Goal: Task Accomplishment & Management: Use online tool/utility

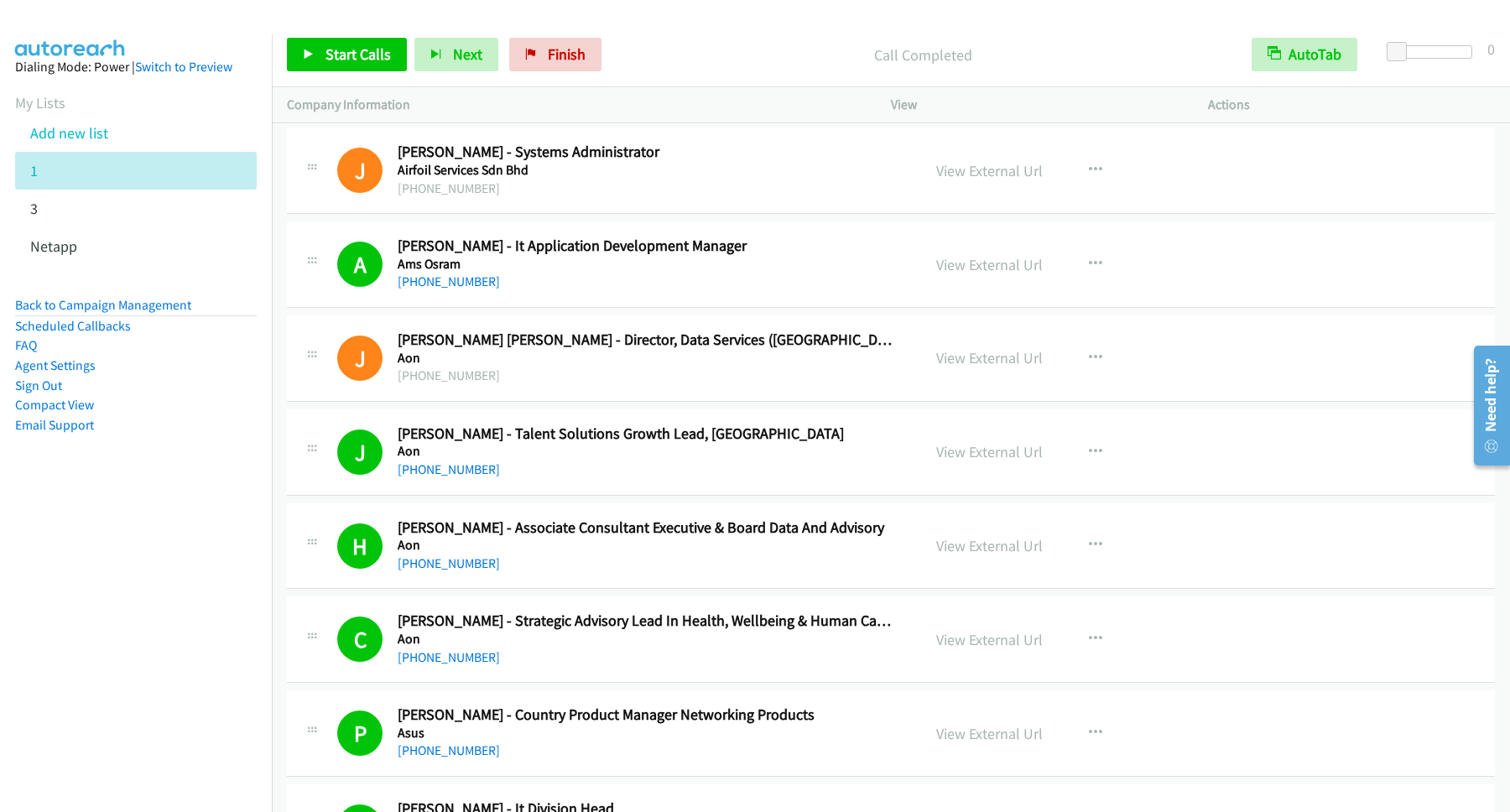
scroll to position [2491, 0]
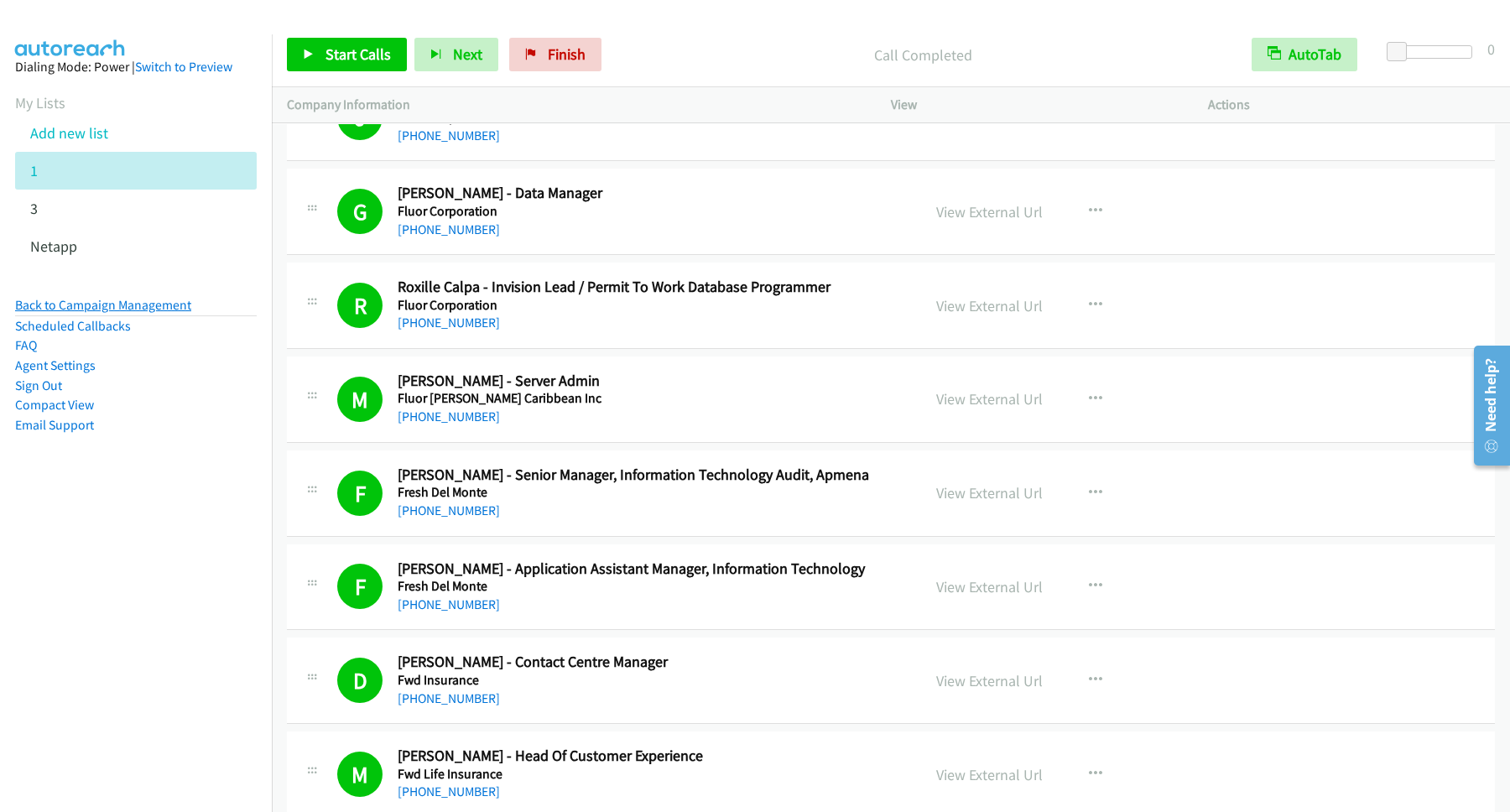
click at [130, 311] on link "Back to Campaign Management" at bounding box center [103, 305] width 176 height 16
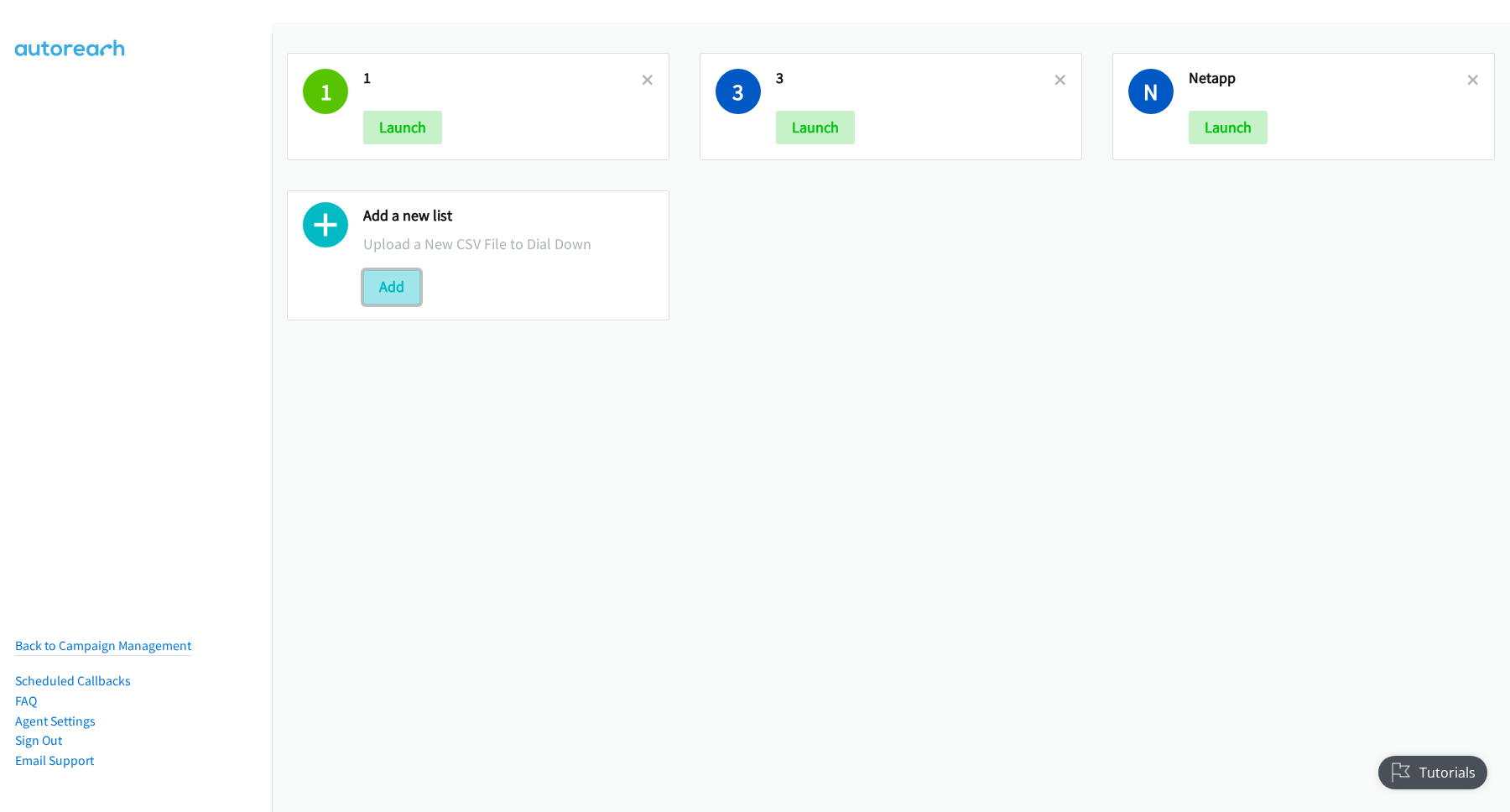
click at [387, 286] on button "Add" at bounding box center [392, 286] width 57 height 34
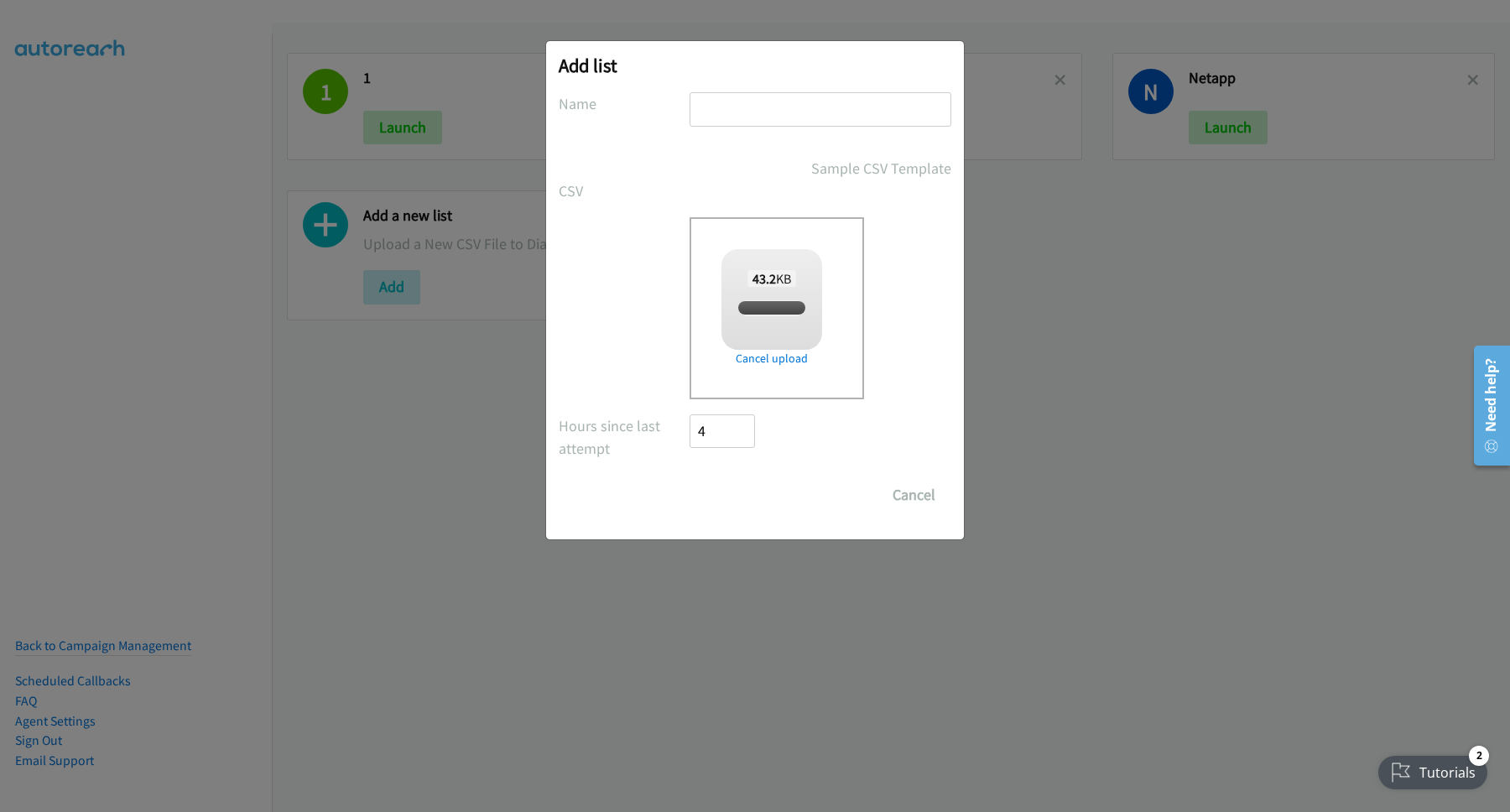
click at [805, 113] on input "text" at bounding box center [820, 109] width 262 height 34
checkbox input "true"
type input "HP"
click at [689, 478] on input "Save List" at bounding box center [733, 494] width 88 height 34
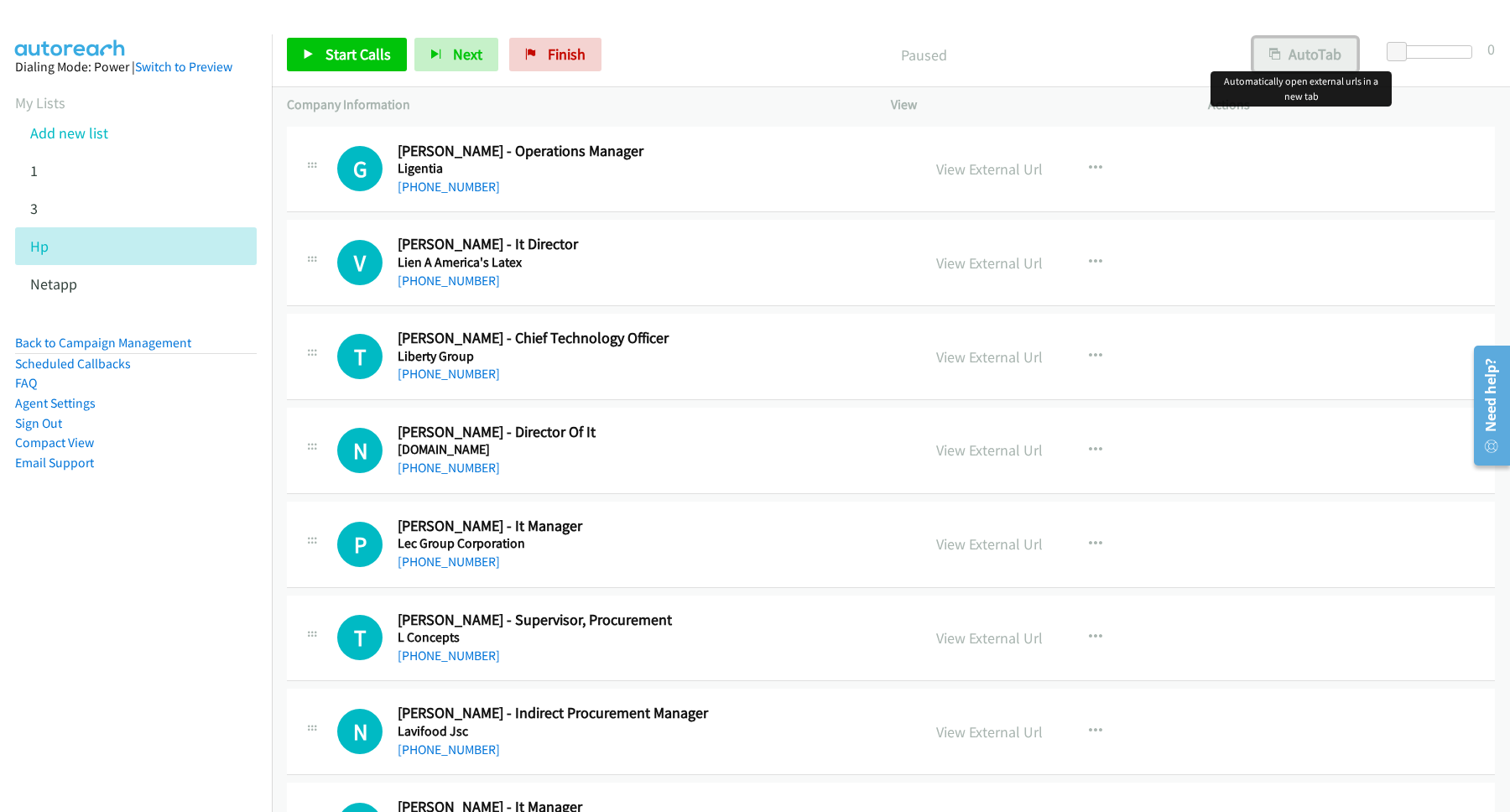
click at [1316, 57] on button "AutoTab" at bounding box center [1305, 54] width 104 height 34
click at [377, 54] on span "Start Calls" at bounding box center [358, 54] width 65 height 19
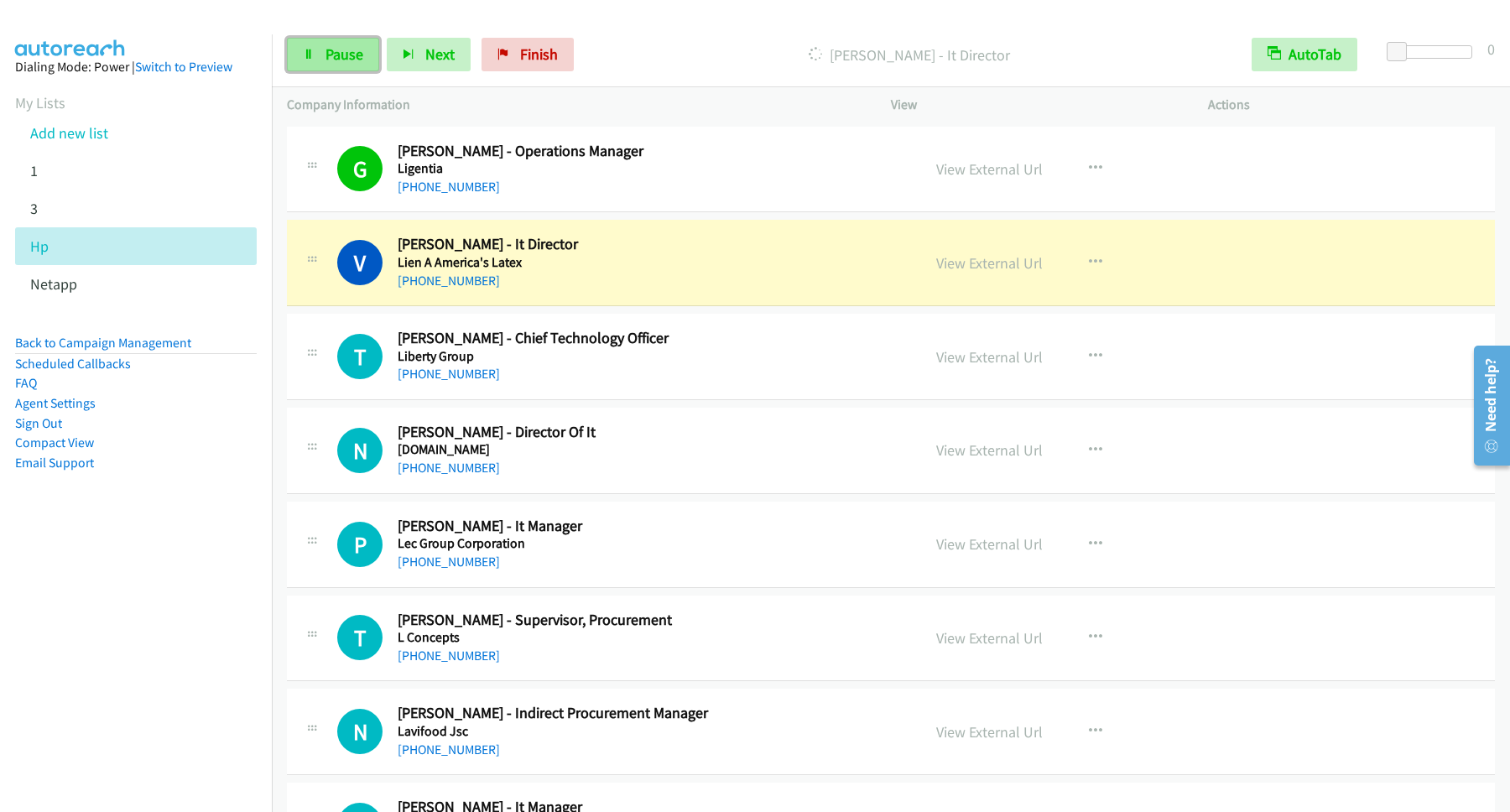
click at [336, 52] on span "Pause" at bounding box center [345, 54] width 38 height 19
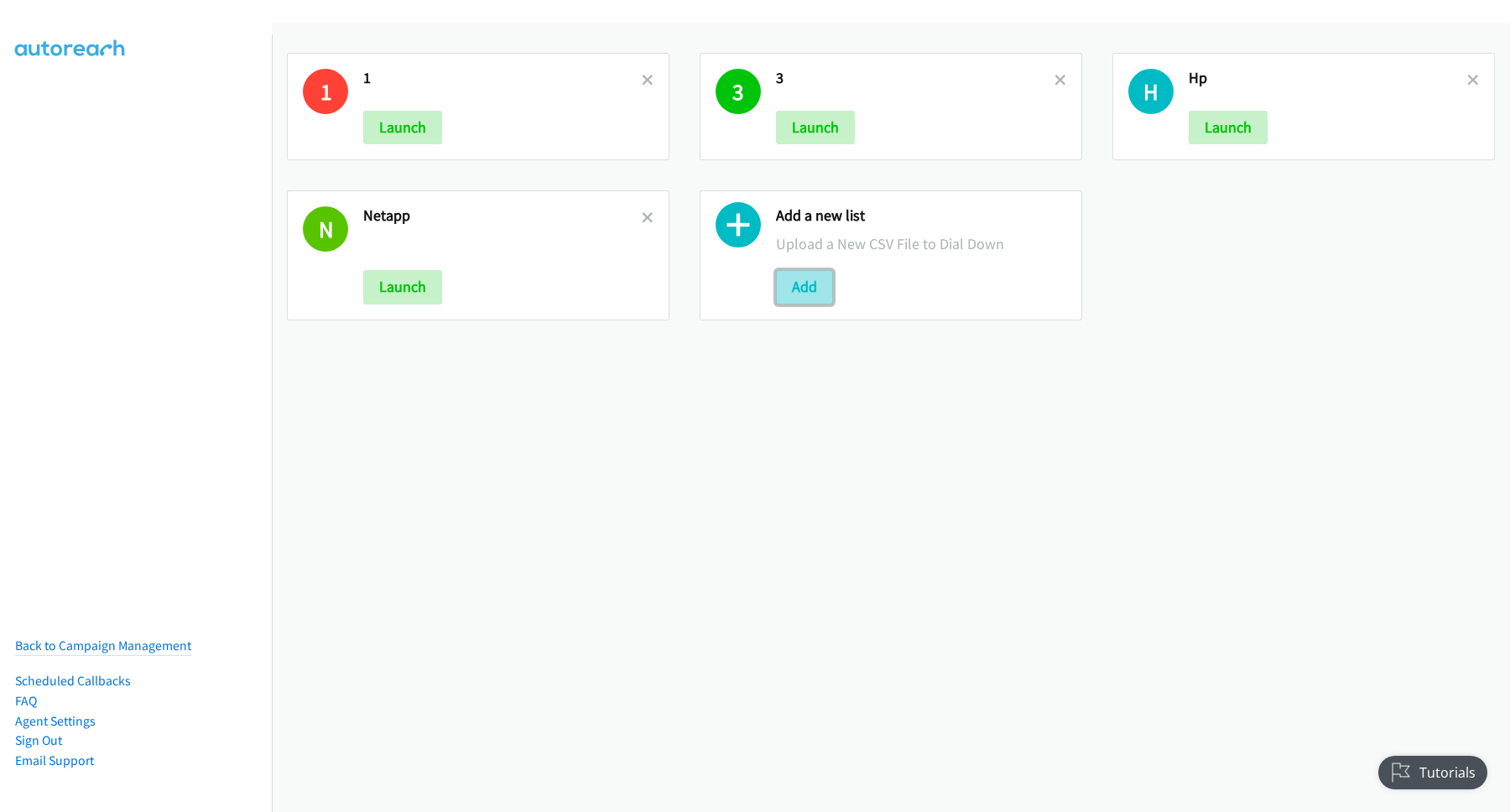
click at [802, 284] on button "Add" at bounding box center [804, 286] width 57 height 34
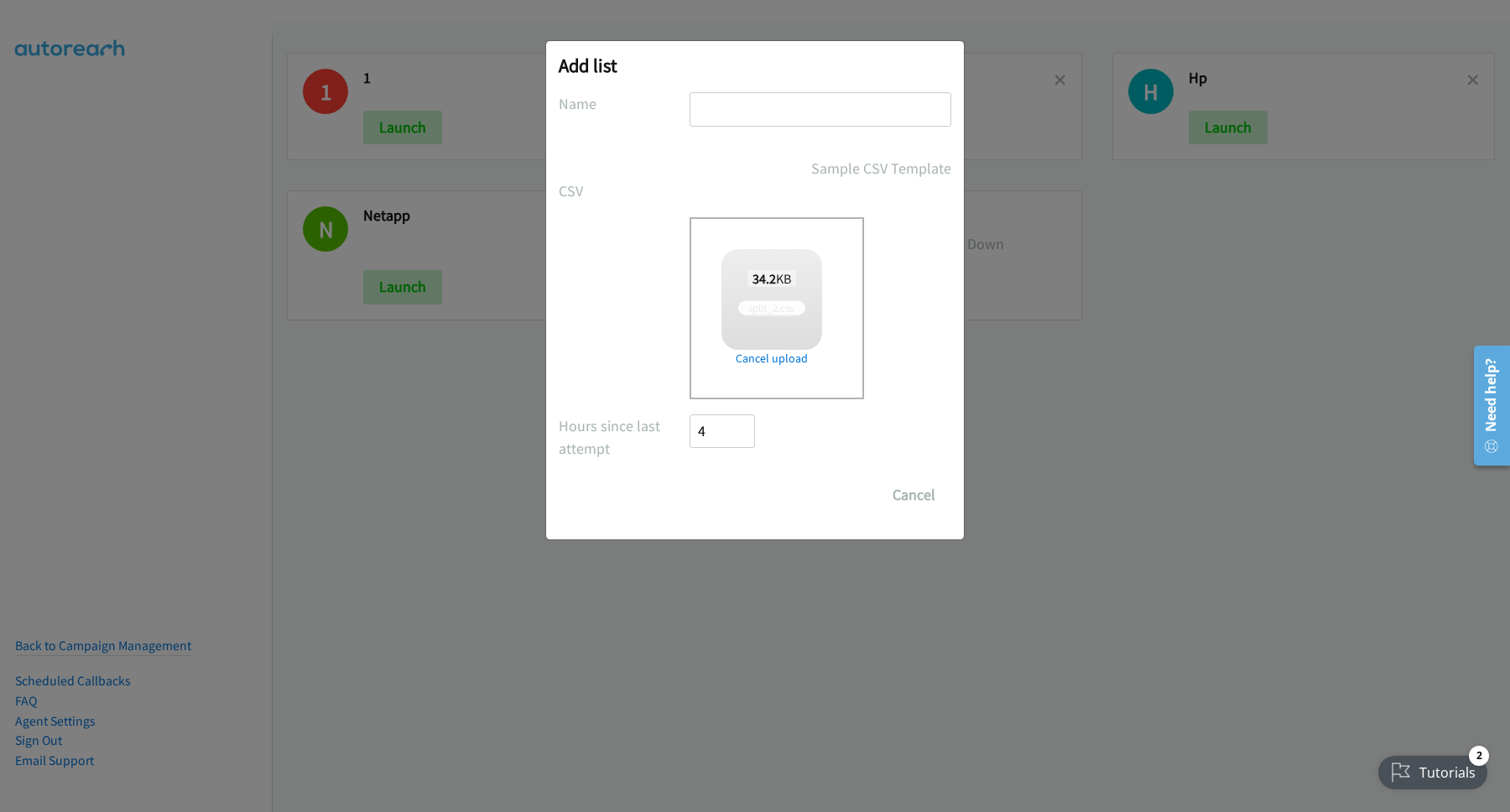
click at [771, 96] on input "text" at bounding box center [820, 109] width 262 height 34
checkbox input "true"
type input "HP2"
click at [689, 478] on input "Save List" at bounding box center [733, 494] width 88 height 34
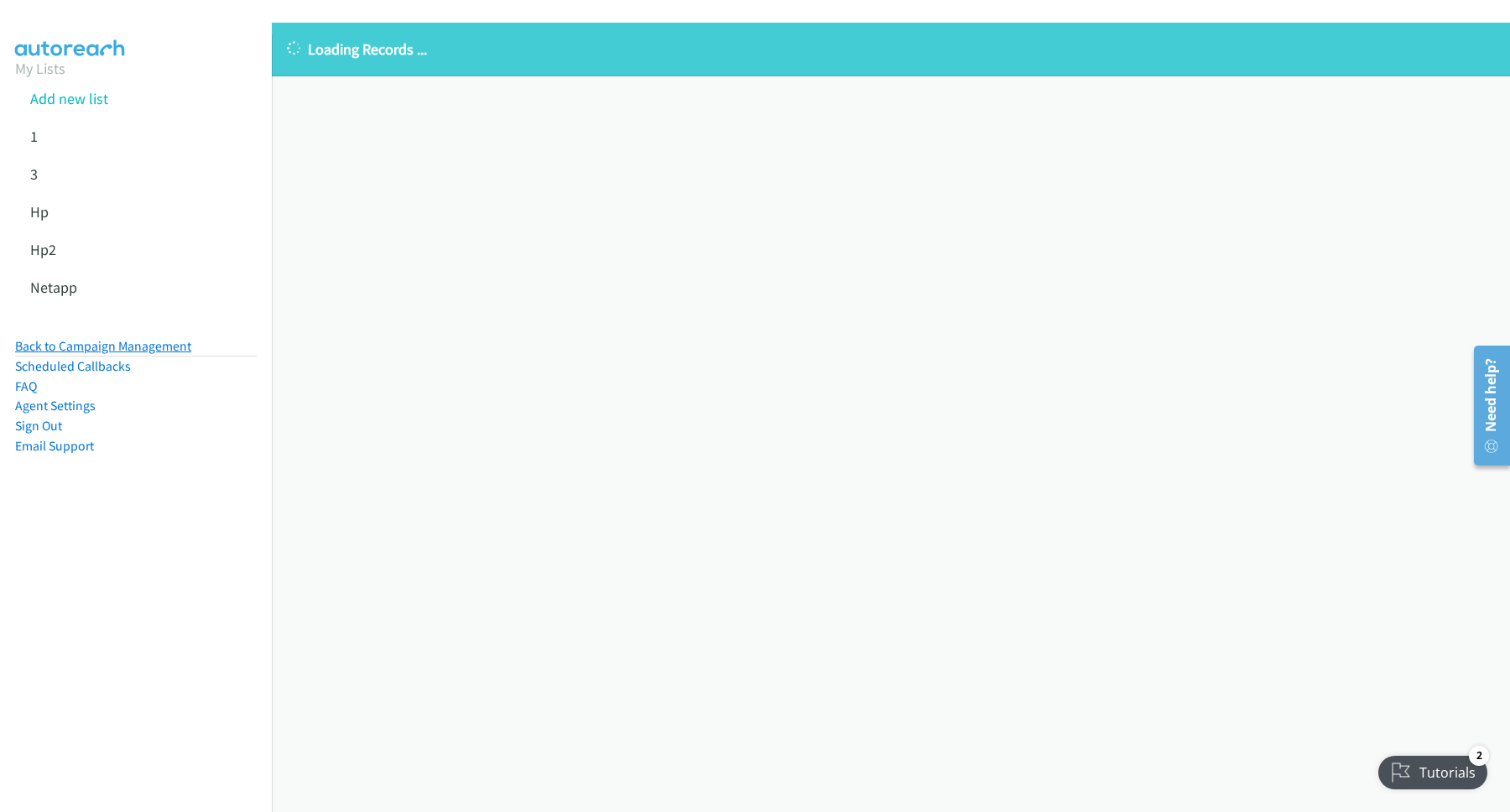
click at [117, 342] on link "Back to Campaign Management" at bounding box center [103, 345] width 176 height 16
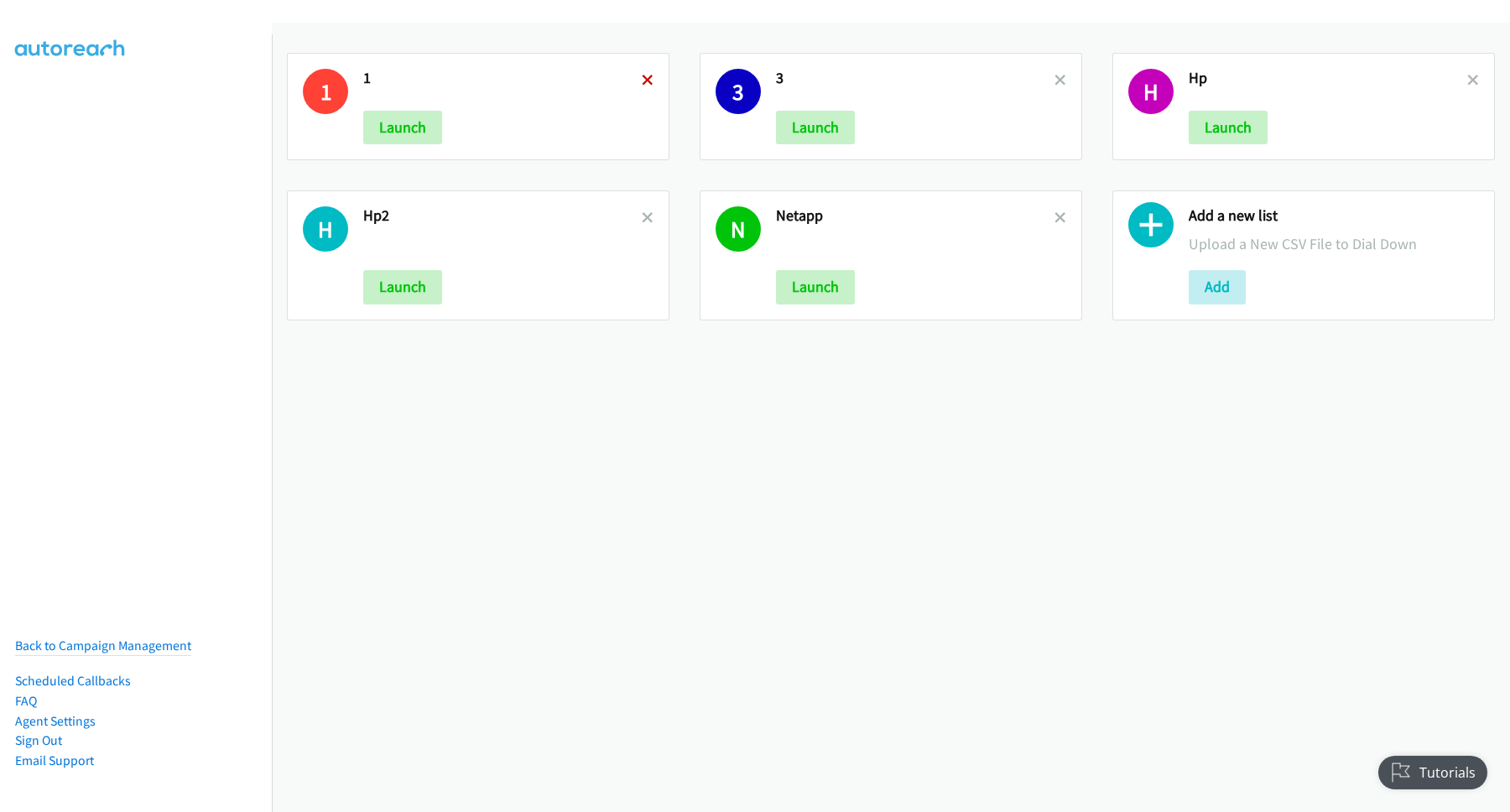
click at [642, 76] on icon at bounding box center [648, 82] width 12 height 12
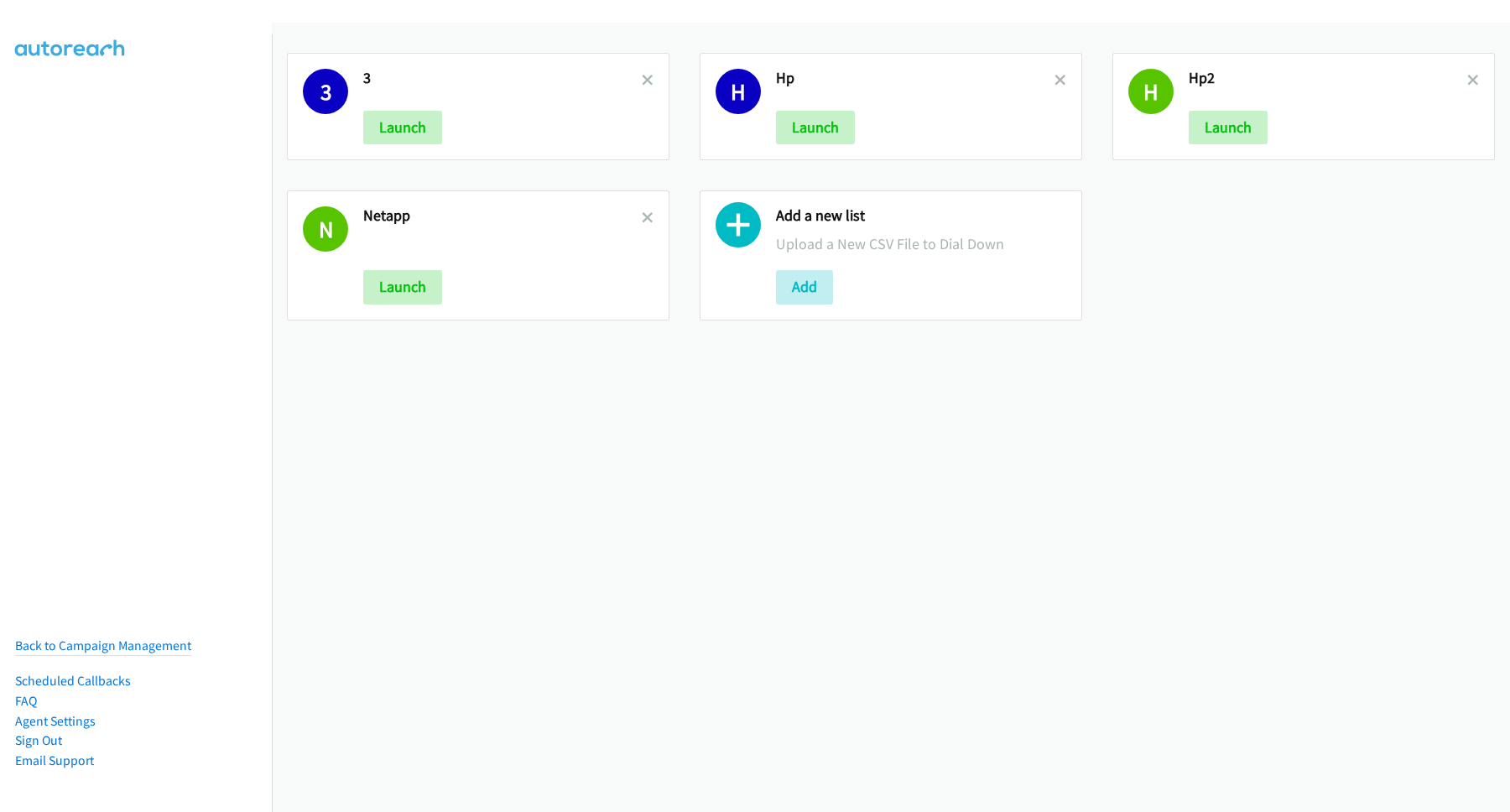
click at [642, 76] on icon at bounding box center [648, 82] width 12 height 12
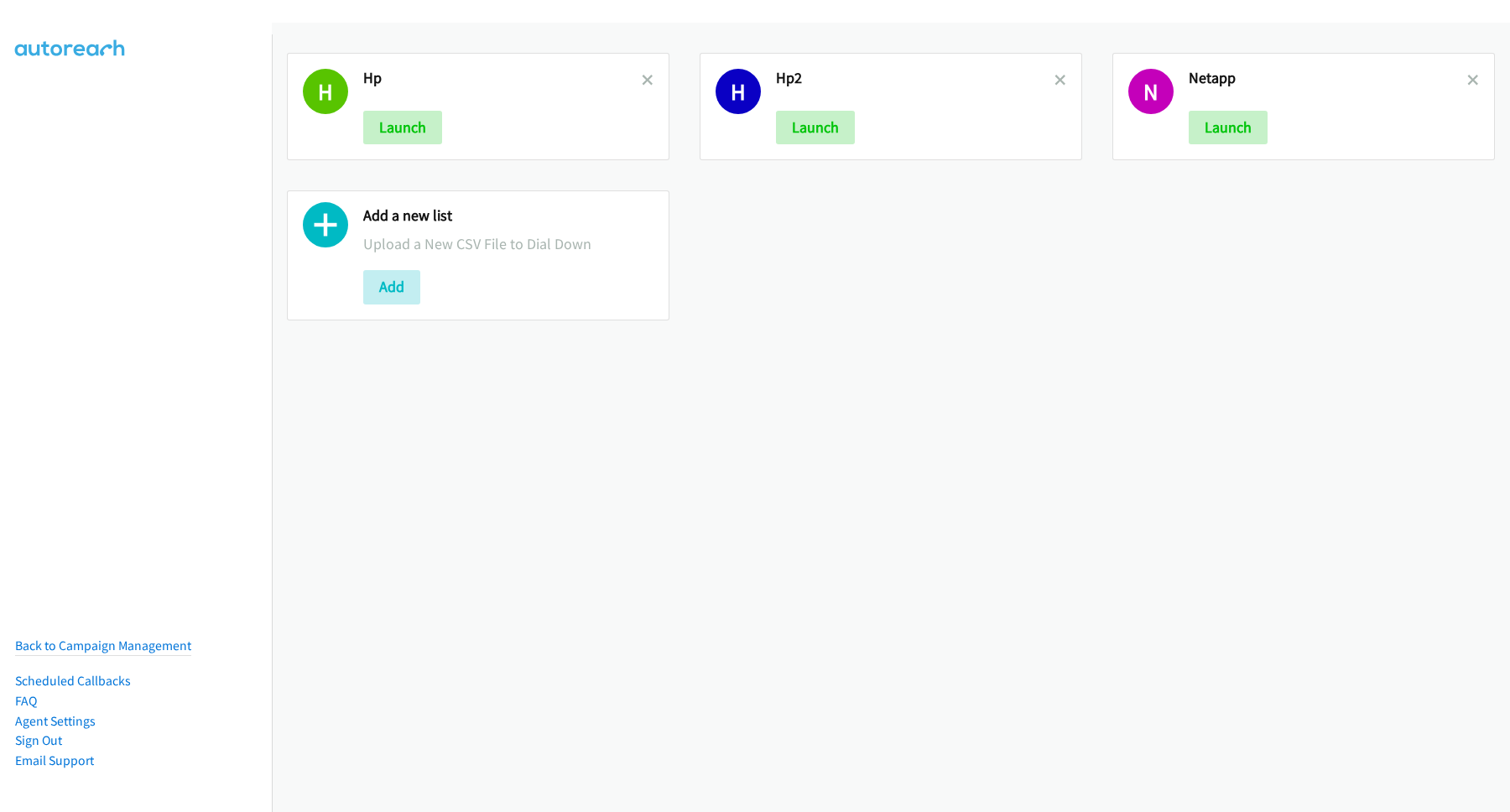
click at [642, 76] on icon at bounding box center [648, 82] width 12 height 12
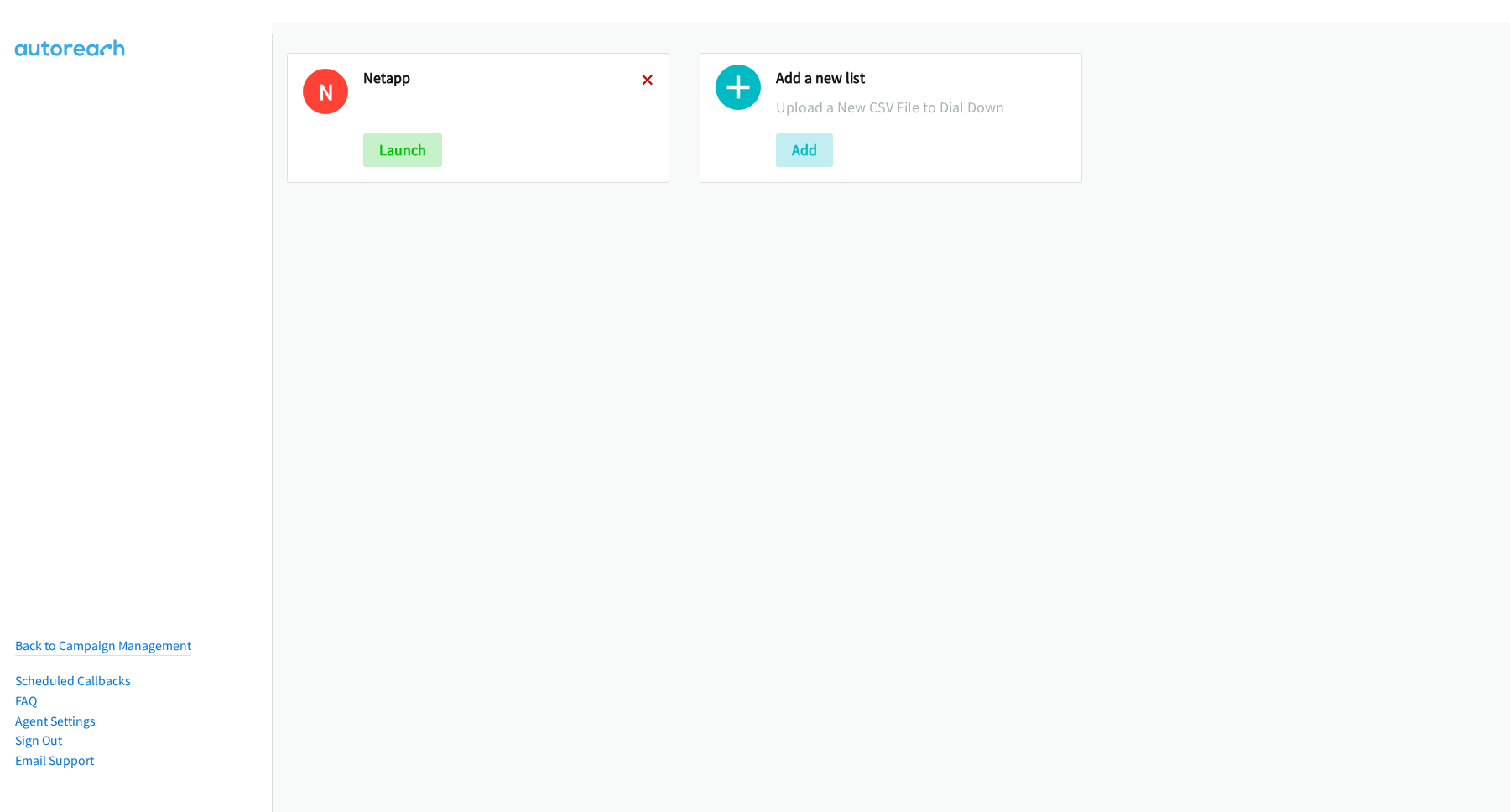
click at [642, 76] on icon at bounding box center [648, 82] width 12 height 12
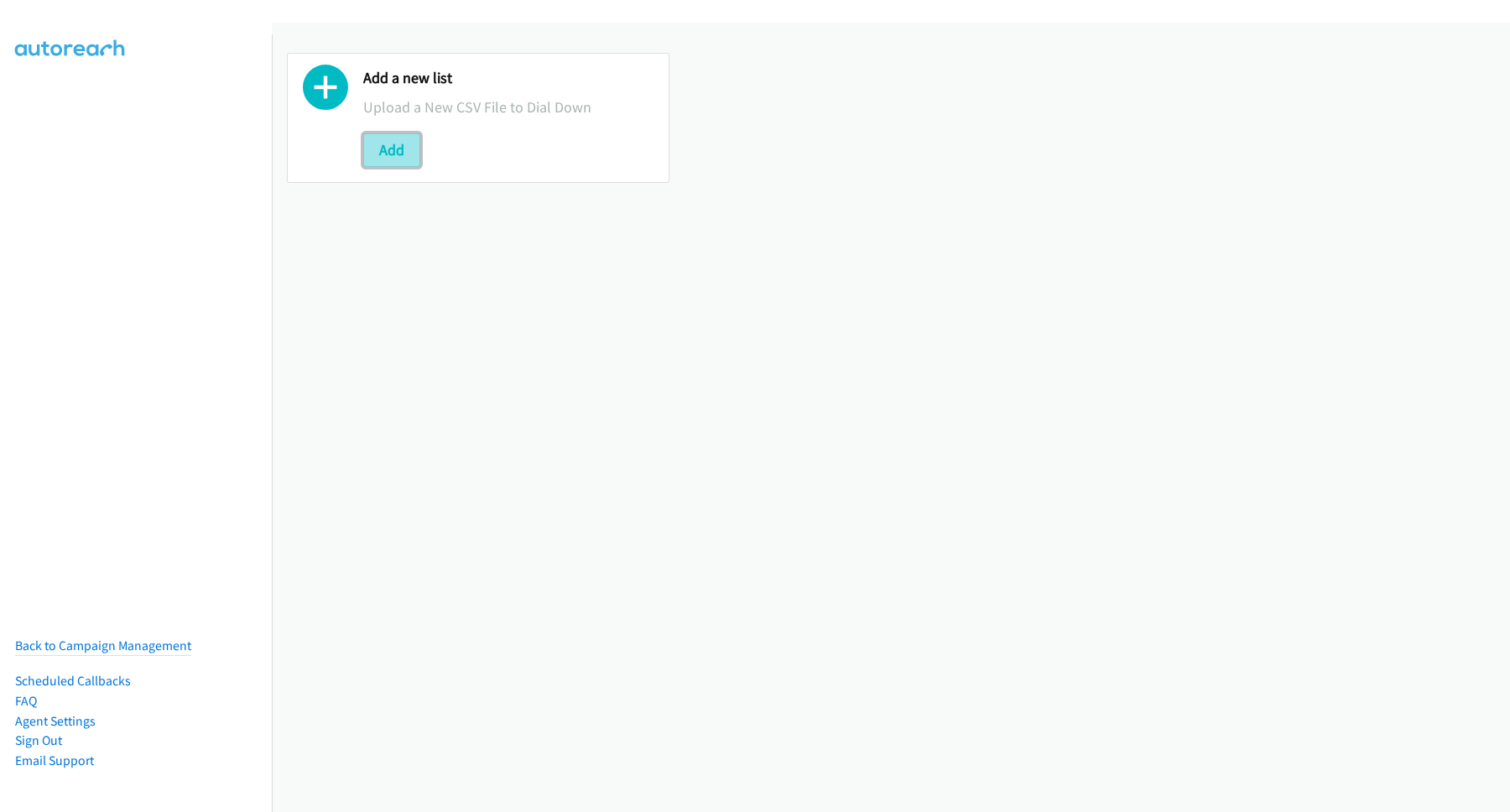
click at [394, 134] on button "Add" at bounding box center [392, 150] width 57 height 34
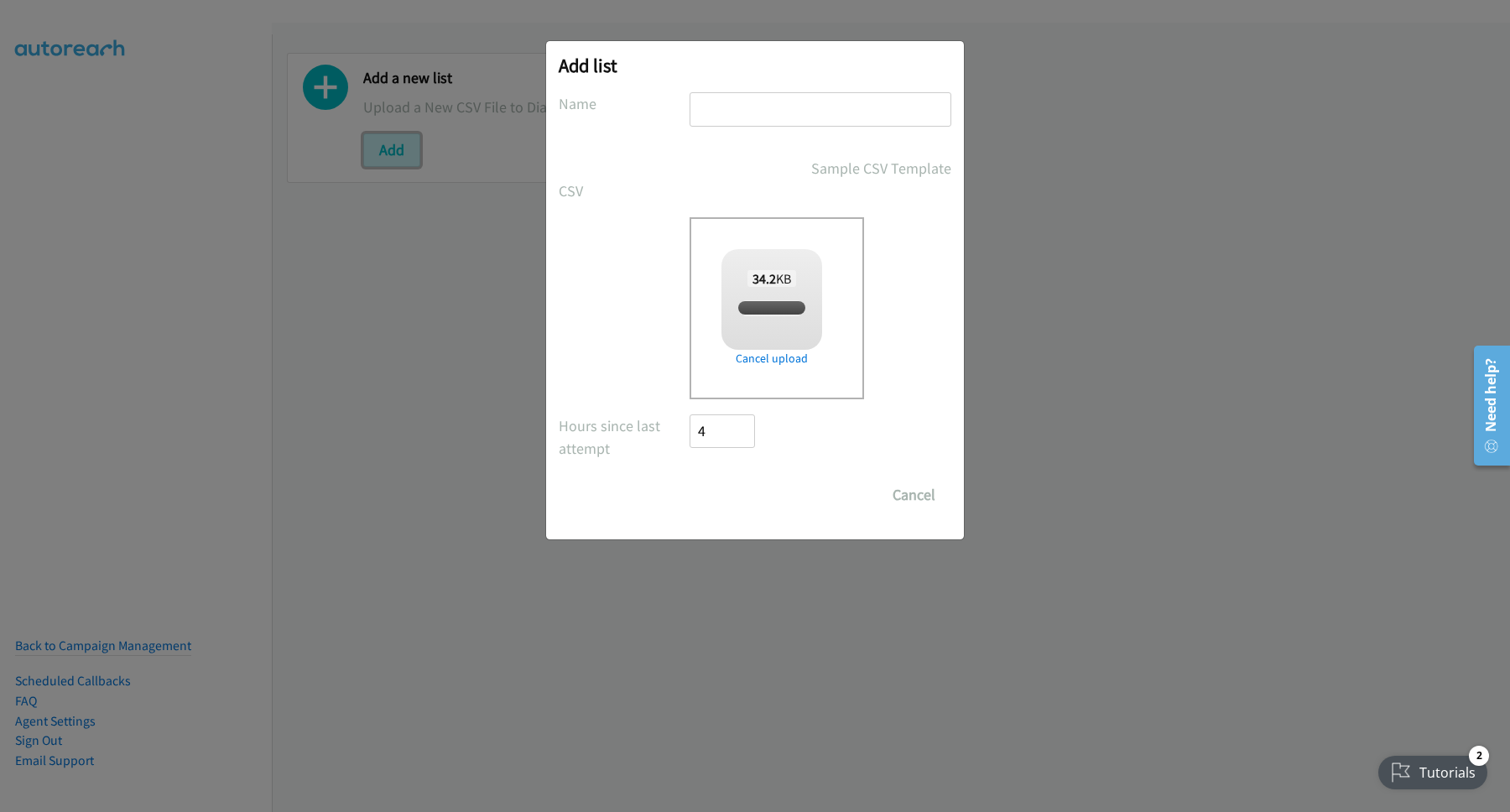
checkbox input "true"
click at [813, 114] on input "text" at bounding box center [820, 109] width 262 height 34
type input "HzP"
click at [689, 478] on input "Save List" at bounding box center [733, 494] width 88 height 34
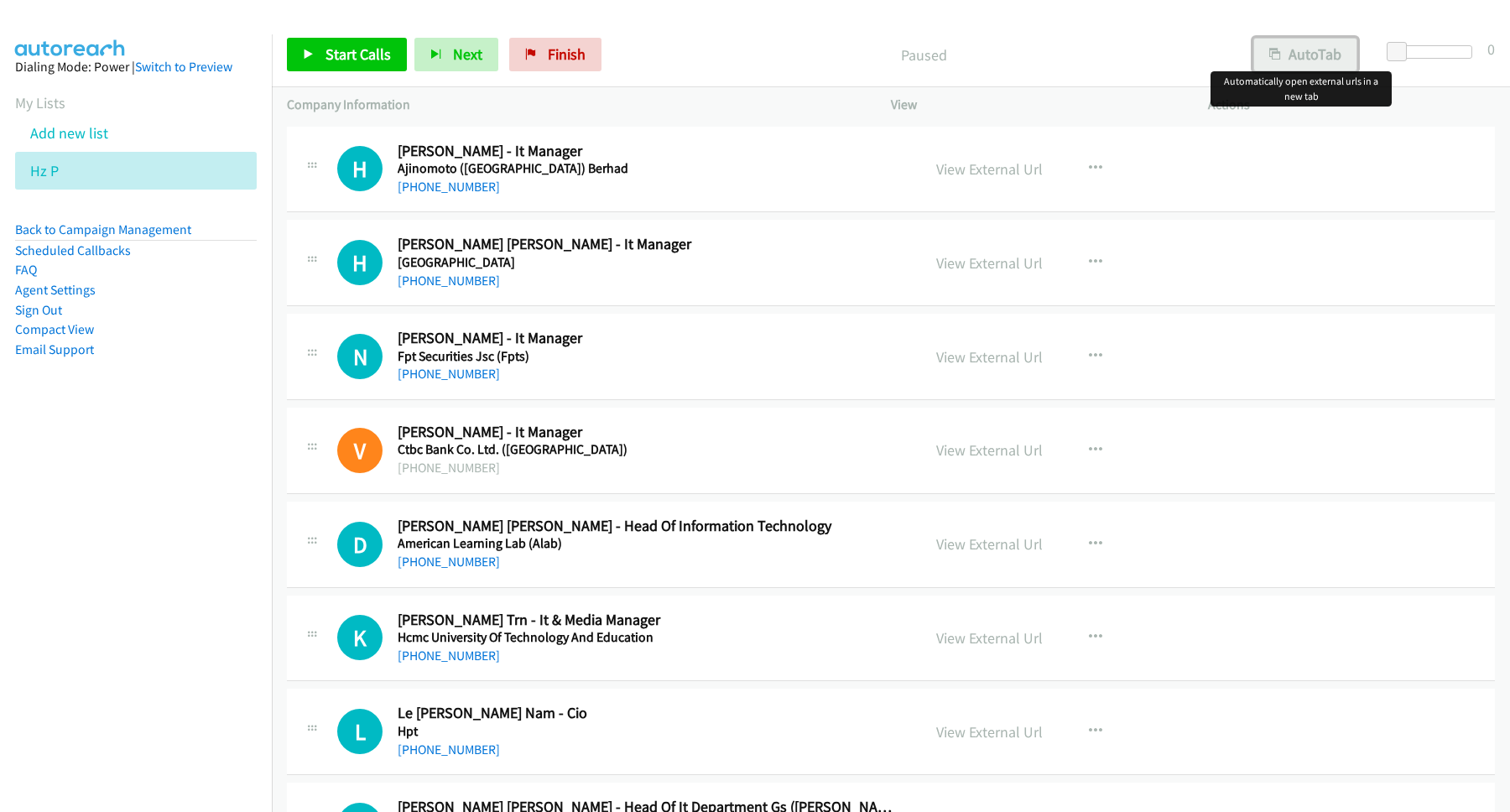
click at [1297, 57] on button "AutoTab" at bounding box center [1305, 54] width 104 height 34
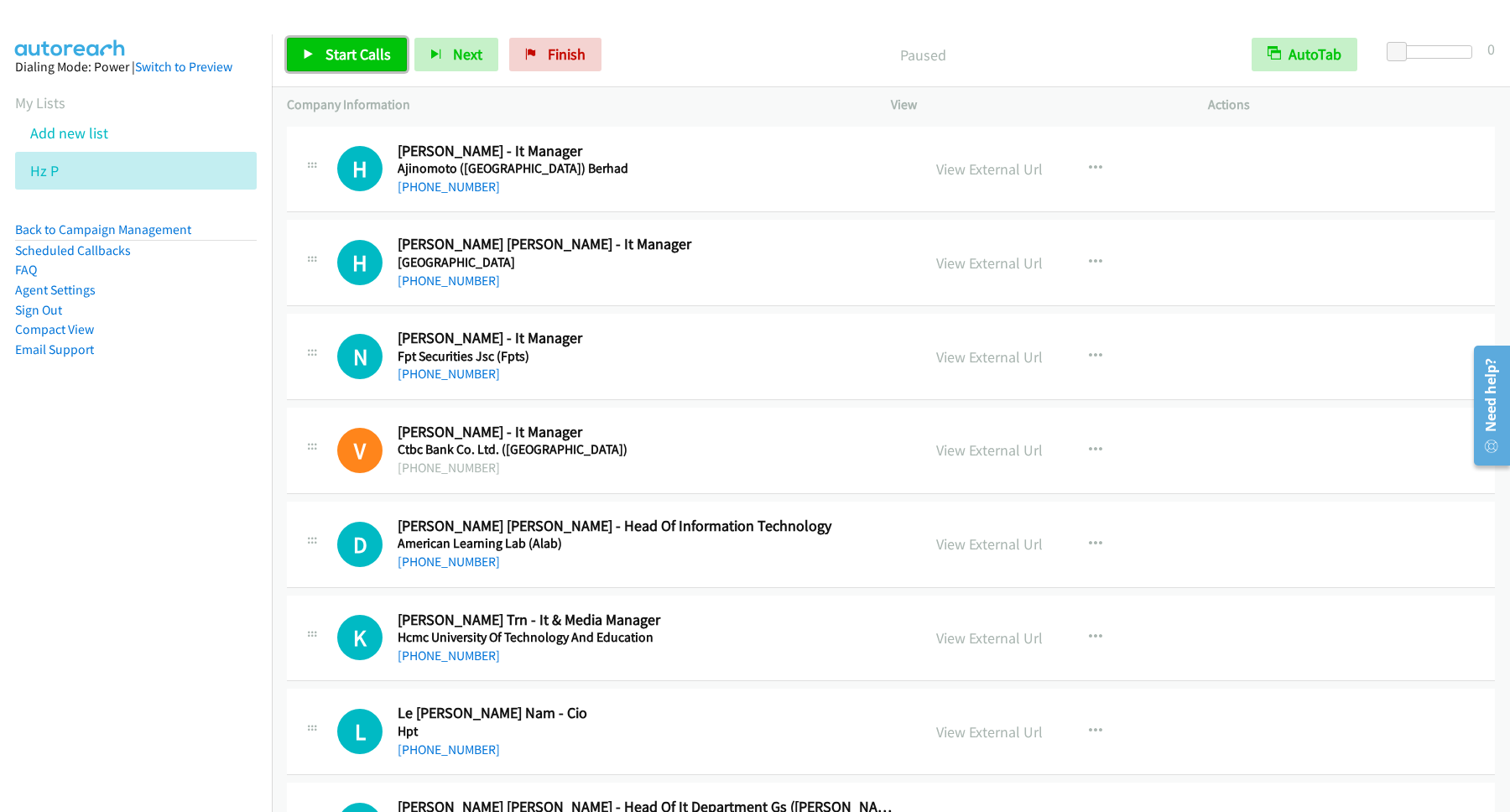
click at [386, 62] on span "Start Calls" at bounding box center [358, 54] width 65 height 19
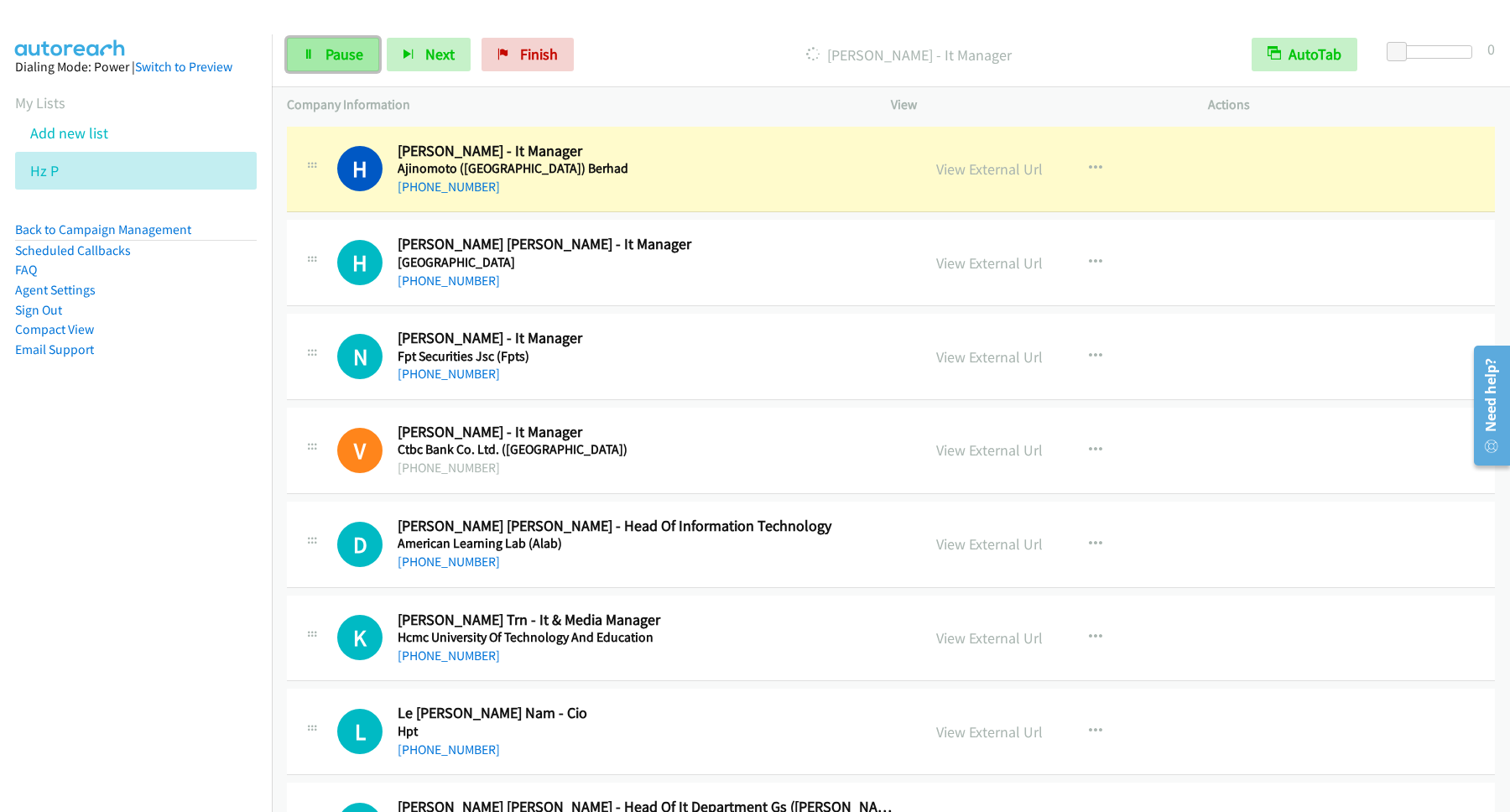
click at [332, 53] on span "Pause" at bounding box center [345, 54] width 38 height 19
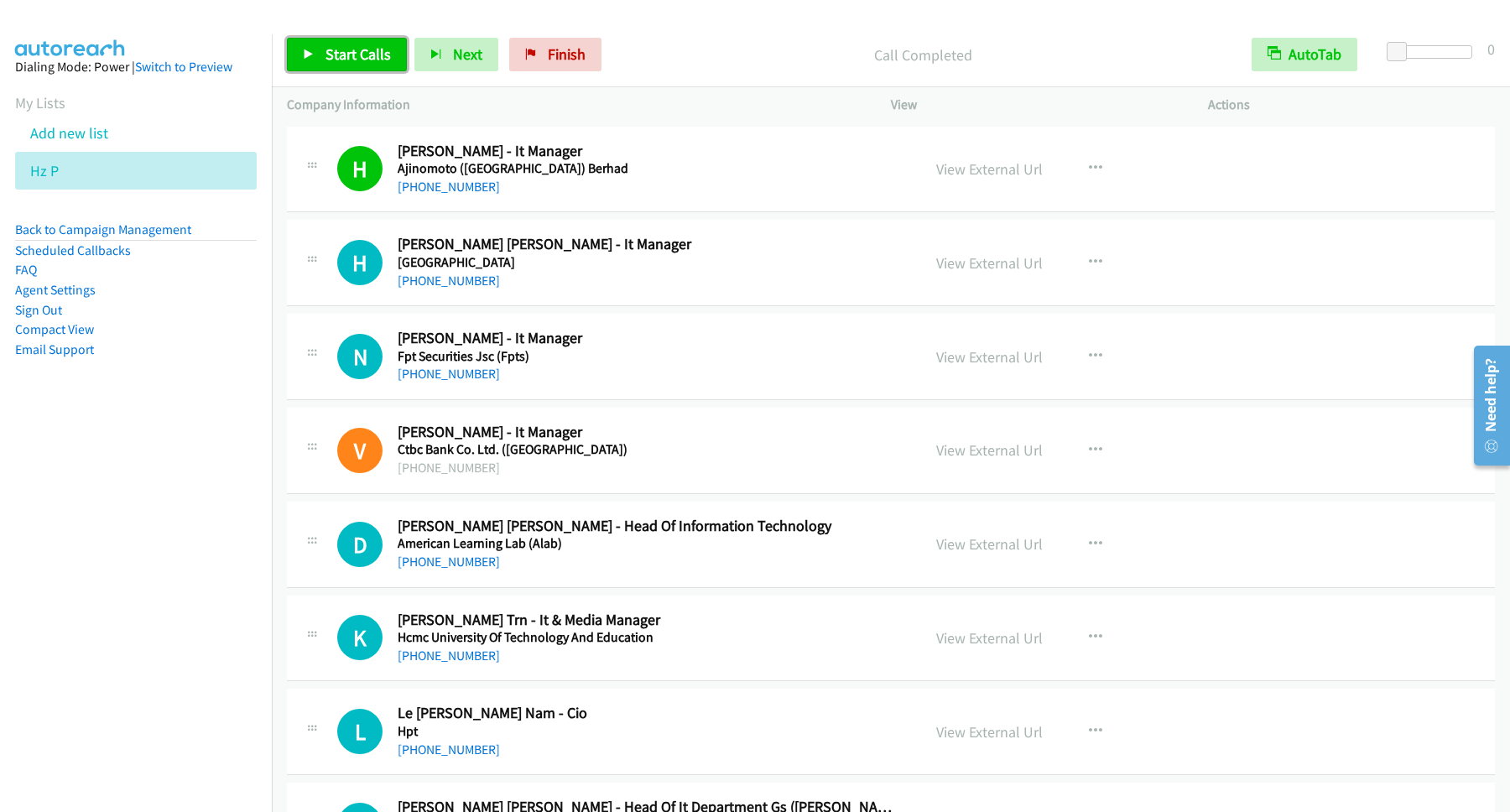
click at [366, 58] on span "Start Calls" at bounding box center [358, 54] width 65 height 19
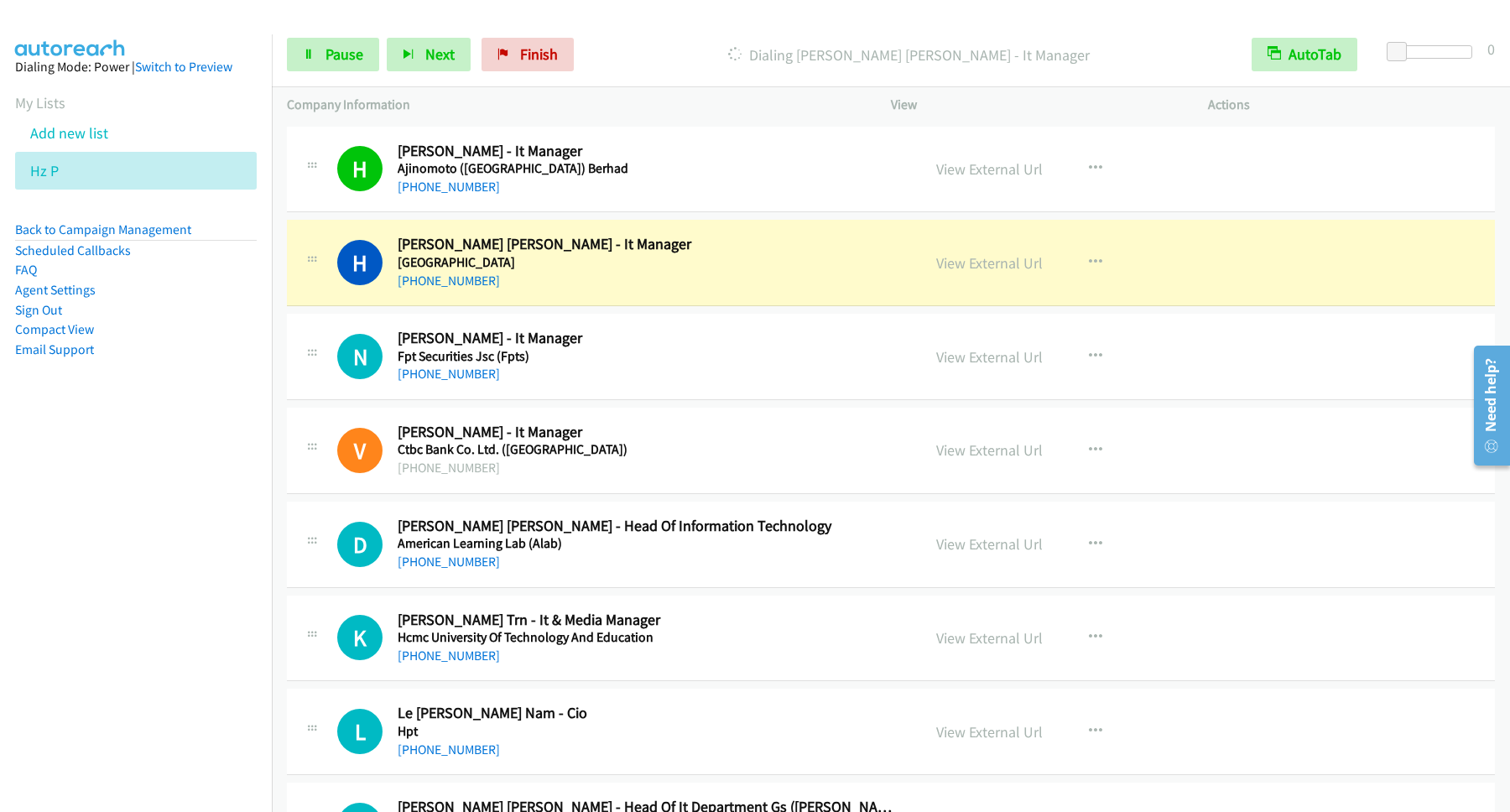
scroll to position [227, 0]
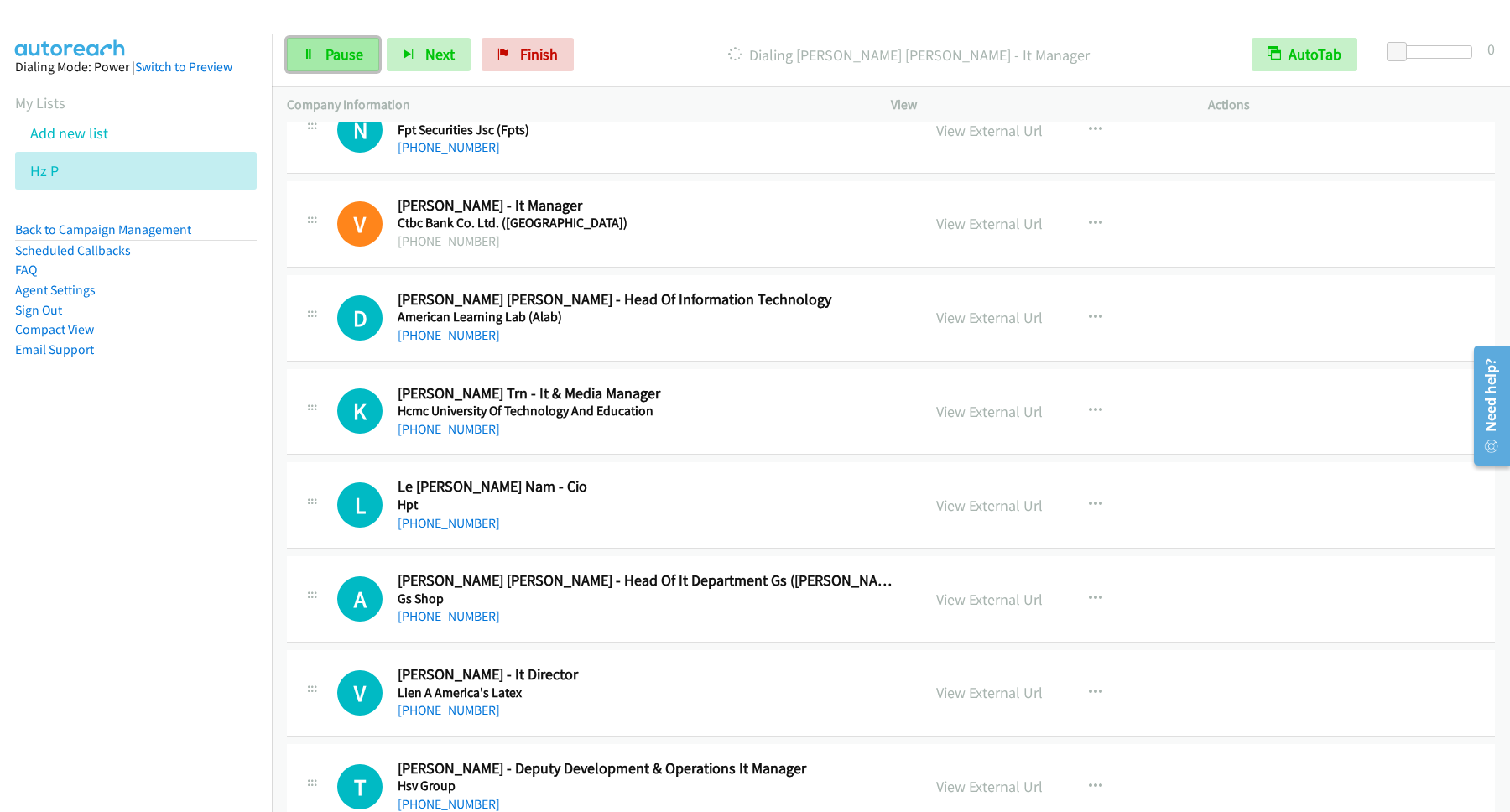
click at [351, 61] on span "Pause" at bounding box center [345, 54] width 38 height 19
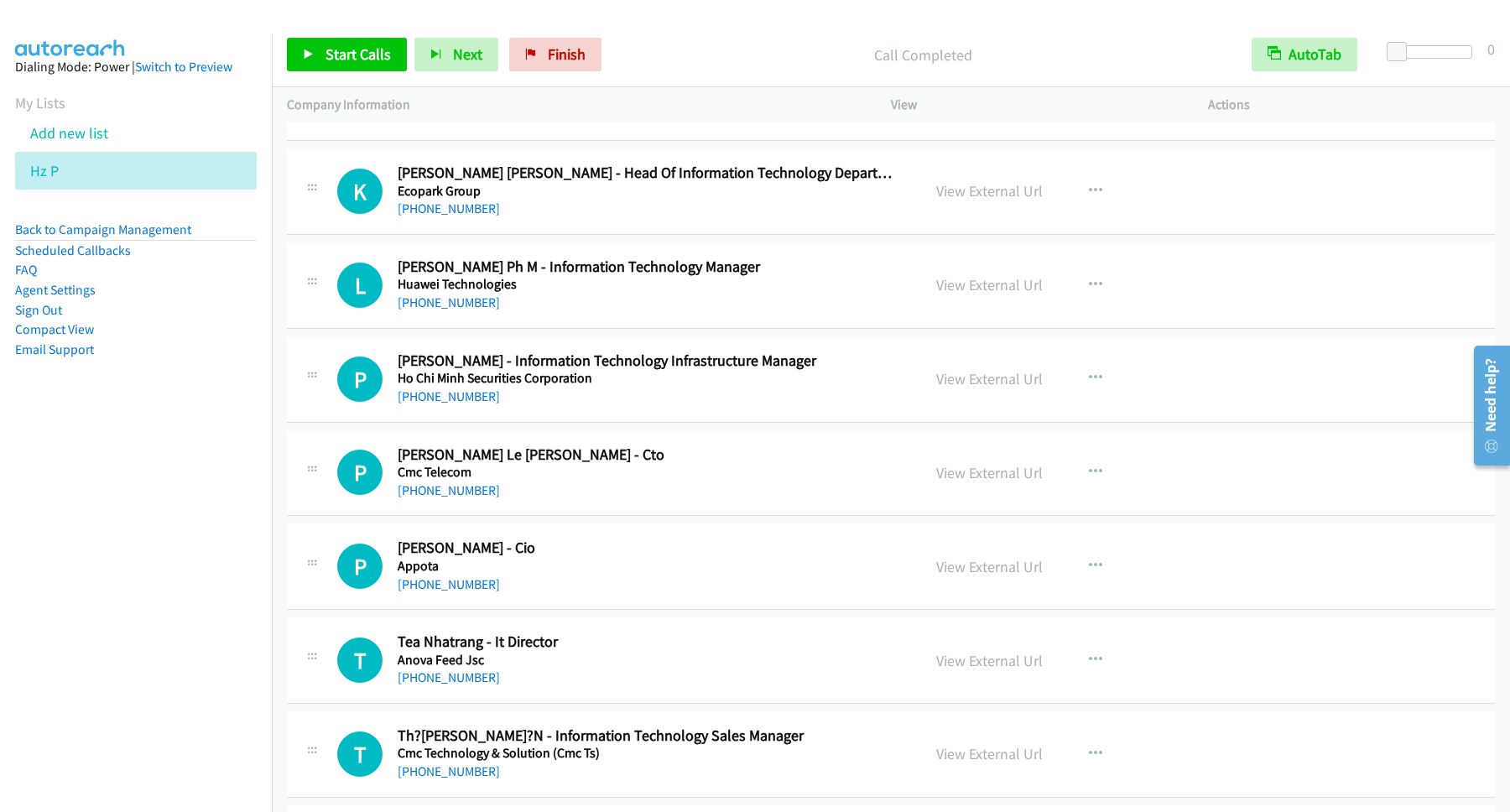
scroll to position [1133, 0]
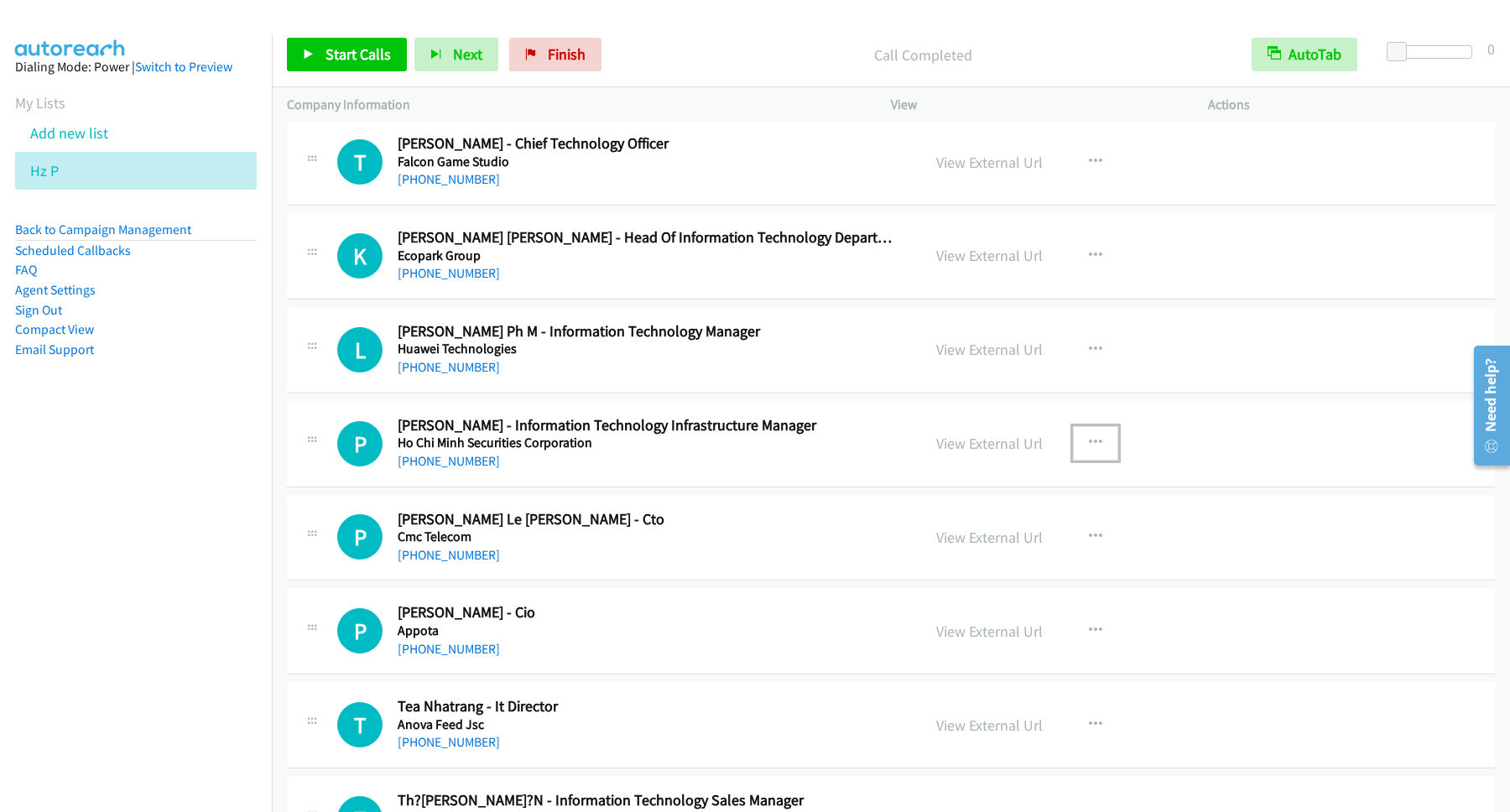
click at [1089, 444] on icon "button" at bounding box center [1096, 443] width 14 height 14
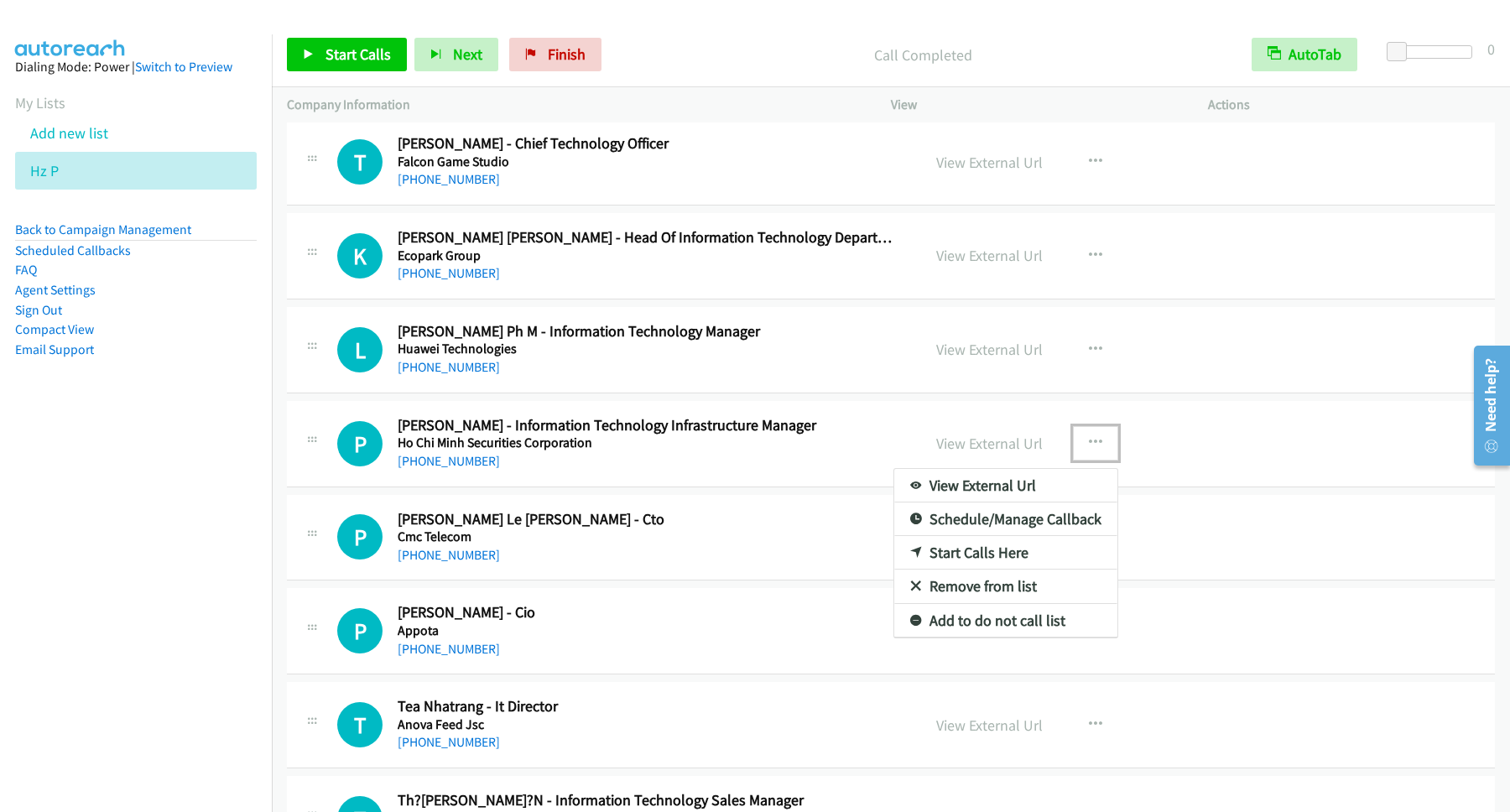
click at [971, 557] on link "Start Calls Here" at bounding box center [1006, 553] width 223 height 34
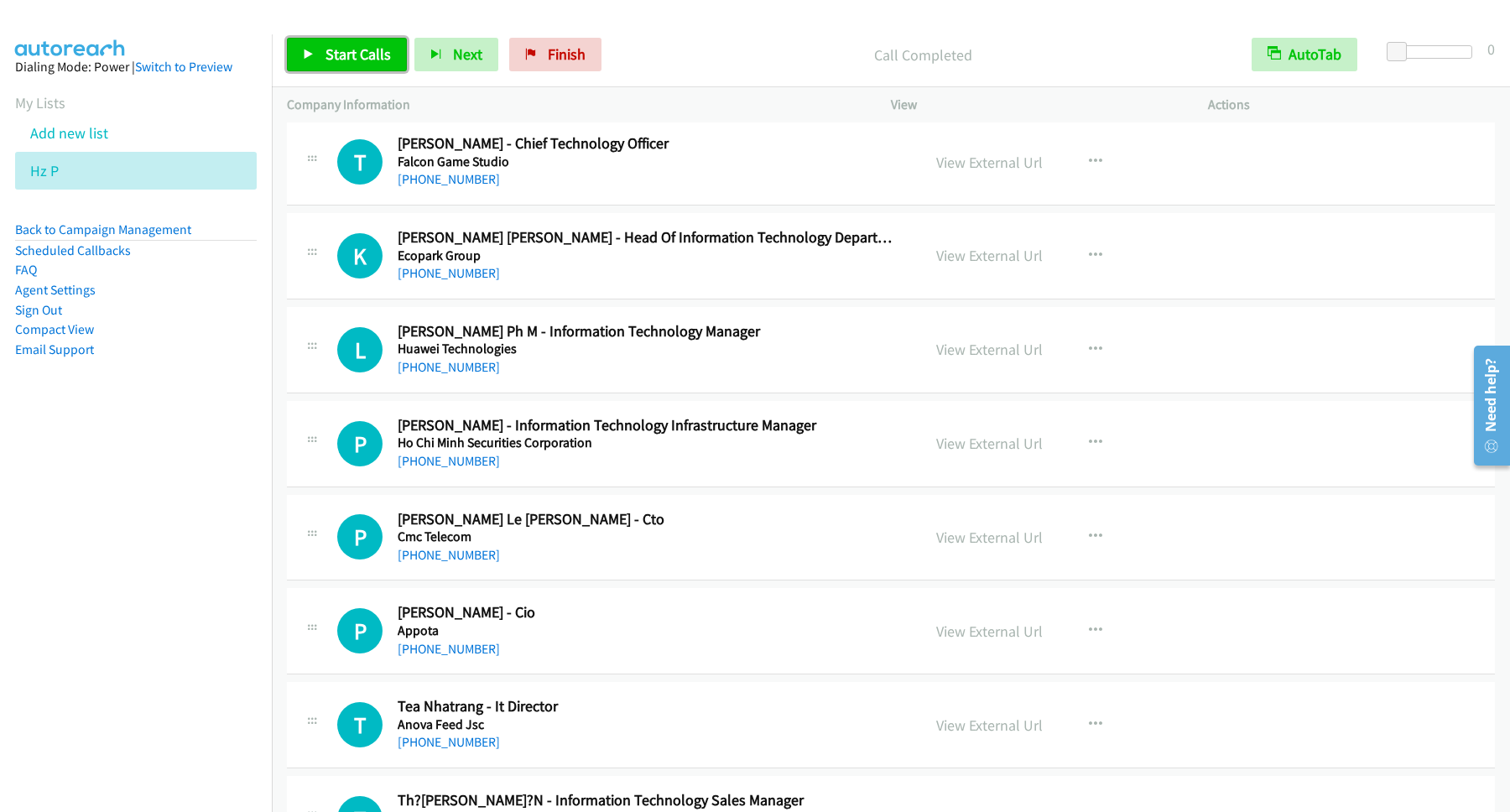
click at [357, 59] on span "Start Calls" at bounding box center [358, 54] width 65 height 19
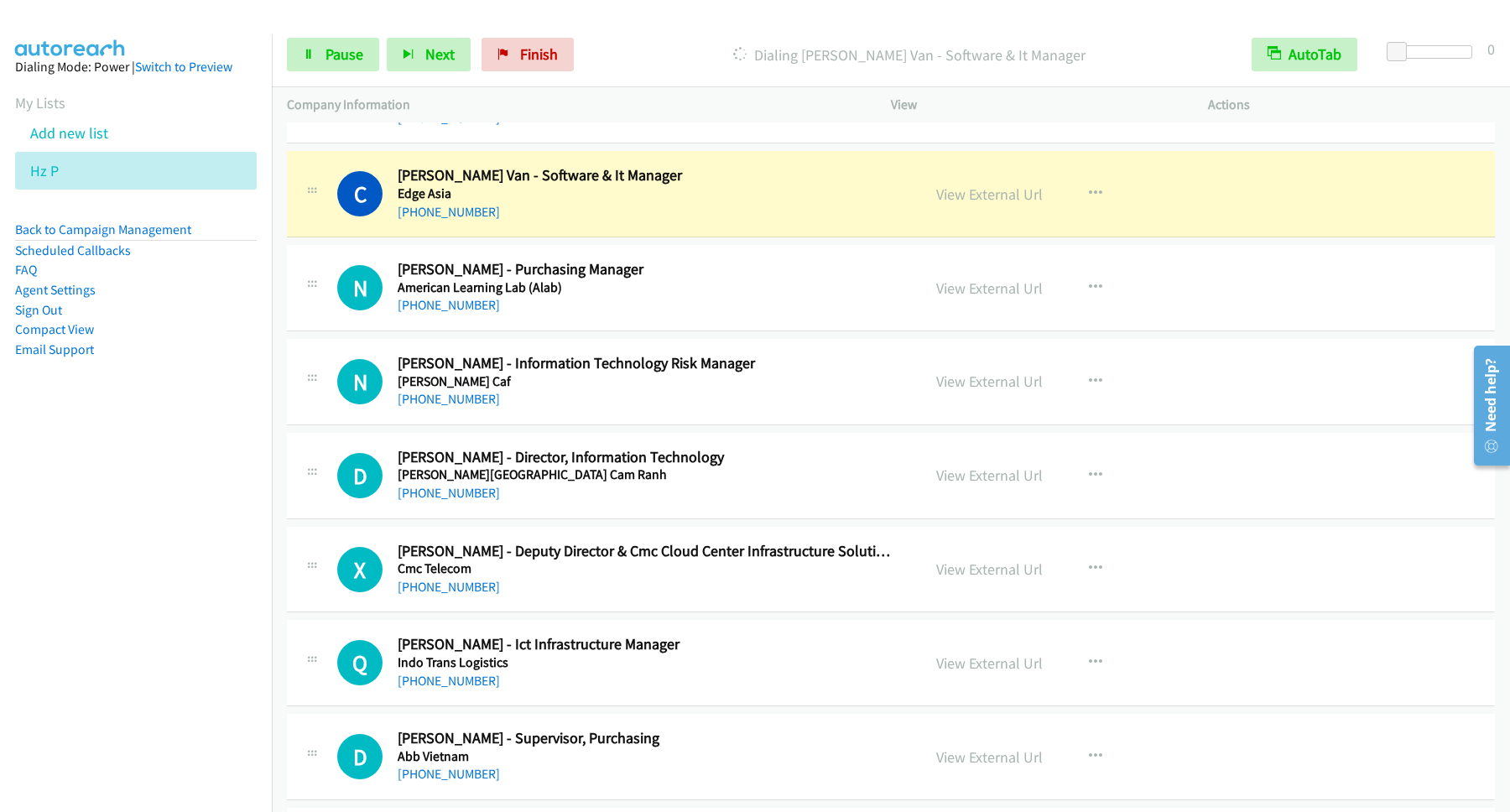
scroll to position [1811, 0]
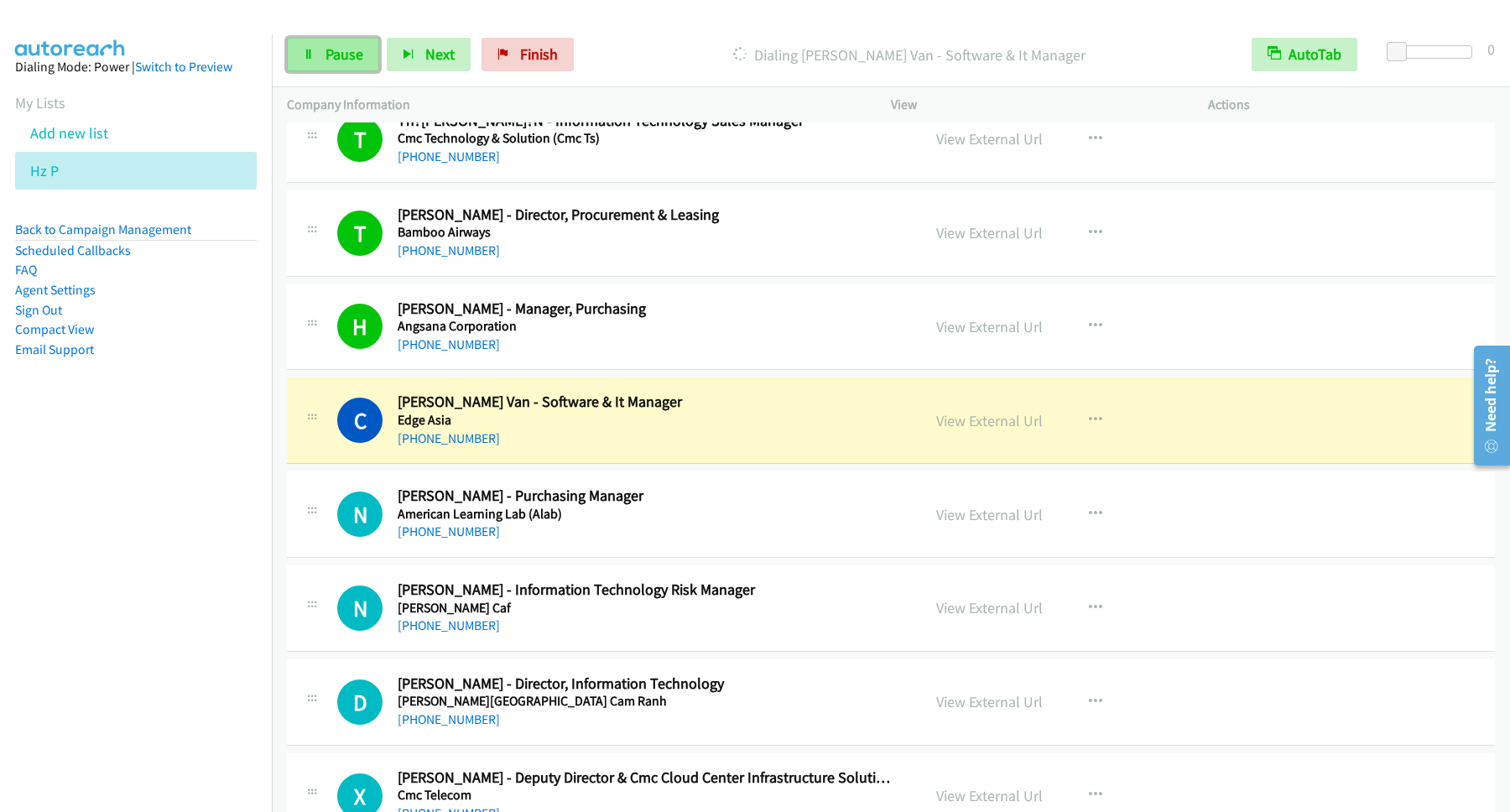
click at [352, 54] on span "Pause" at bounding box center [345, 54] width 38 height 19
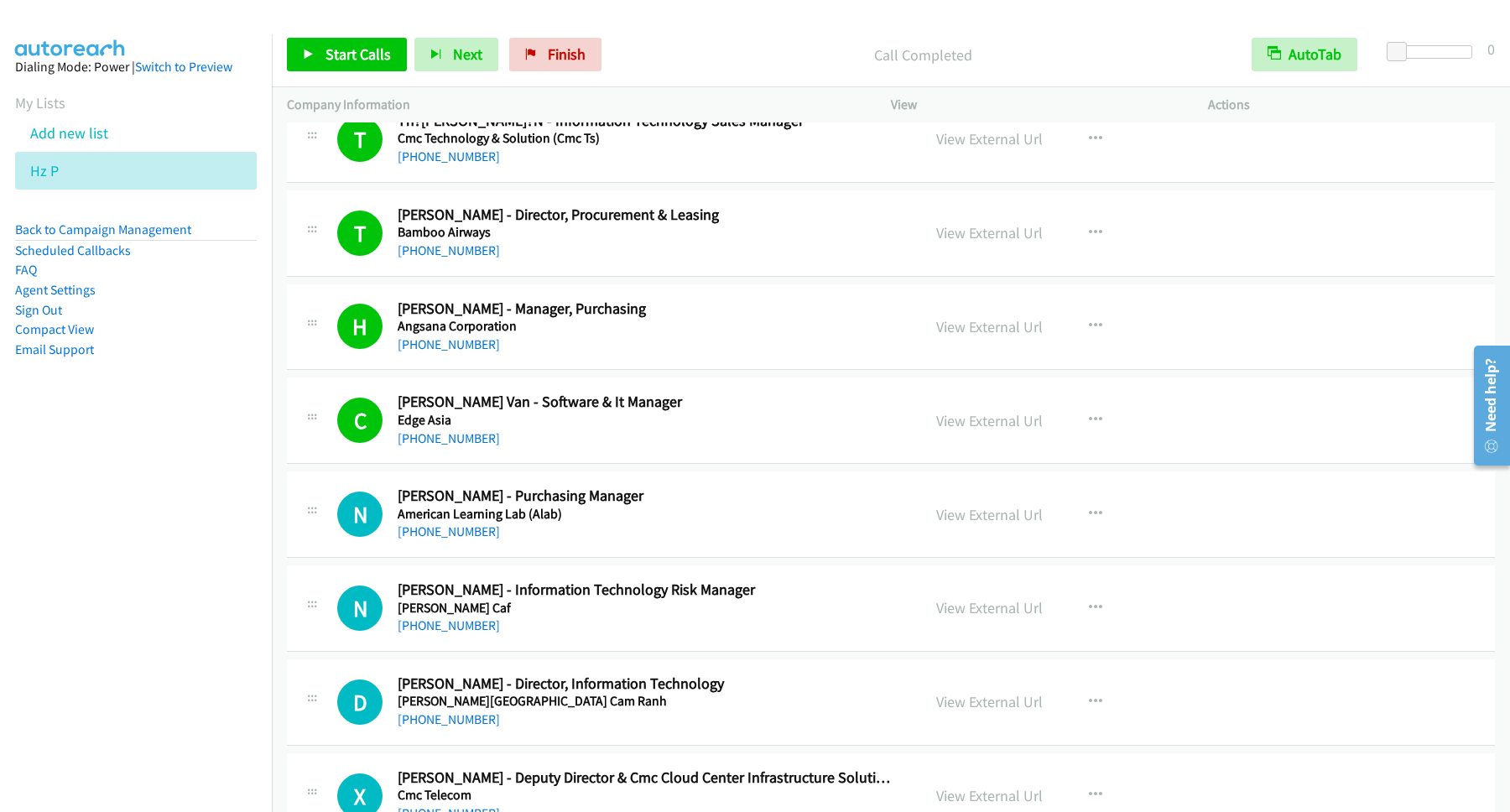
drag, startPoint x: 0, startPoint y: 573, endPoint x: 58, endPoint y: 640, distance: 88.6
click at [7, 605] on nav "Dialing Mode: Power | Switch to Preview My Lists Add new list Hz P Back to Camp…" at bounding box center [136, 440] width 272 height 812
click at [324, 63] on link "Start Calls" at bounding box center [347, 54] width 120 height 34
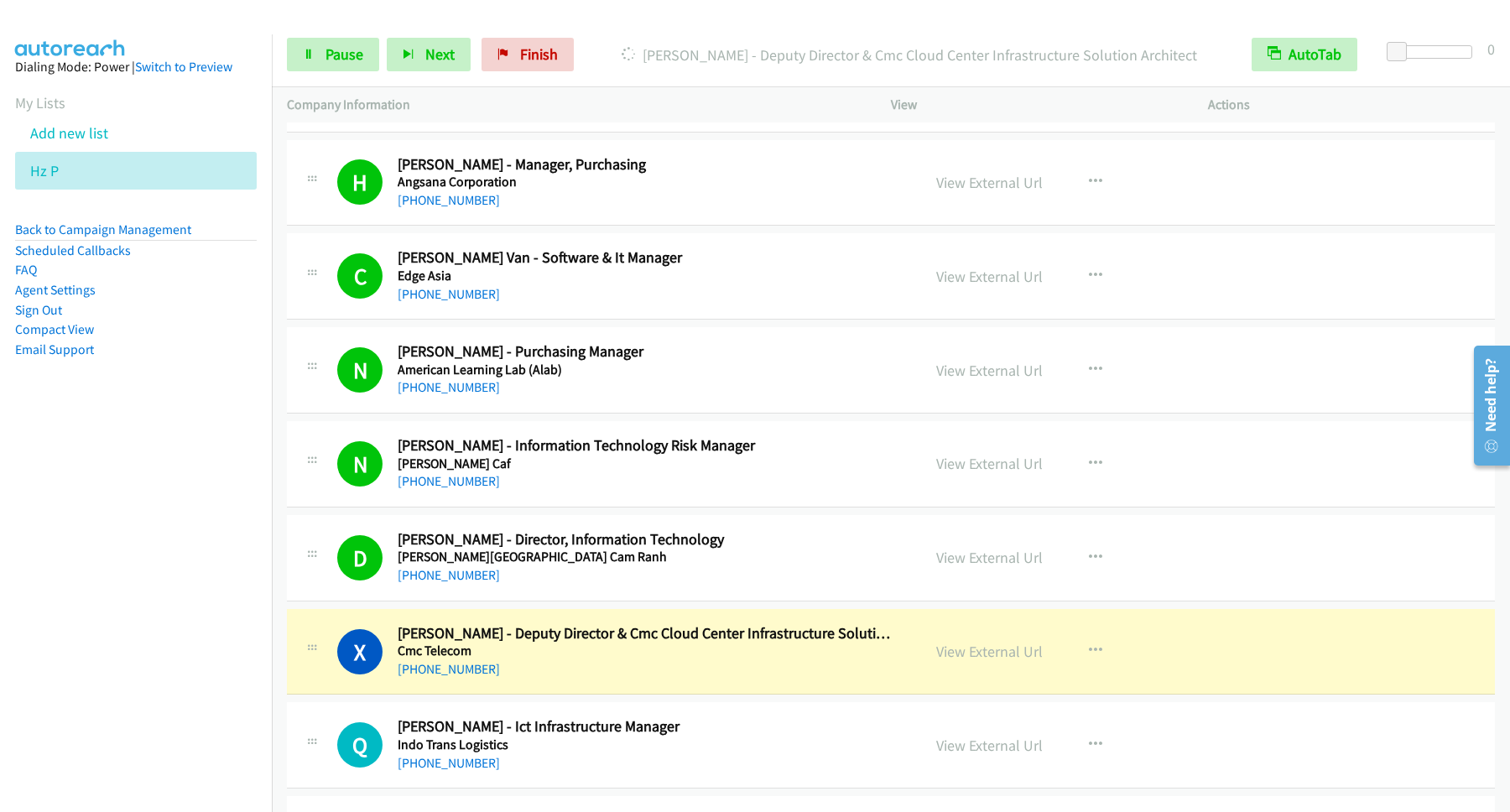
scroll to position [2038, 0]
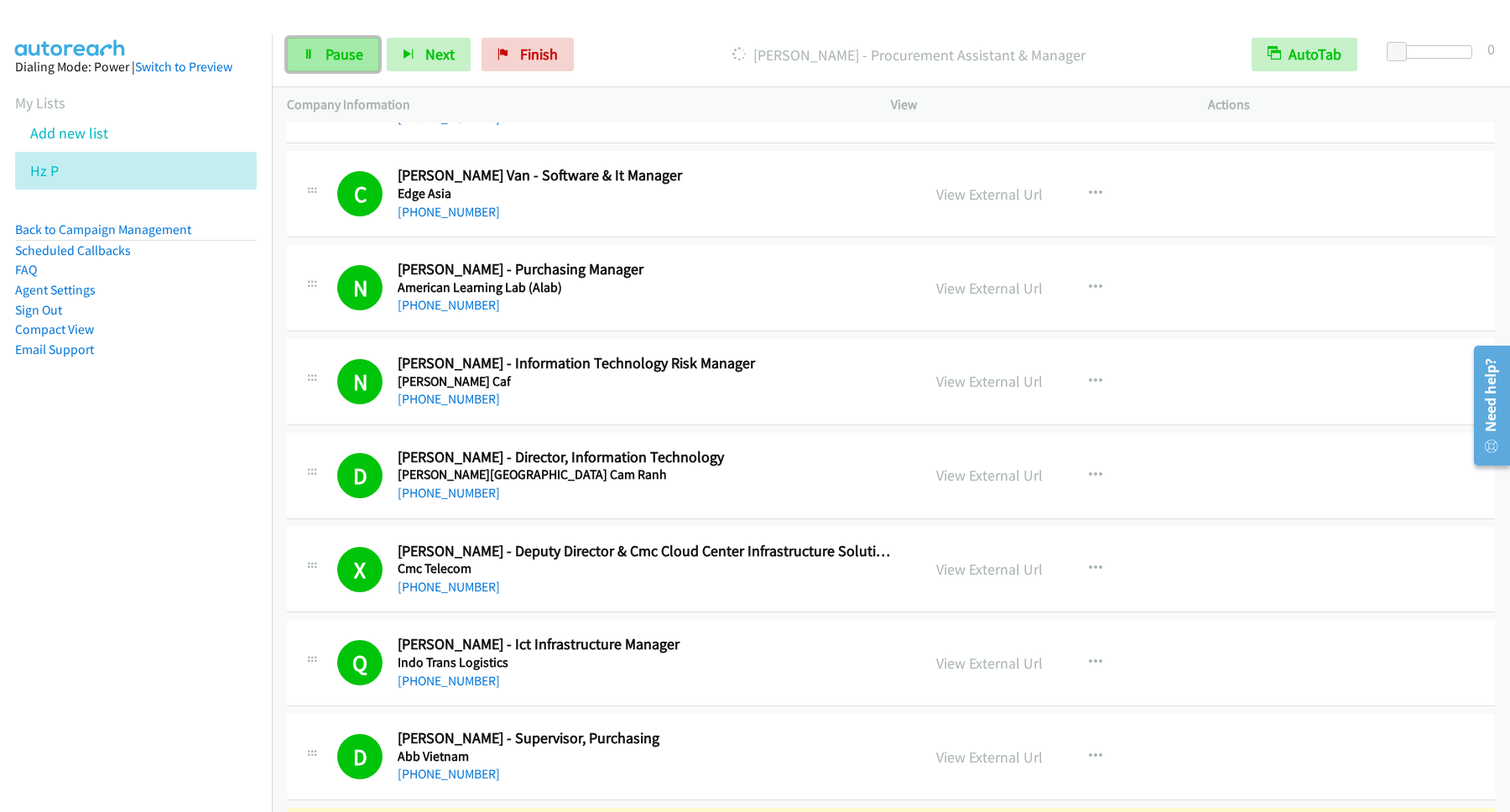
click at [342, 58] on span "Pause" at bounding box center [345, 54] width 38 height 19
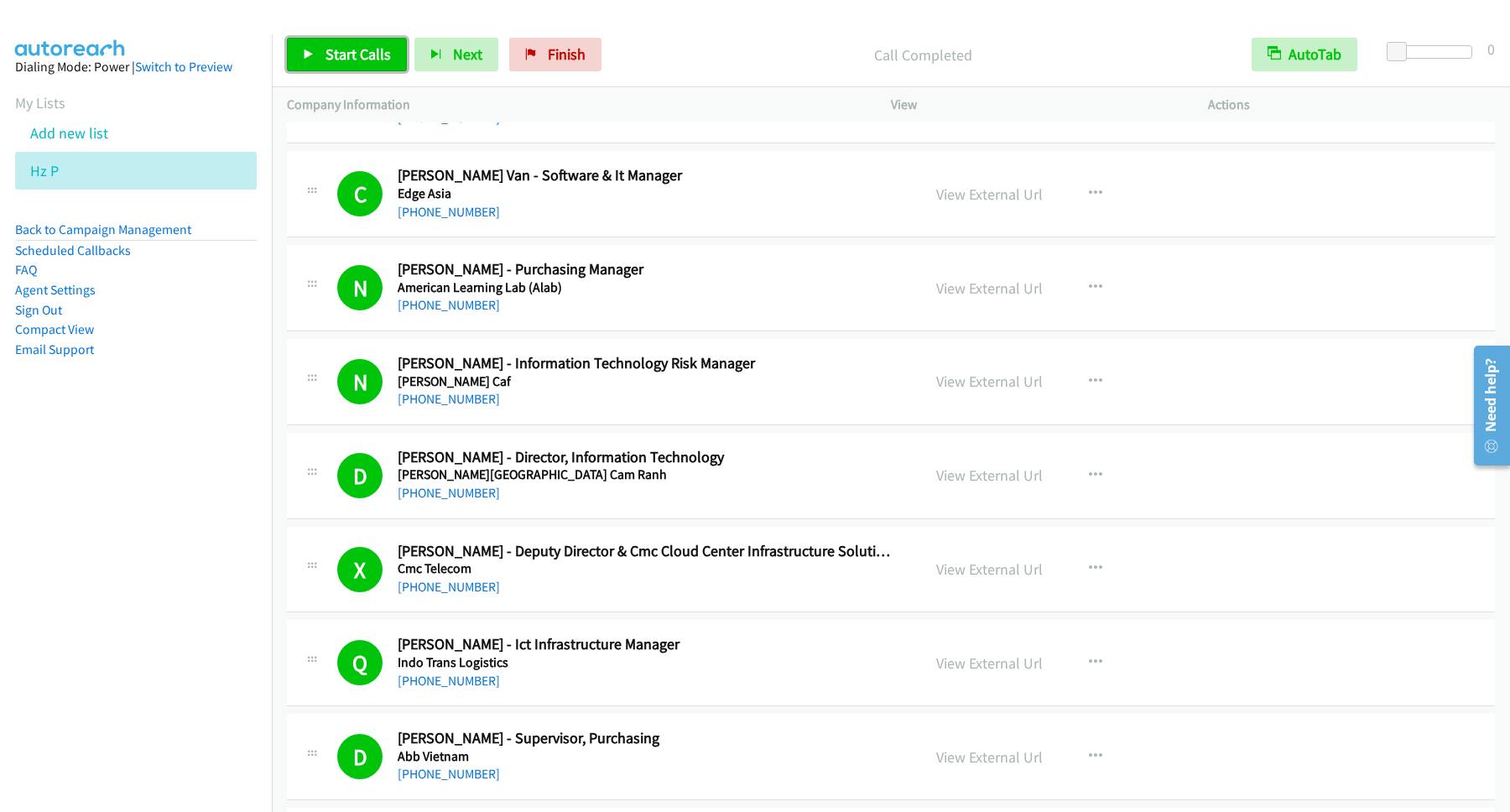
click at [340, 50] on span "Start Calls" at bounding box center [358, 54] width 65 height 19
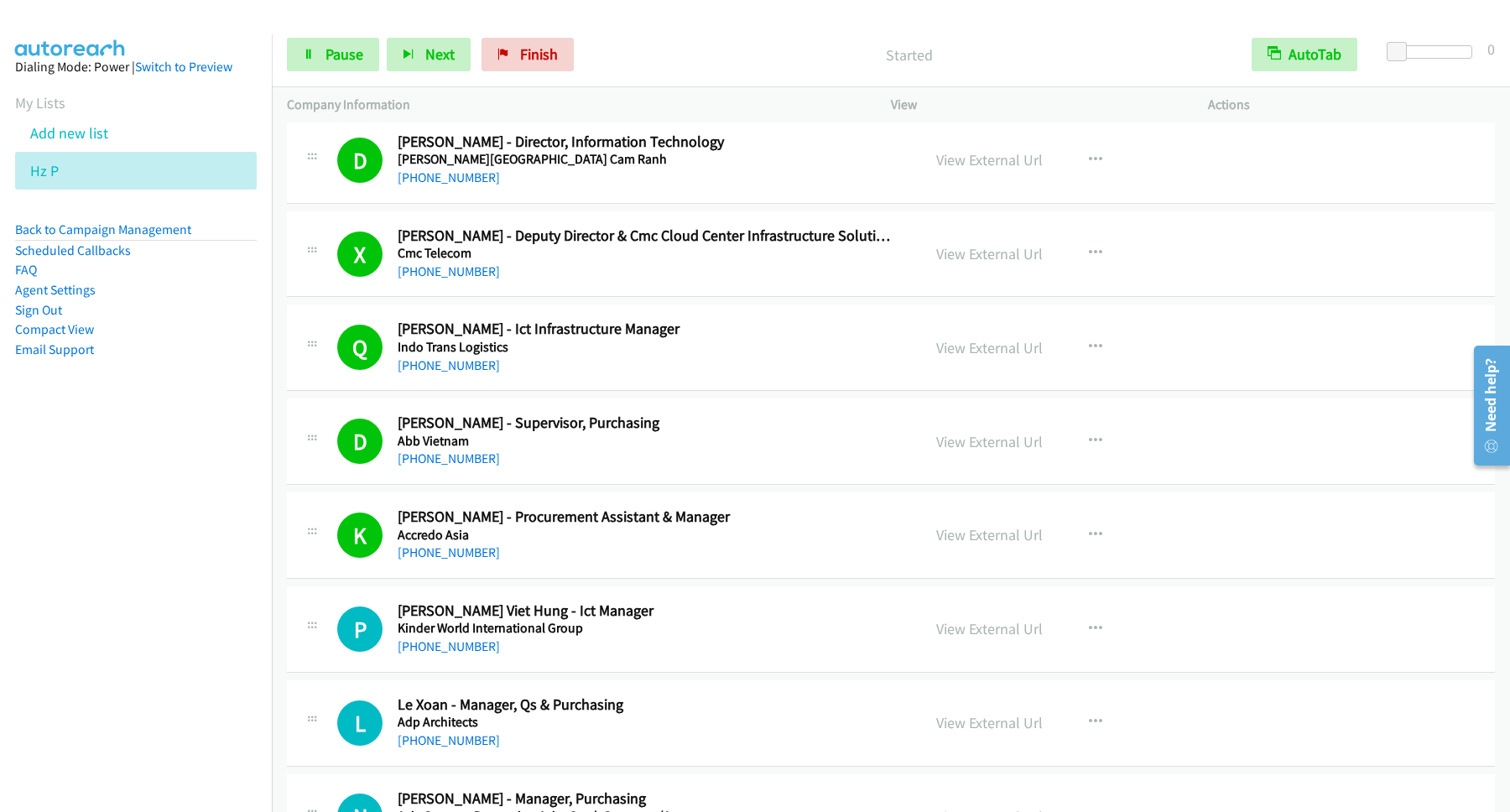
scroll to position [2491, 0]
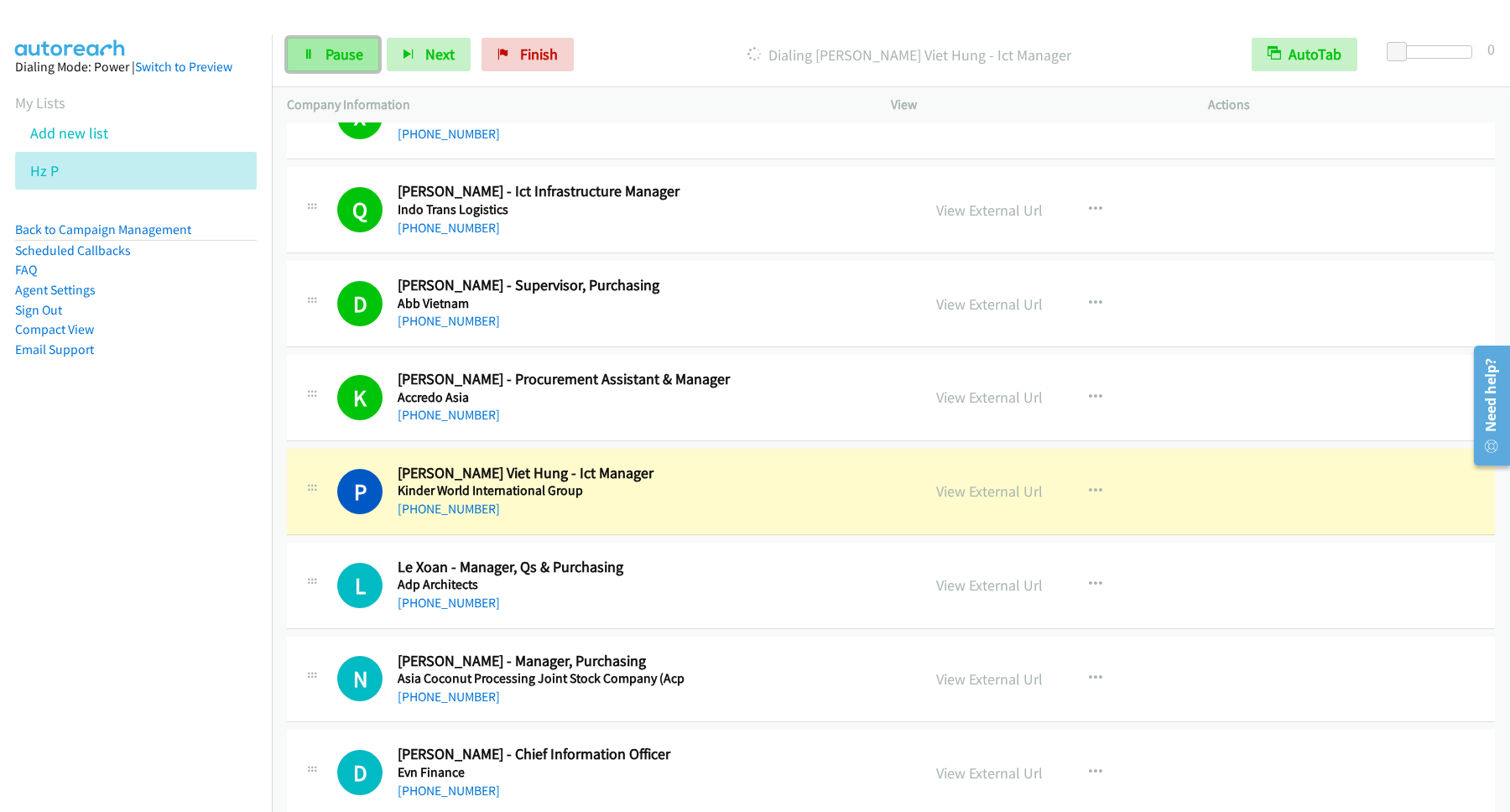
click at [334, 61] on span "Pause" at bounding box center [345, 54] width 38 height 19
click at [134, 547] on nav "Dialing Mode: Power | Switch to Preview My Lists Add new list Hz P Back to Camp…" at bounding box center [136, 440] width 272 height 812
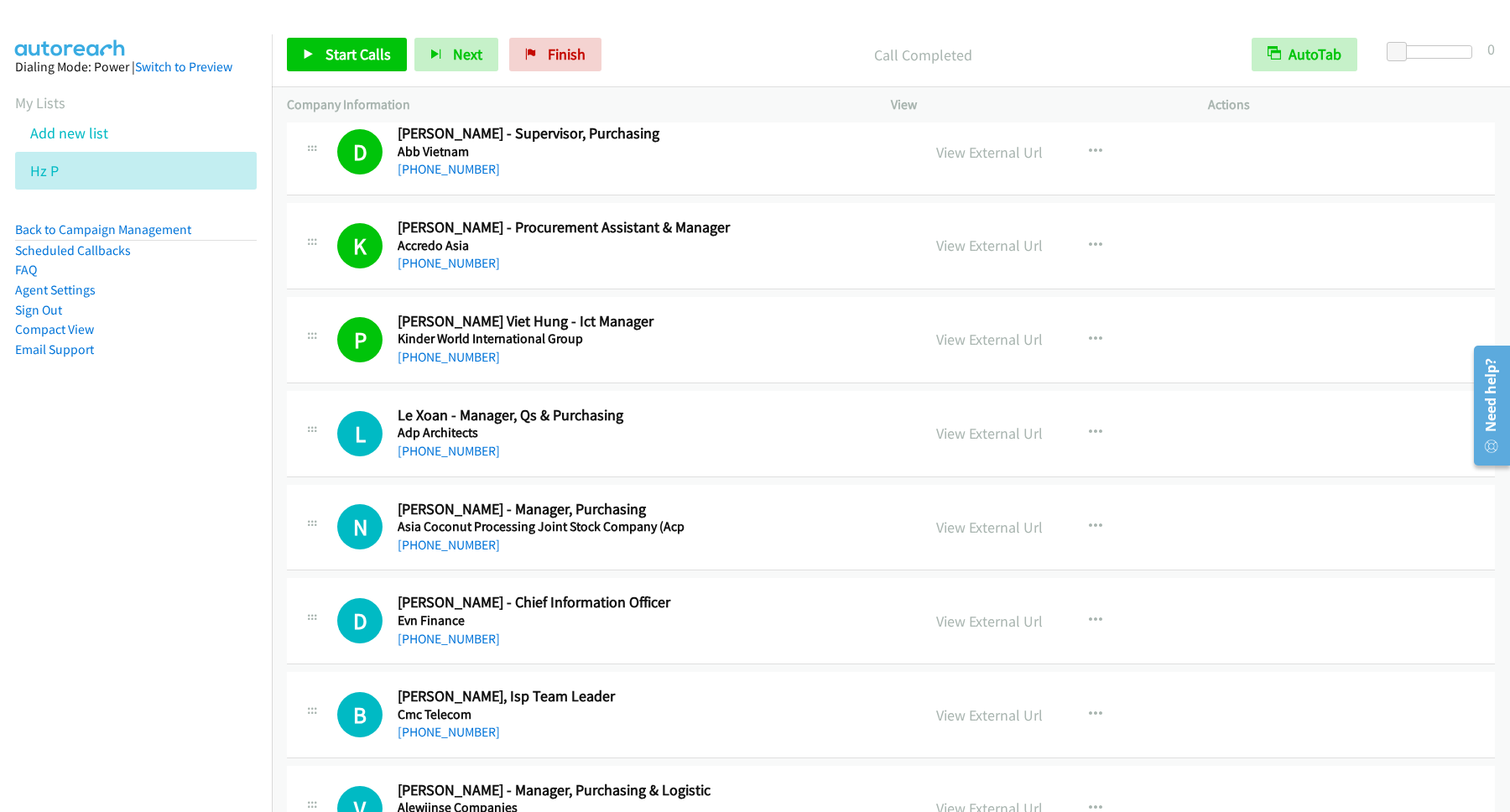
scroll to position [2717, 0]
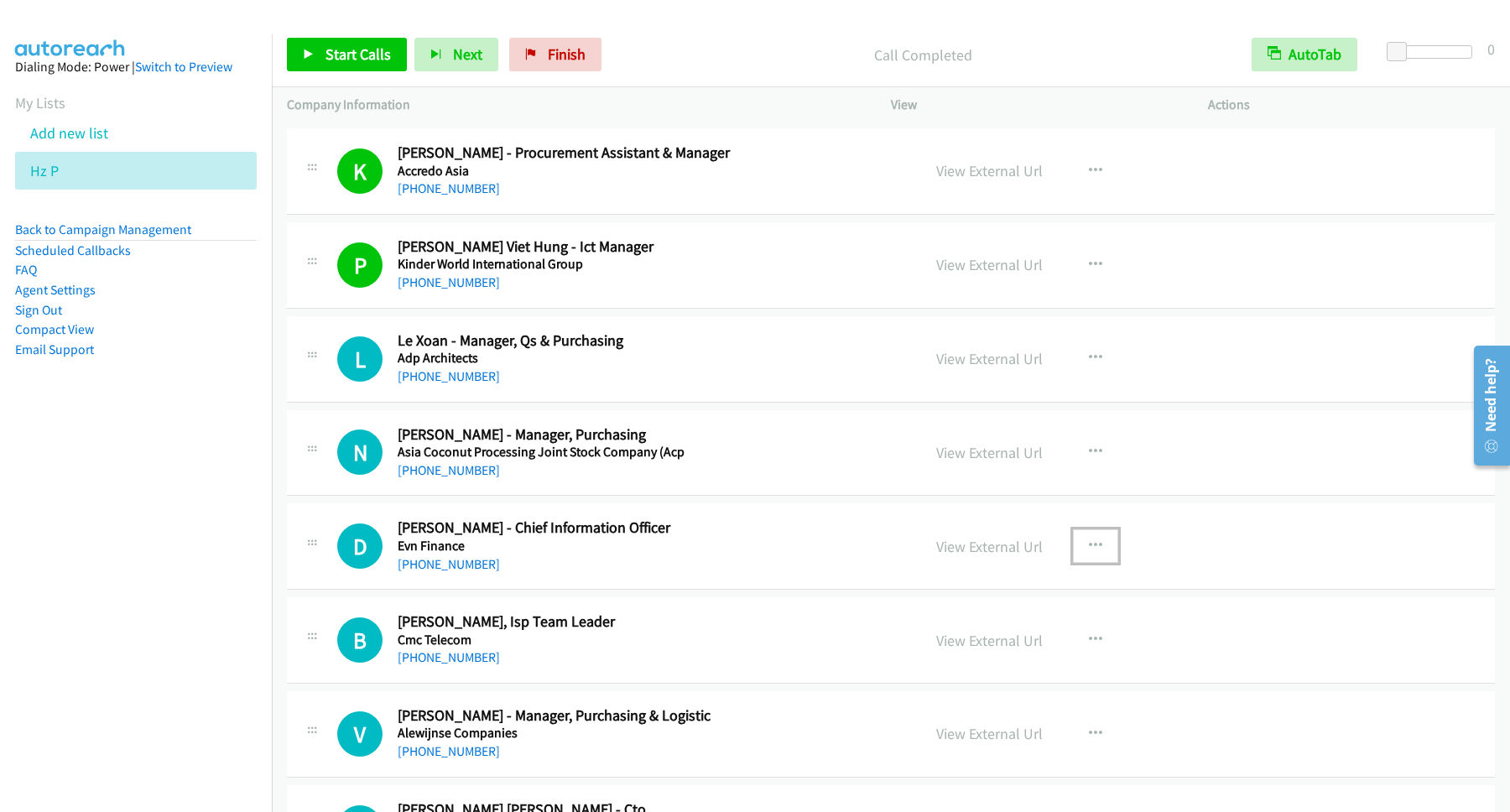
click at [1091, 552] on icon "button" at bounding box center [1096, 546] width 14 height 14
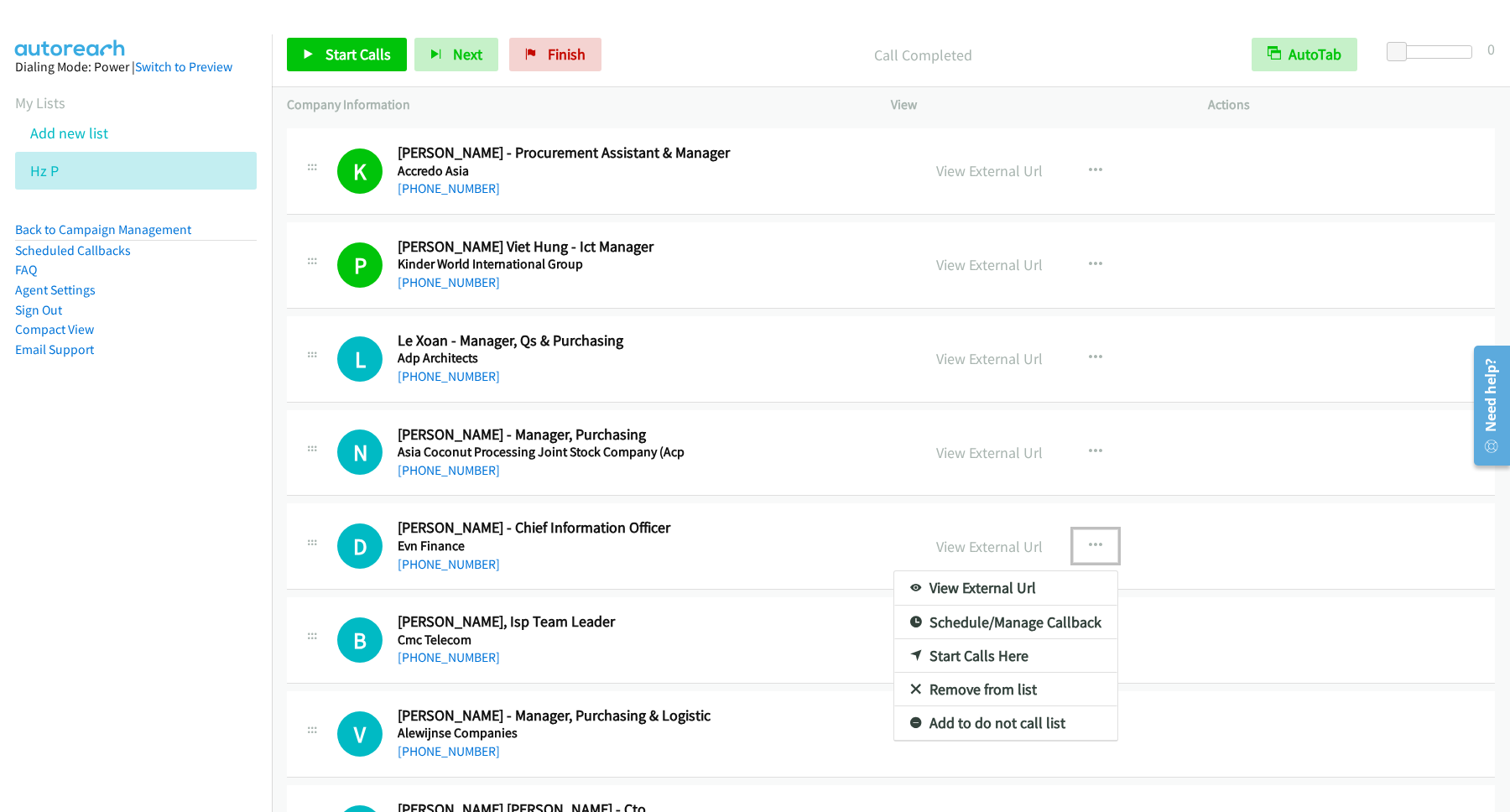
click at [991, 659] on link "Start Calls Here" at bounding box center [1006, 656] width 223 height 34
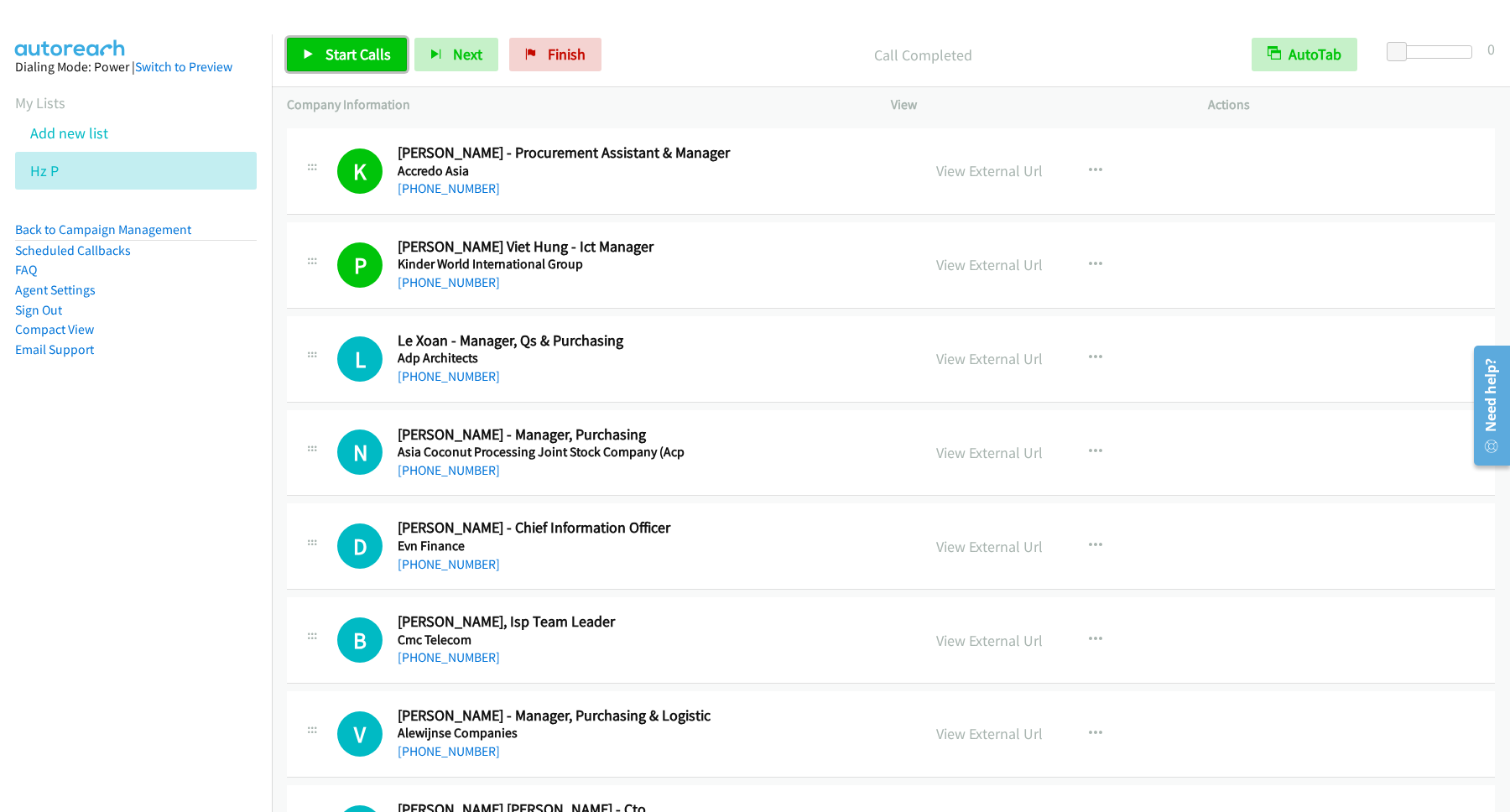
click at [378, 61] on span "Start Calls" at bounding box center [358, 54] width 65 height 19
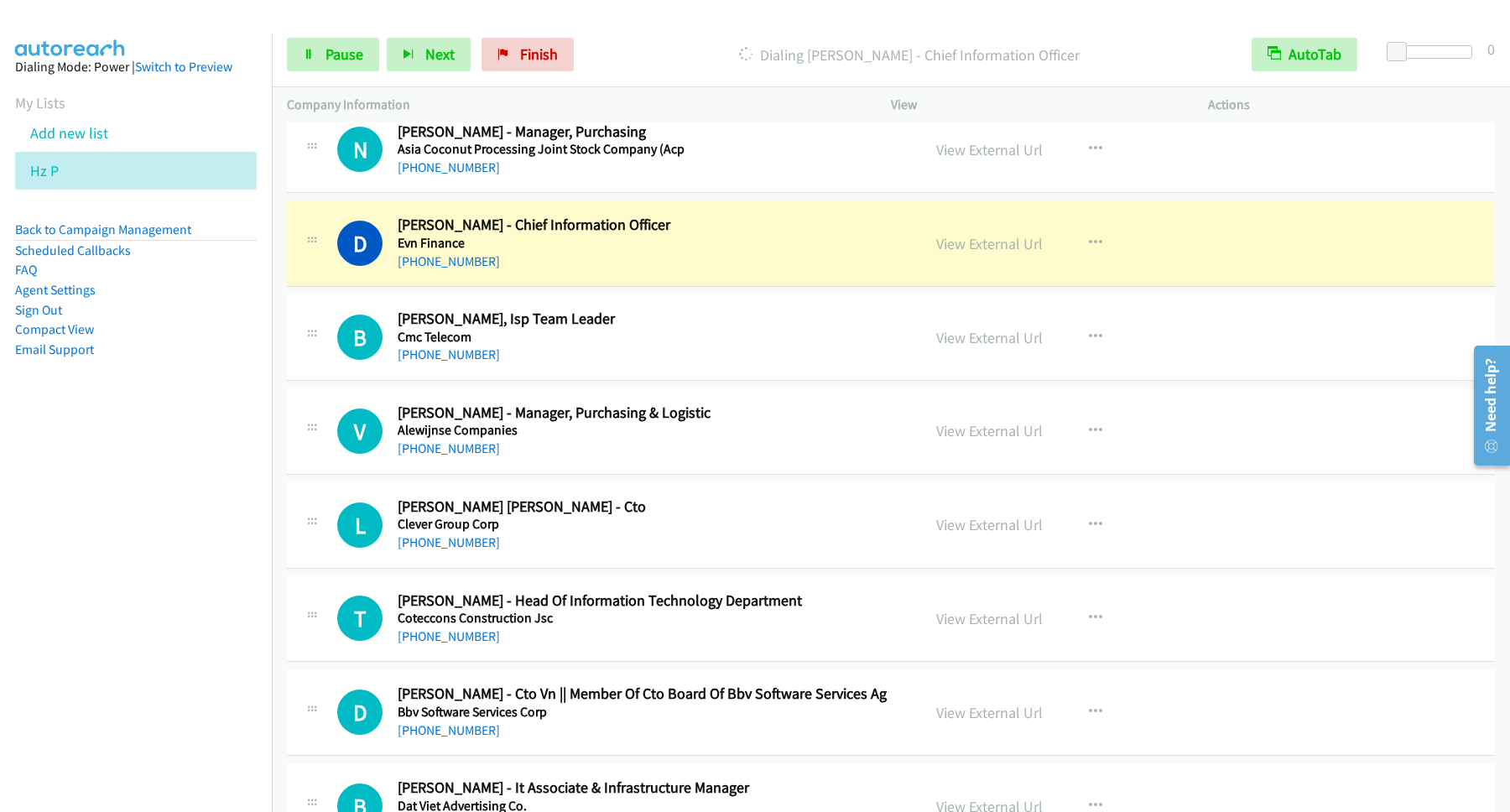
scroll to position [2944, 0]
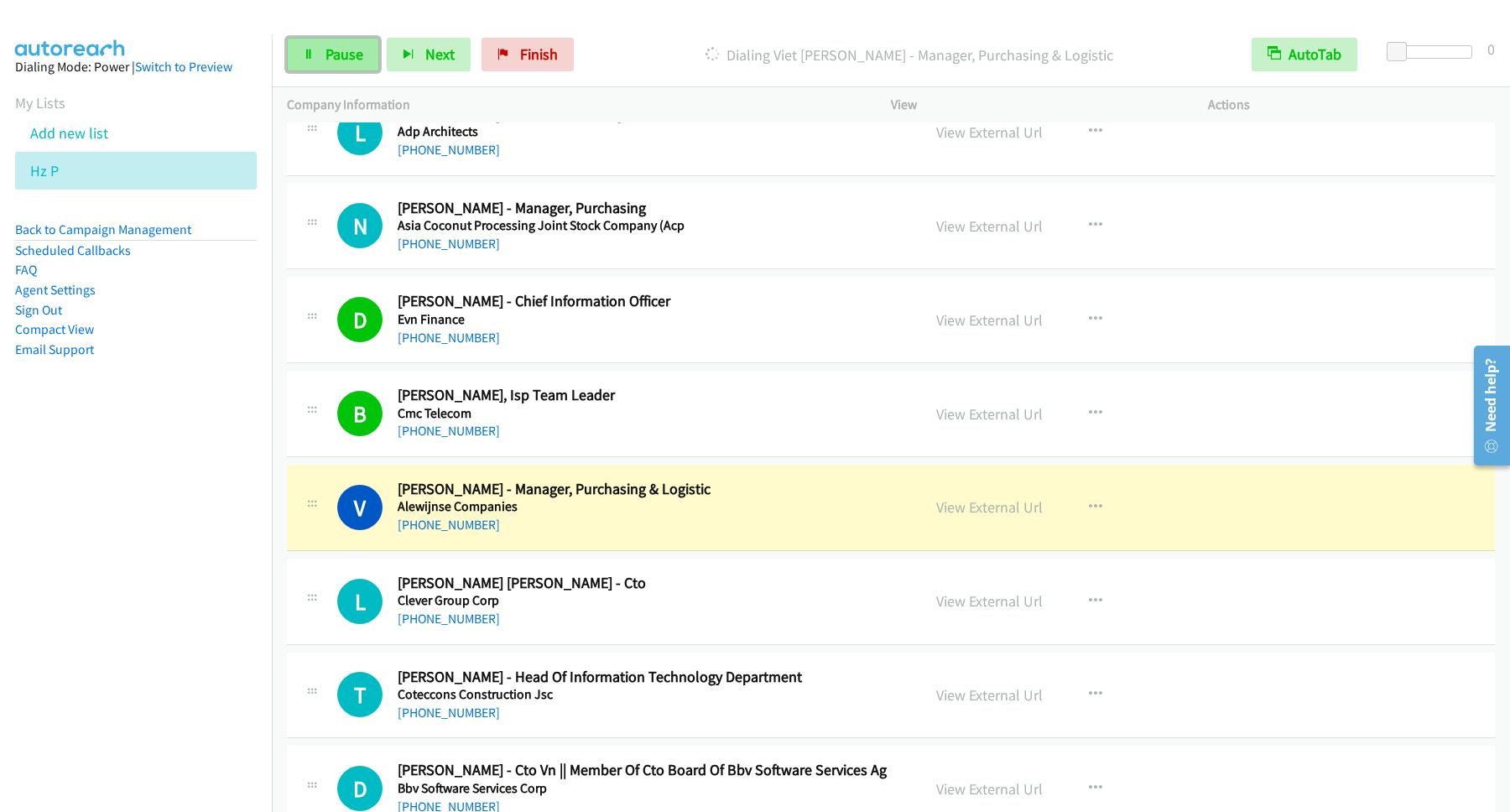
click at [349, 50] on span "Pause" at bounding box center [345, 54] width 38 height 19
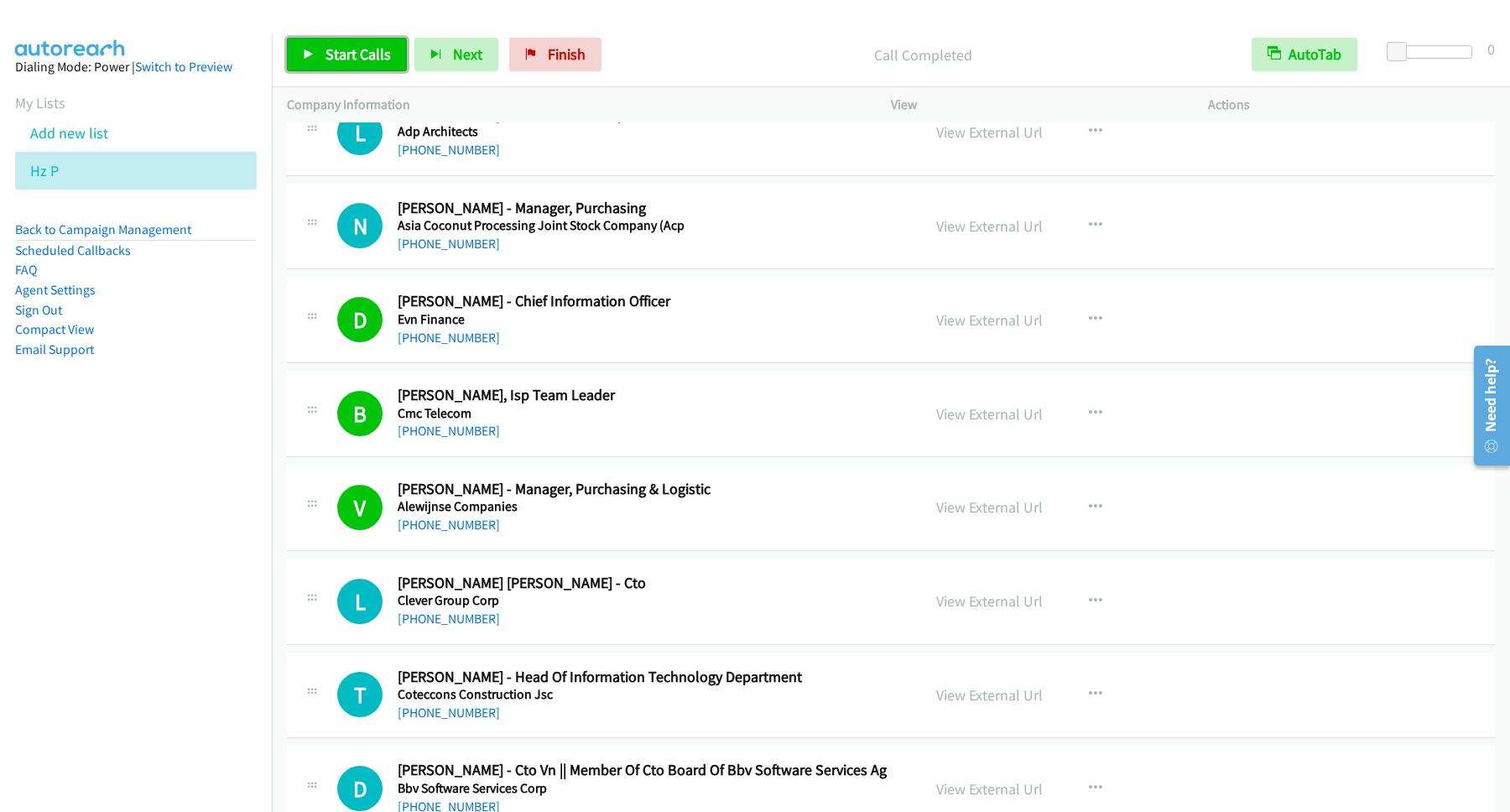
click at [380, 59] on span "Start Calls" at bounding box center [358, 54] width 65 height 19
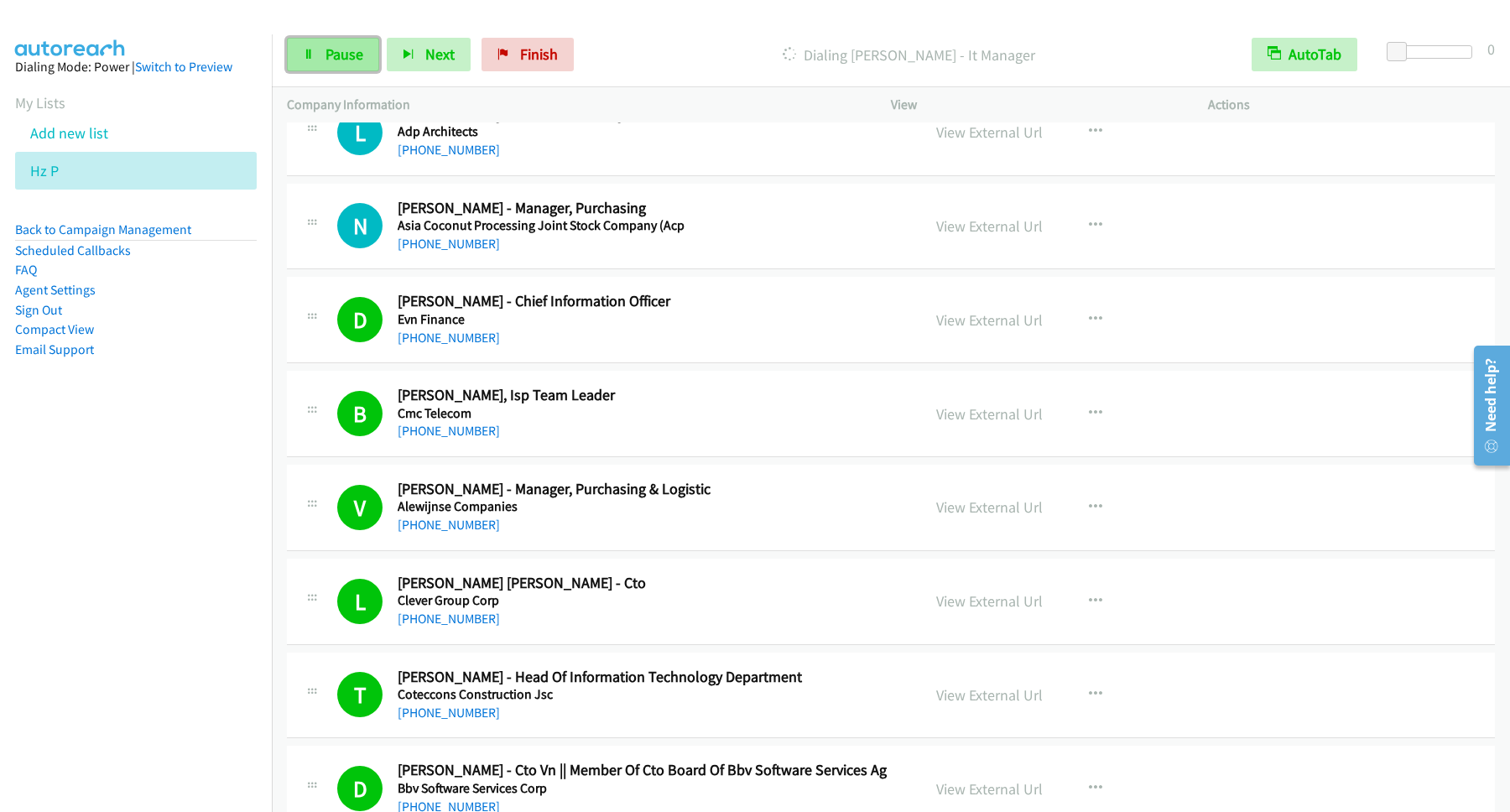
click at [364, 50] on span "Pause" at bounding box center [345, 54] width 38 height 19
click at [376, 46] on span "Start Calls" at bounding box center [358, 54] width 65 height 19
click at [335, 50] on span "Pause" at bounding box center [345, 54] width 38 height 19
click at [378, 58] on span "Start Calls" at bounding box center [358, 54] width 65 height 19
click at [333, 57] on span "Pause" at bounding box center [345, 54] width 38 height 19
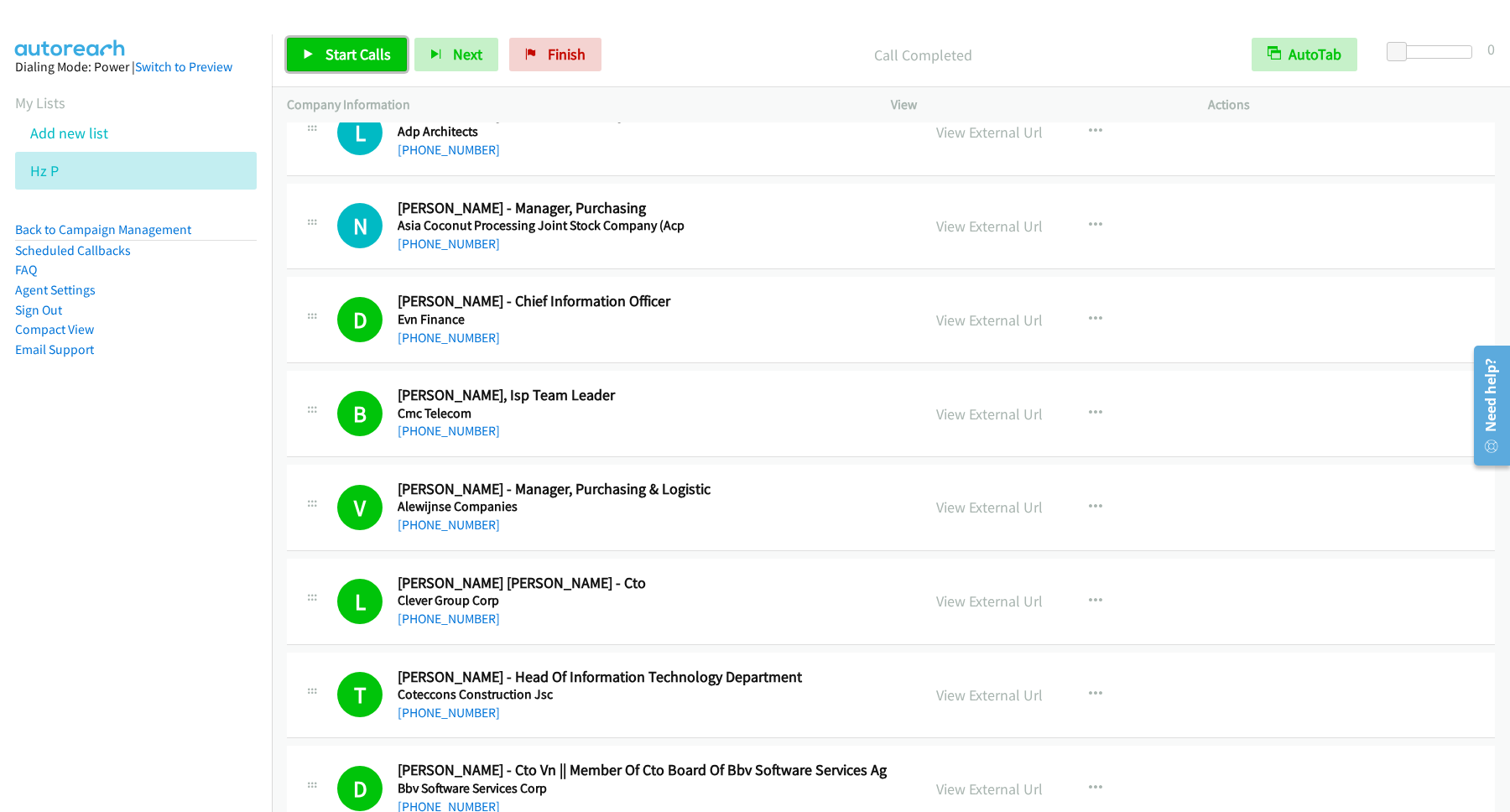
click at [345, 57] on span "Start Calls" at bounding box center [358, 54] width 65 height 19
click at [326, 49] on link "Pause" at bounding box center [333, 54] width 92 height 34
click at [327, 43] on link "Start Calls" at bounding box center [347, 54] width 120 height 34
click at [324, 59] on link "Pause" at bounding box center [333, 54] width 92 height 34
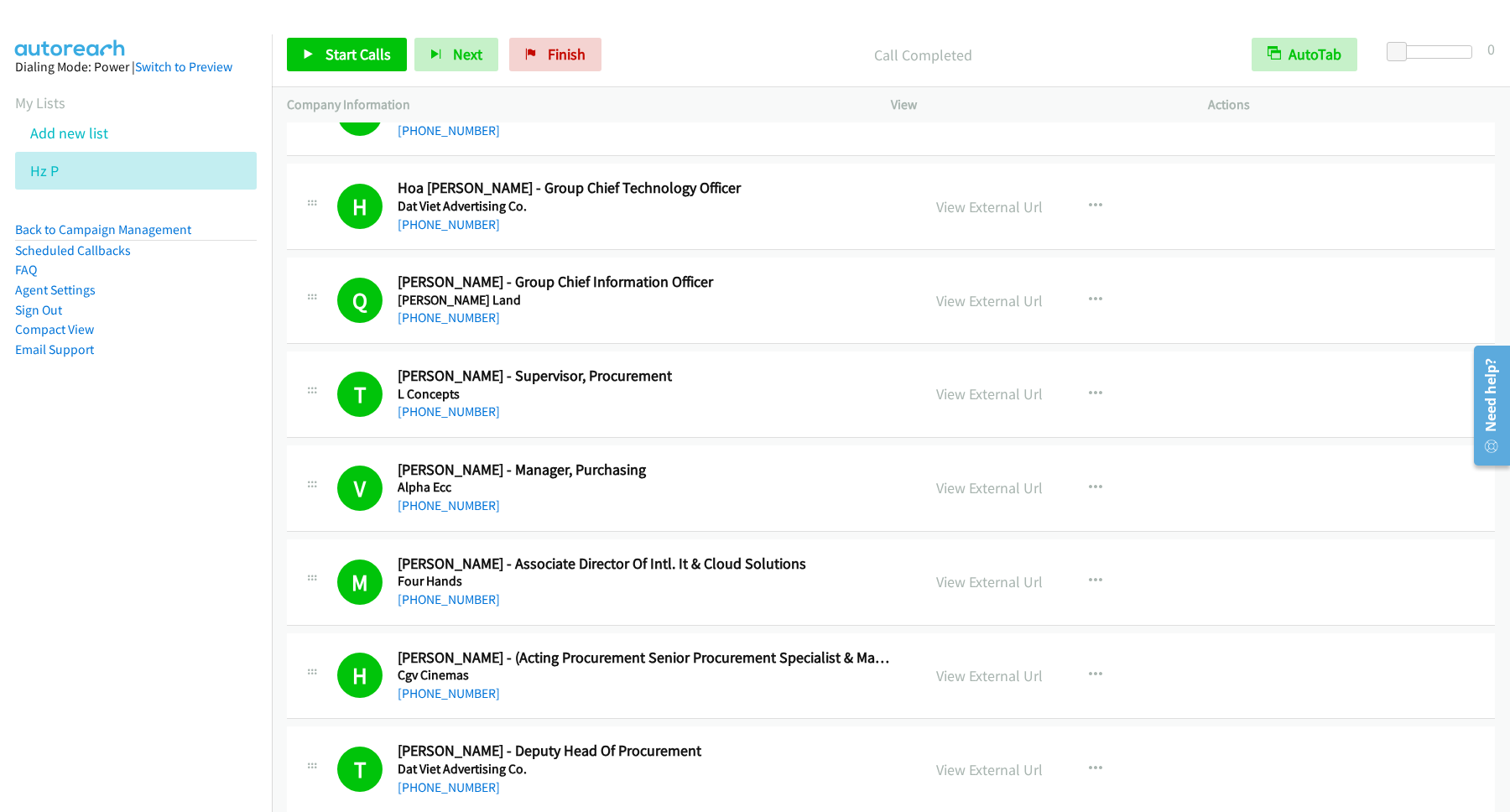
scroll to position [4075, 0]
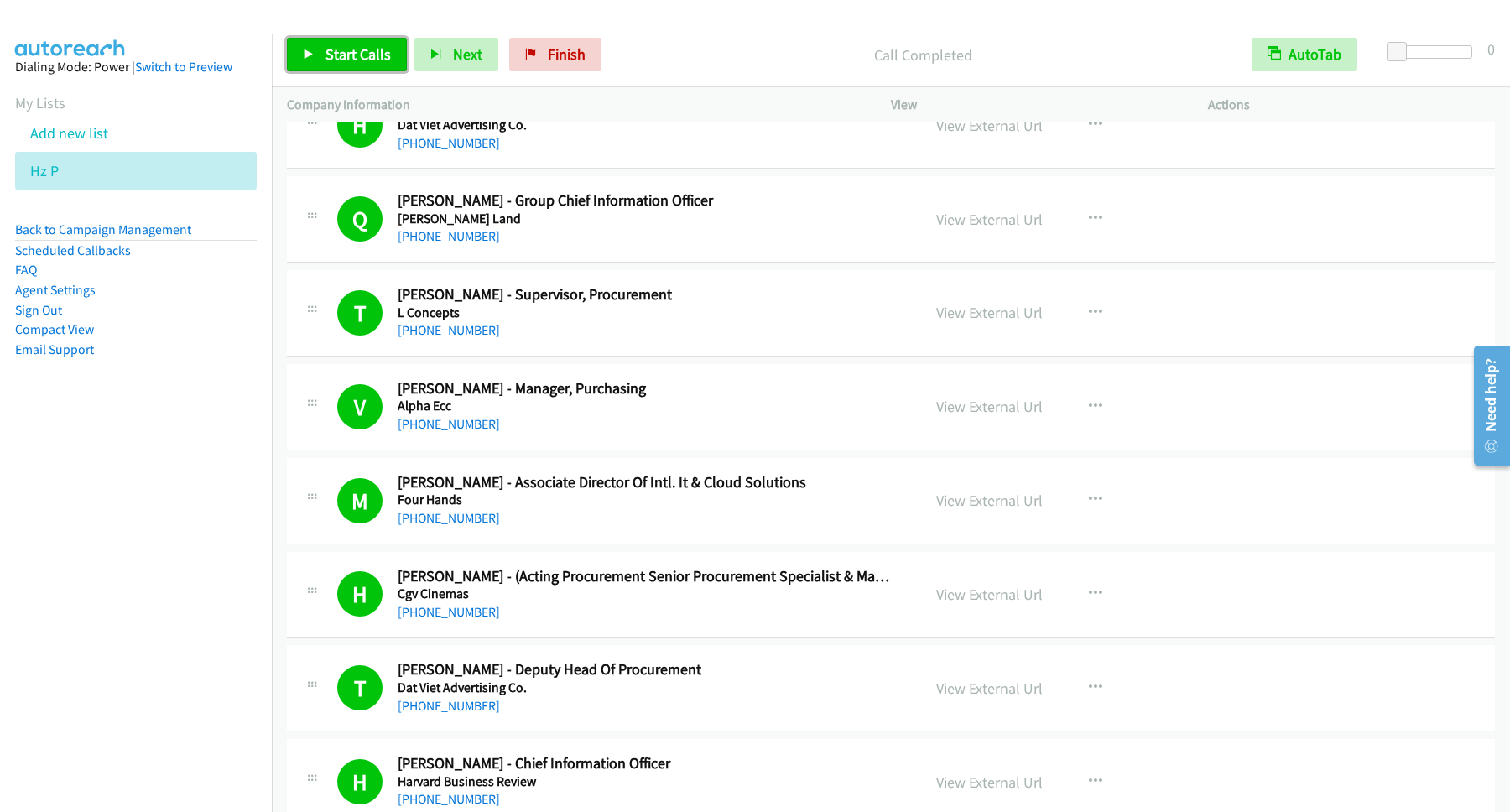
click at [359, 59] on span "Start Calls" at bounding box center [358, 54] width 65 height 19
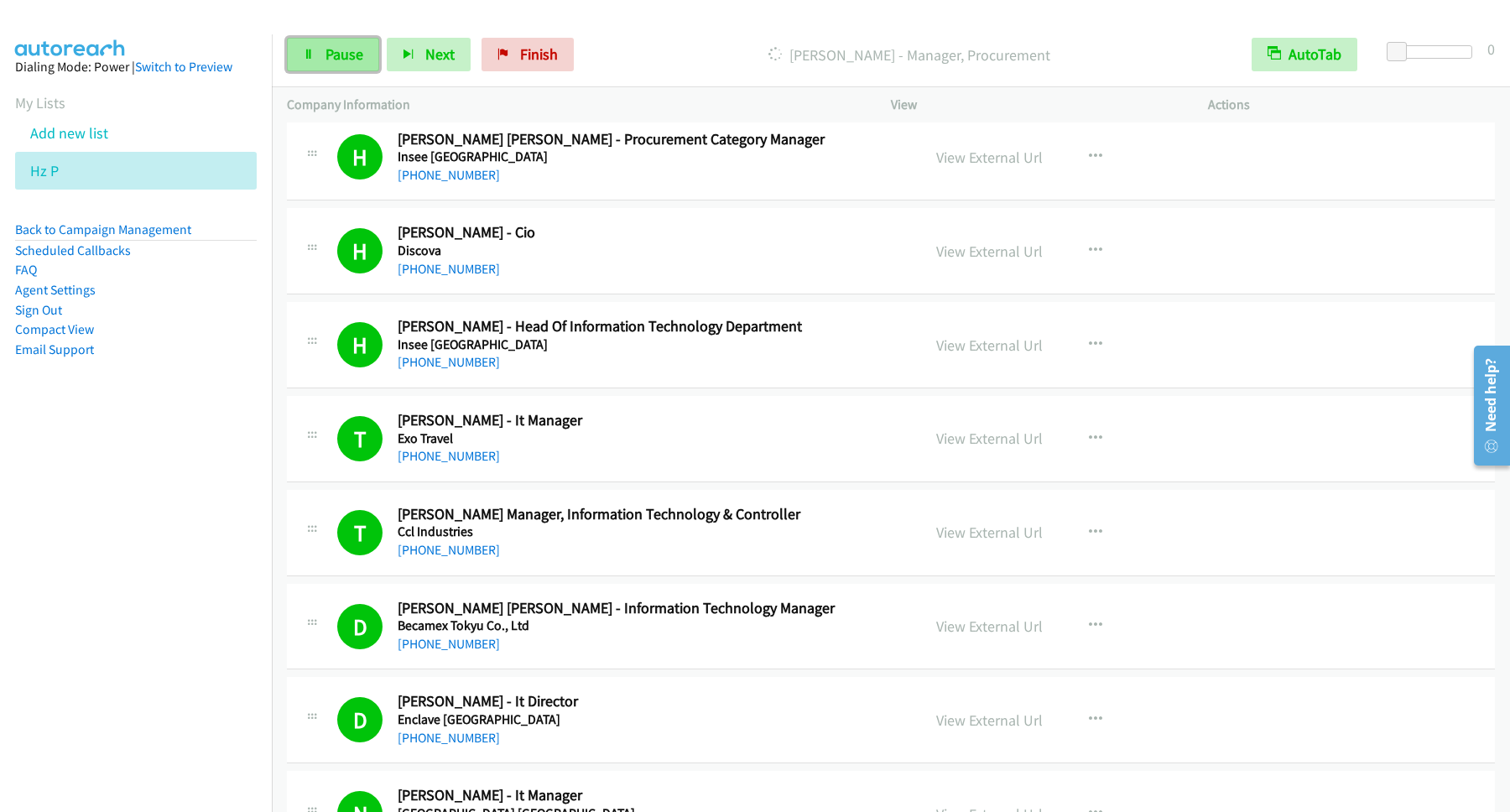
click at [364, 52] on span "Pause" at bounding box center [345, 54] width 38 height 19
click at [364, 50] on span "Start Calls" at bounding box center [358, 54] width 65 height 19
click at [332, 50] on span "Pause" at bounding box center [345, 54] width 38 height 19
click at [367, 58] on span "Start Calls" at bounding box center [358, 54] width 65 height 19
click at [322, 52] on link "Pause" at bounding box center [333, 54] width 92 height 34
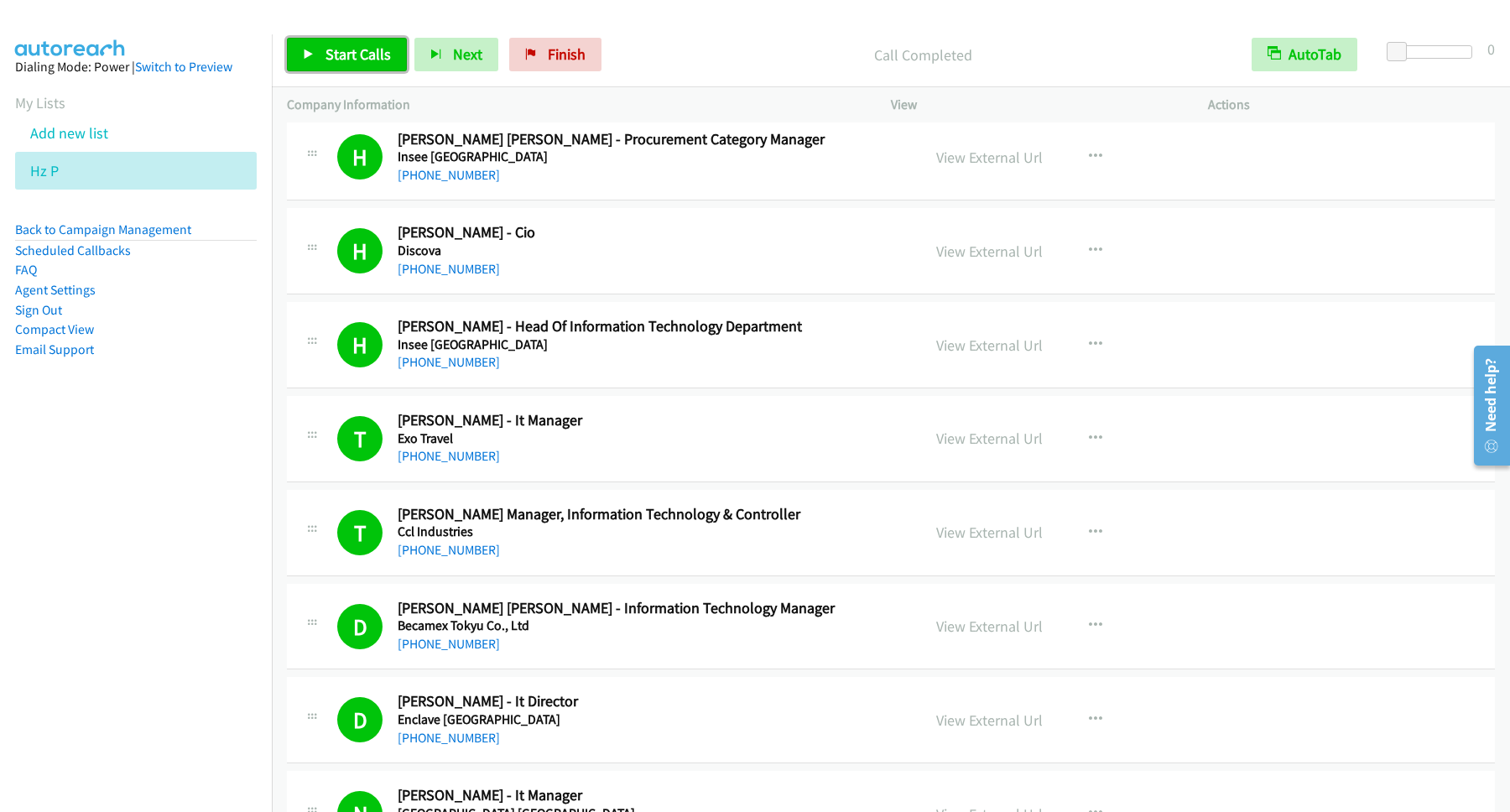
click at [368, 66] on link "Start Calls" at bounding box center [347, 54] width 120 height 34
click at [173, 662] on nav "Dialing Mode: Power | Switch to Preview My Lists Add new list Hz P Back to Camp…" at bounding box center [136, 440] width 272 height 812
click at [305, 52] on icon at bounding box center [309, 56] width 12 height 12
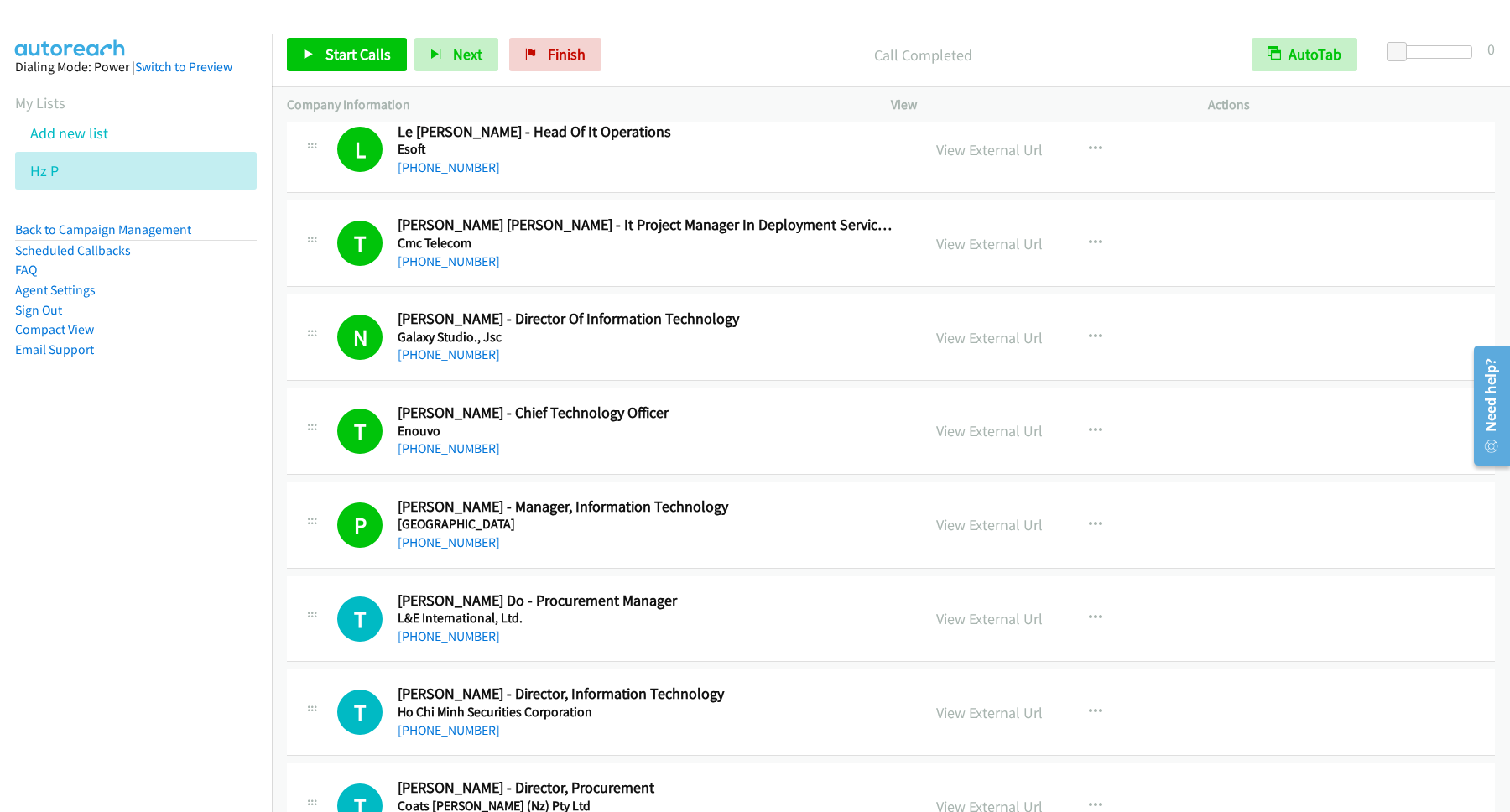
scroll to position [6566, 0]
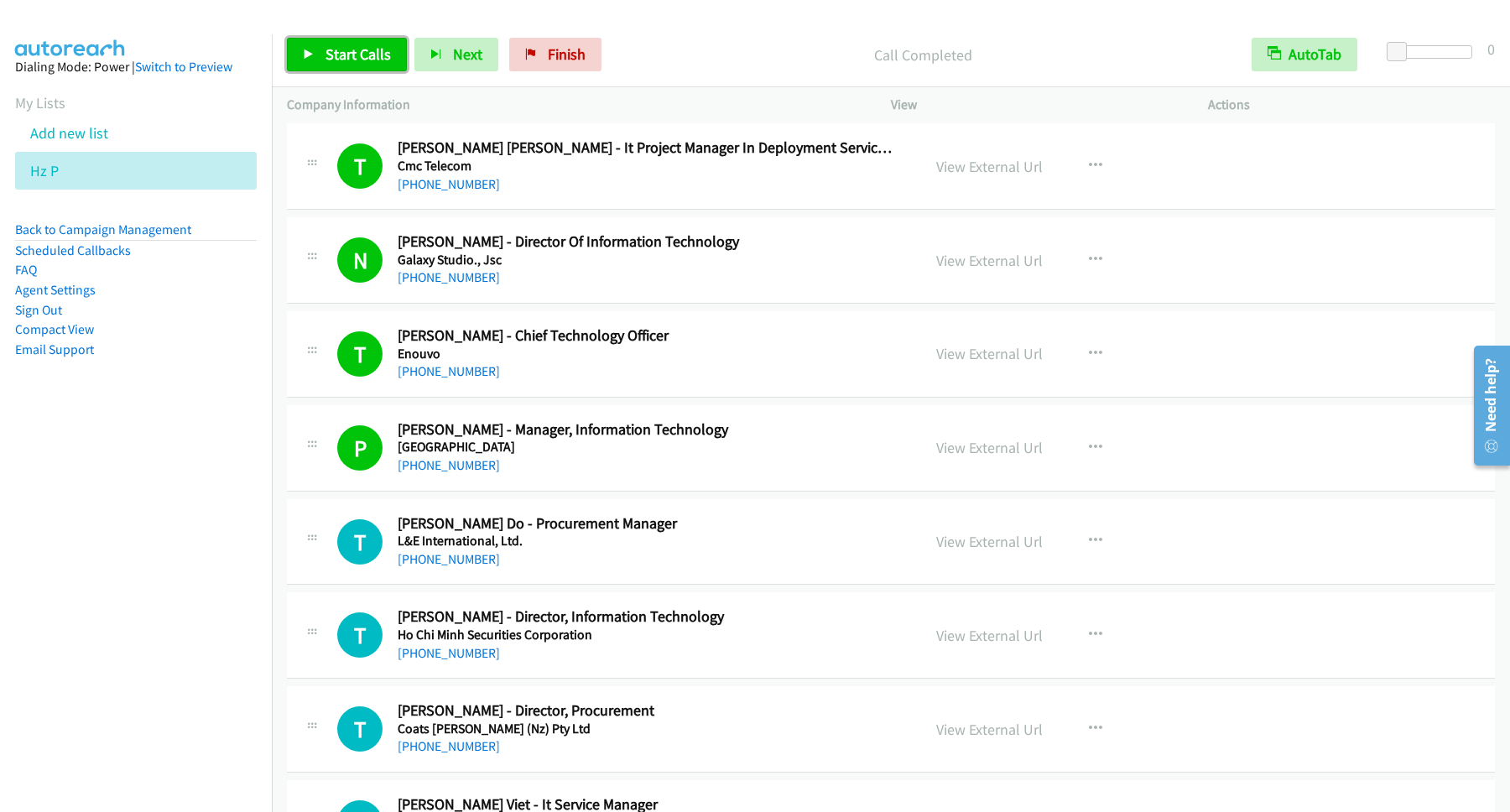
click at [360, 68] on link "Start Calls" at bounding box center [347, 54] width 120 height 34
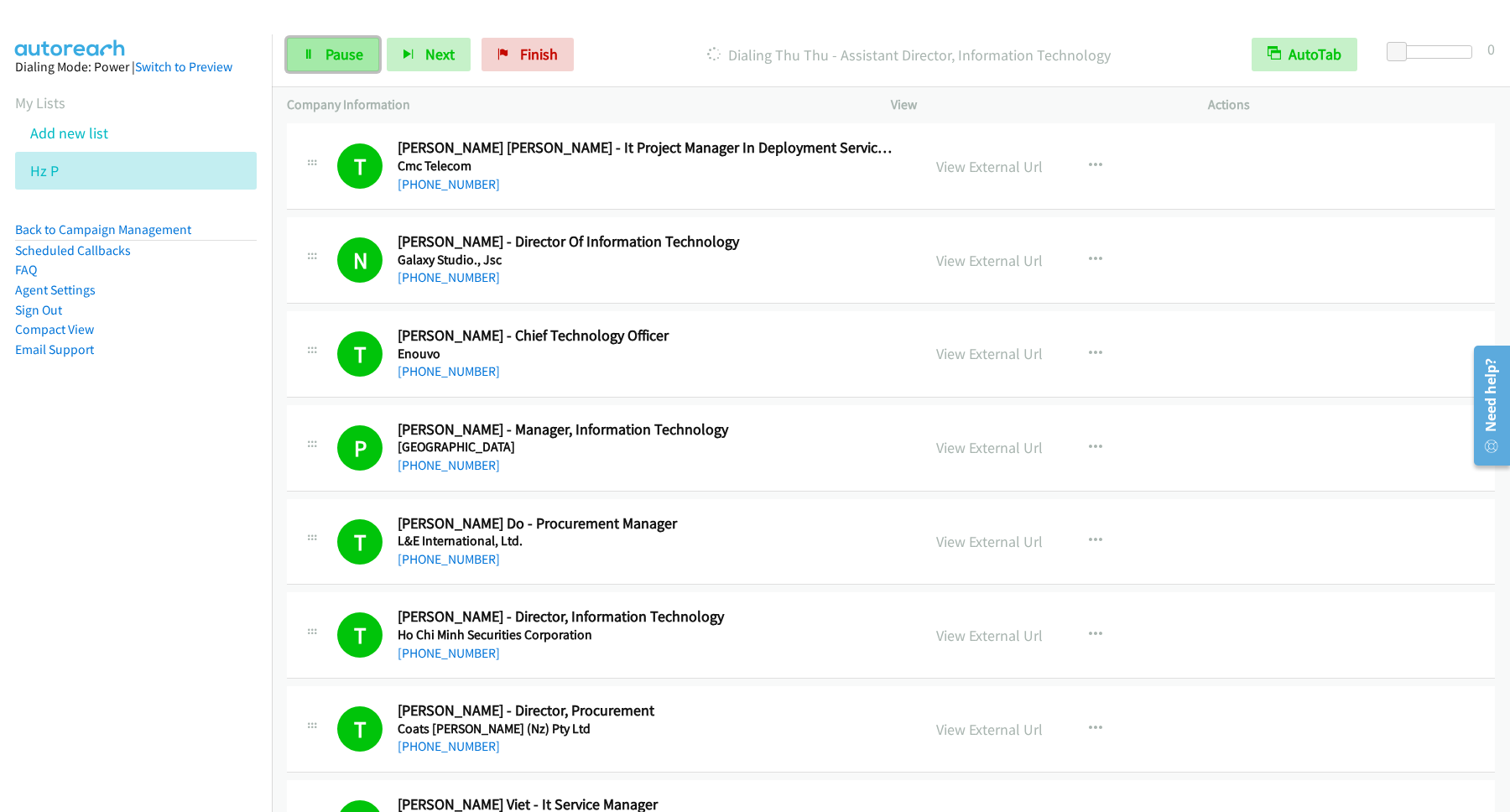
click at [349, 54] on span "Pause" at bounding box center [345, 54] width 38 height 19
click at [371, 54] on span "Start Calls" at bounding box center [358, 54] width 65 height 19
click at [364, 58] on span "Pause" at bounding box center [345, 54] width 38 height 19
click at [384, 58] on span "Start Calls" at bounding box center [358, 54] width 65 height 19
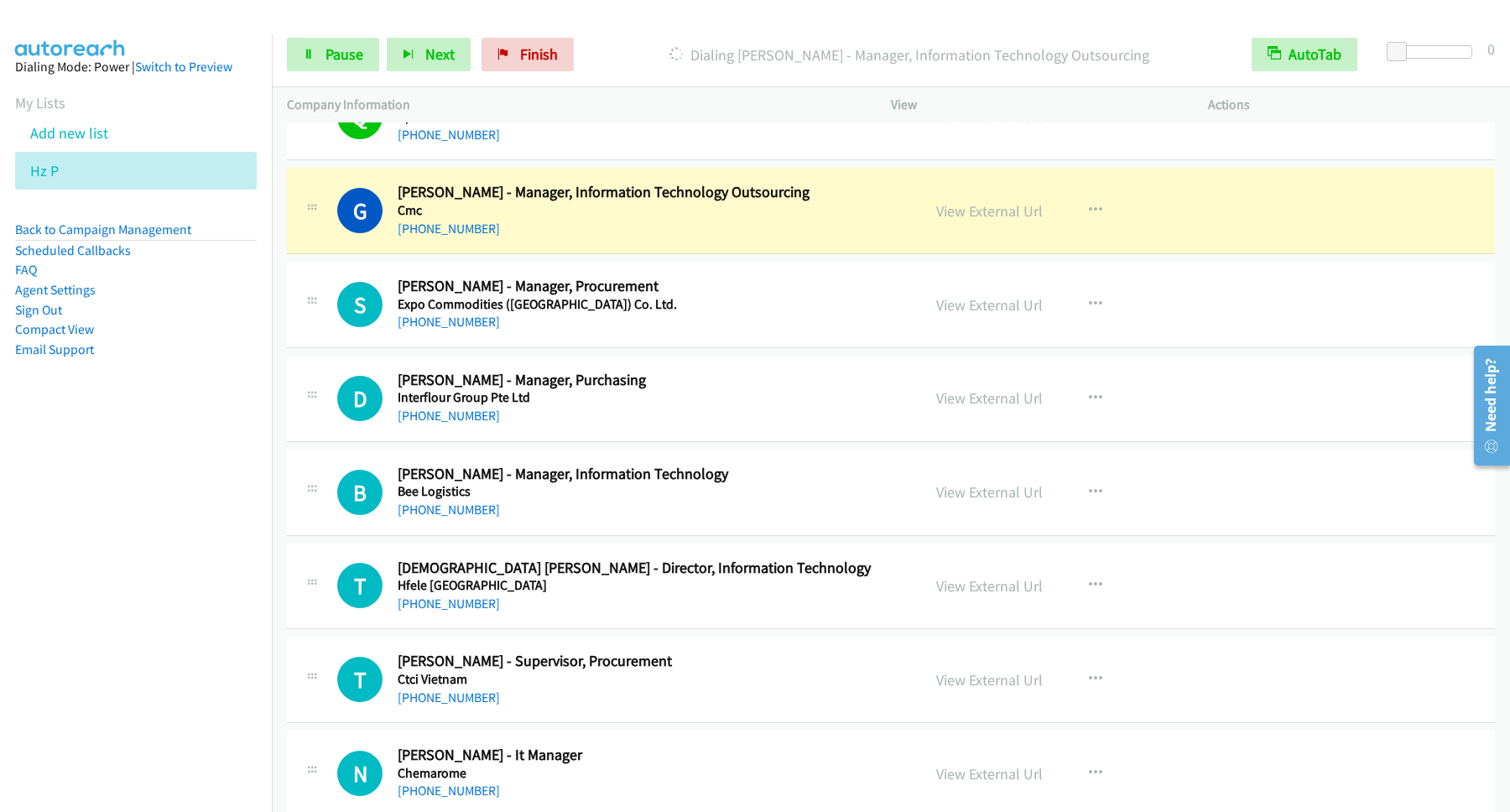
scroll to position [7472, 0]
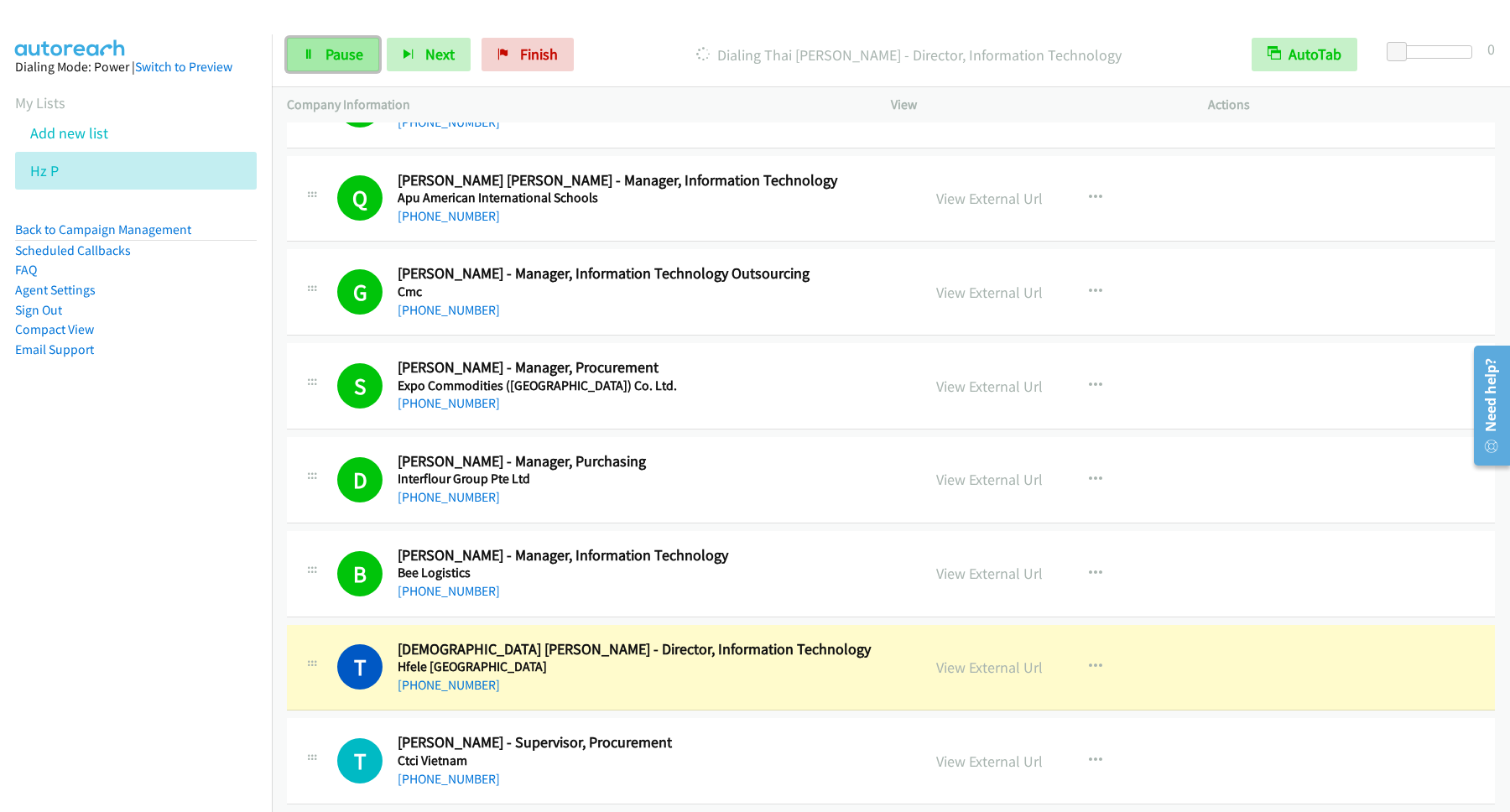
click at [379, 52] on link "Pause" at bounding box center [333, 54] width 92 height 34
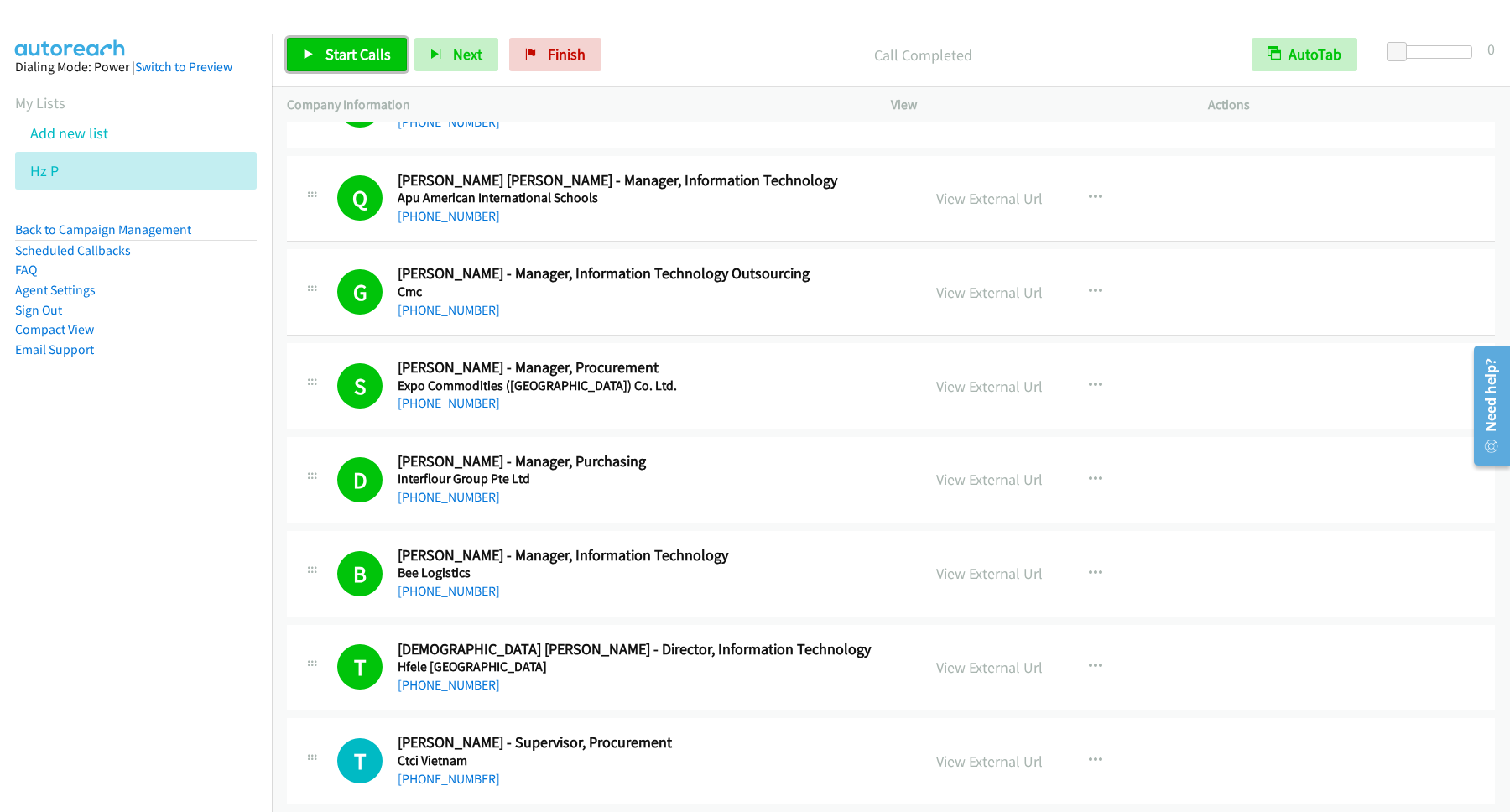
click at [353, 54] on span "Start Calls" at bounding box center [358, 54] width 65 height 19
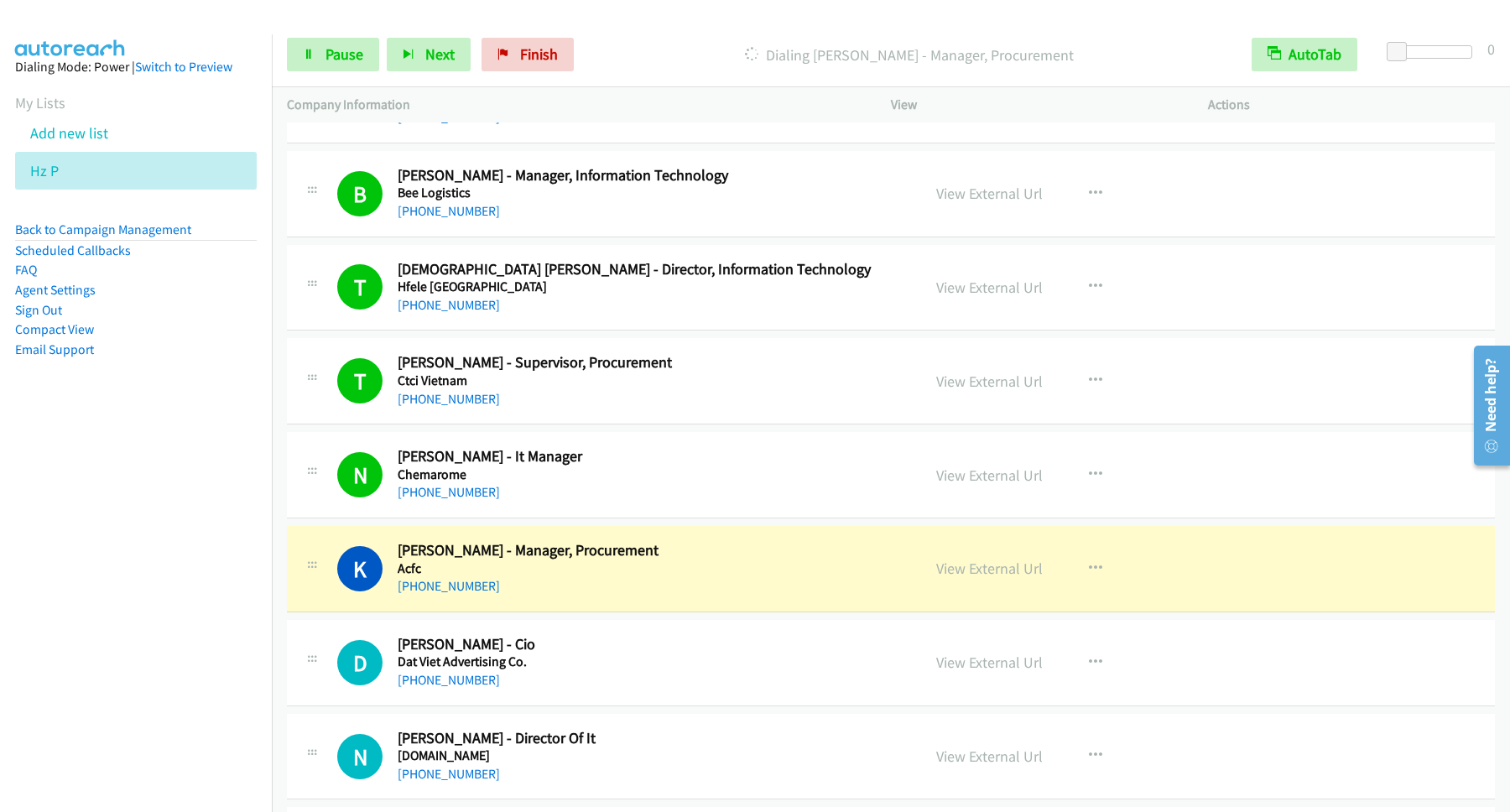
scroll to position [7925, 0]
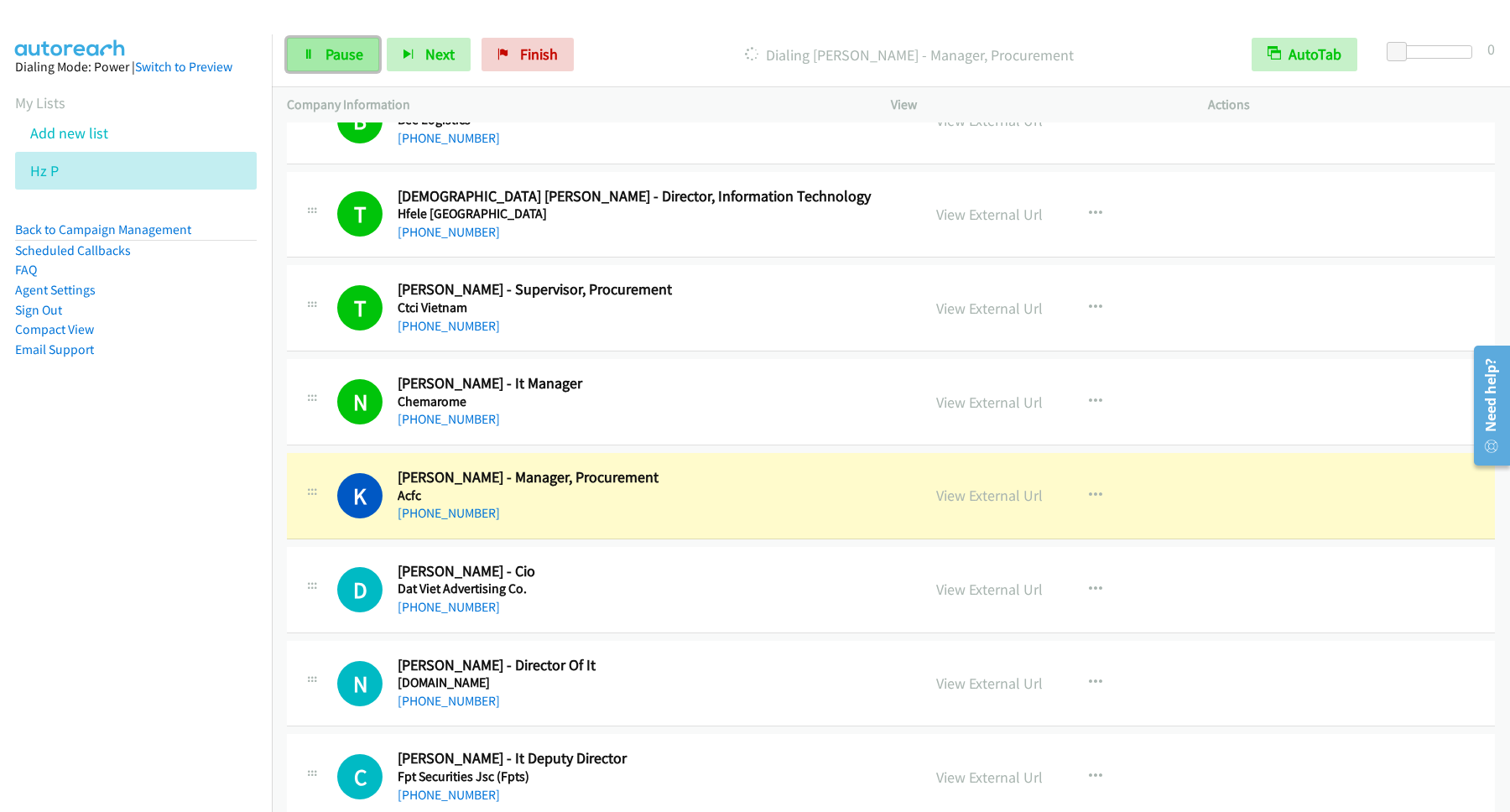
click at [338, 59] on span "Pause" at bounding box center [345, 54] width 38 height 19
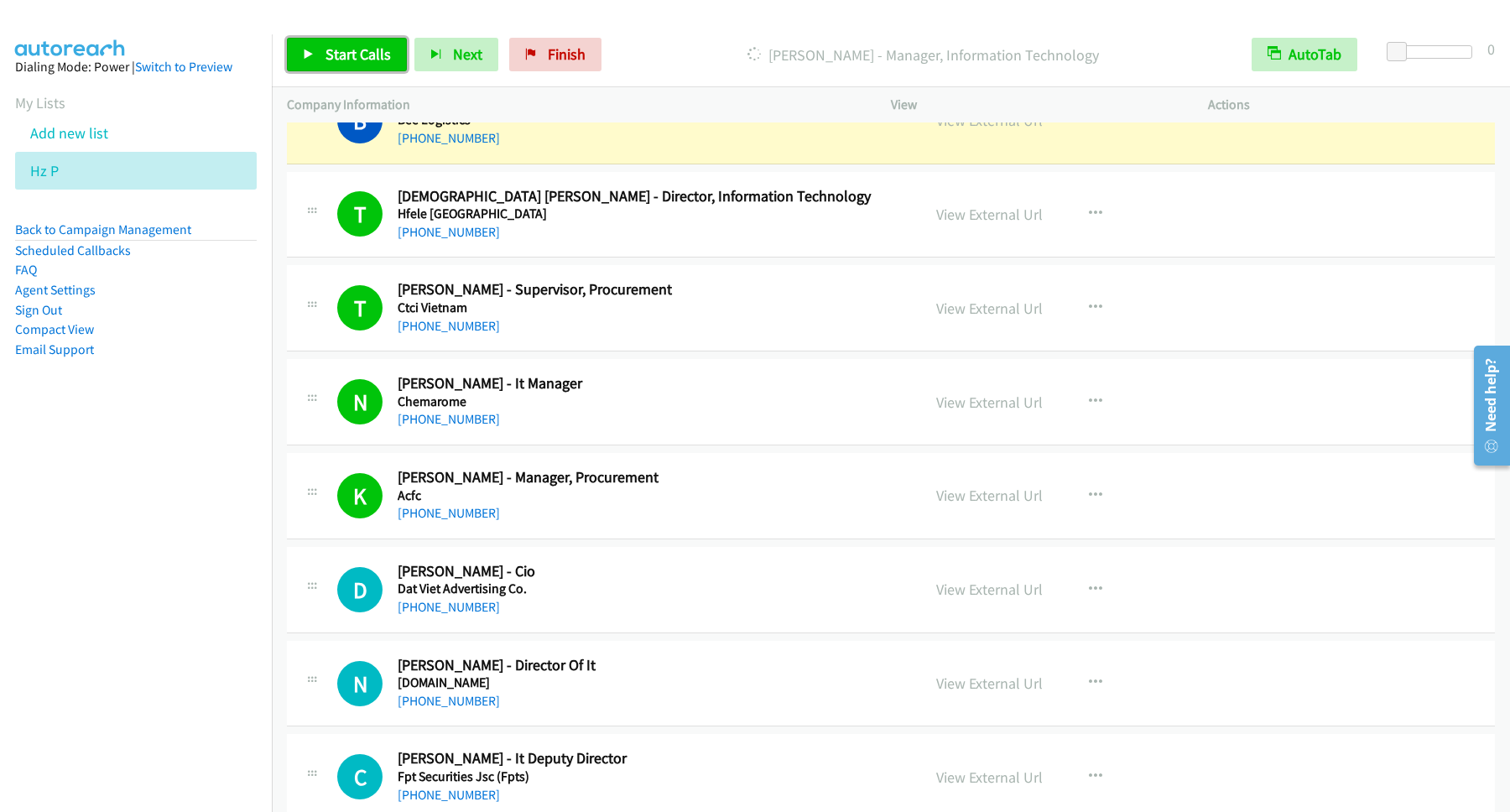
click at [359, 59] on span "Start Calls" at bounding box center [358, 54] width 65 height 19
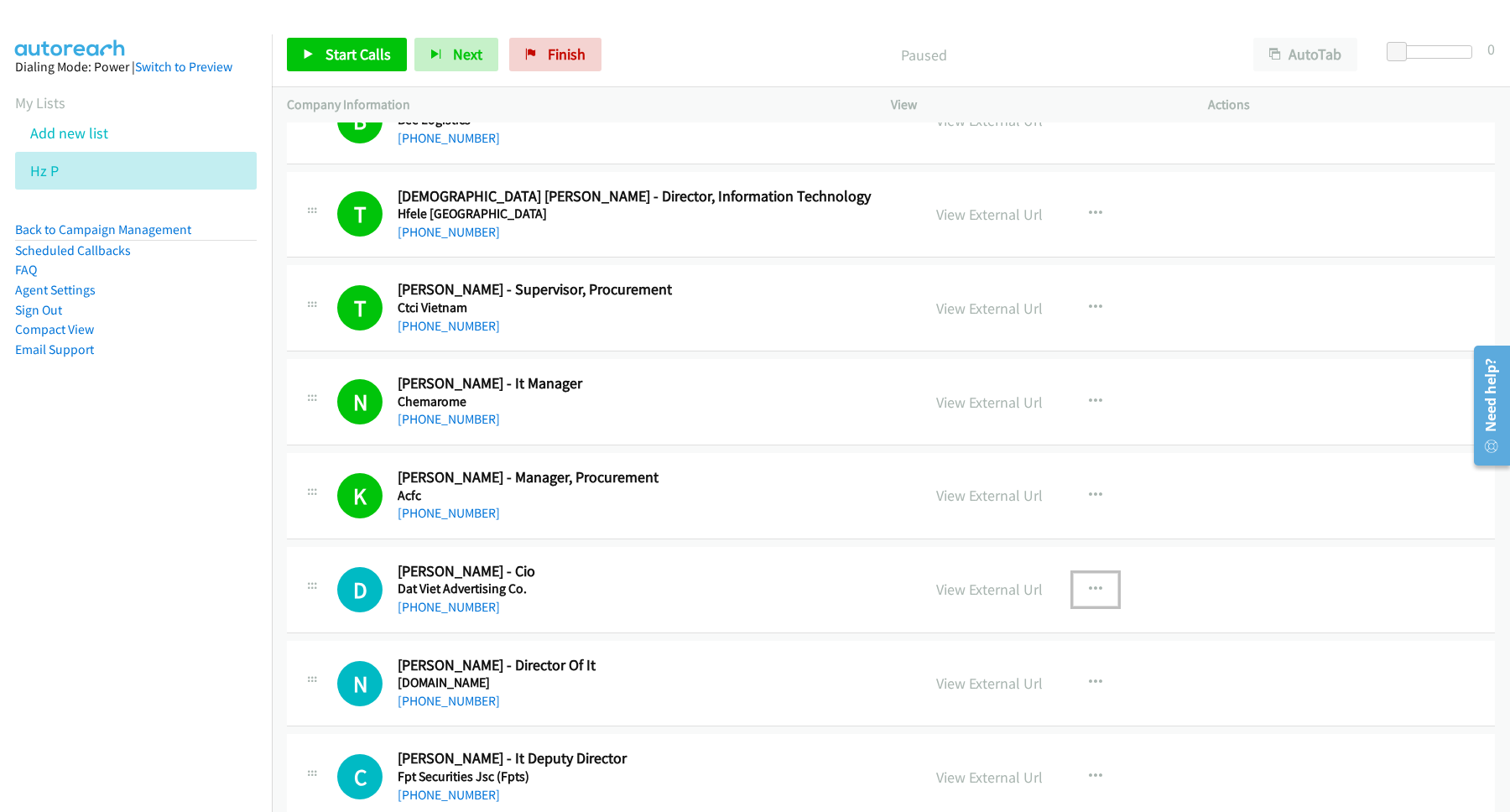
click at [1089, 596] on icon "button" at bounding box center [1096, 589] width 14 height 14
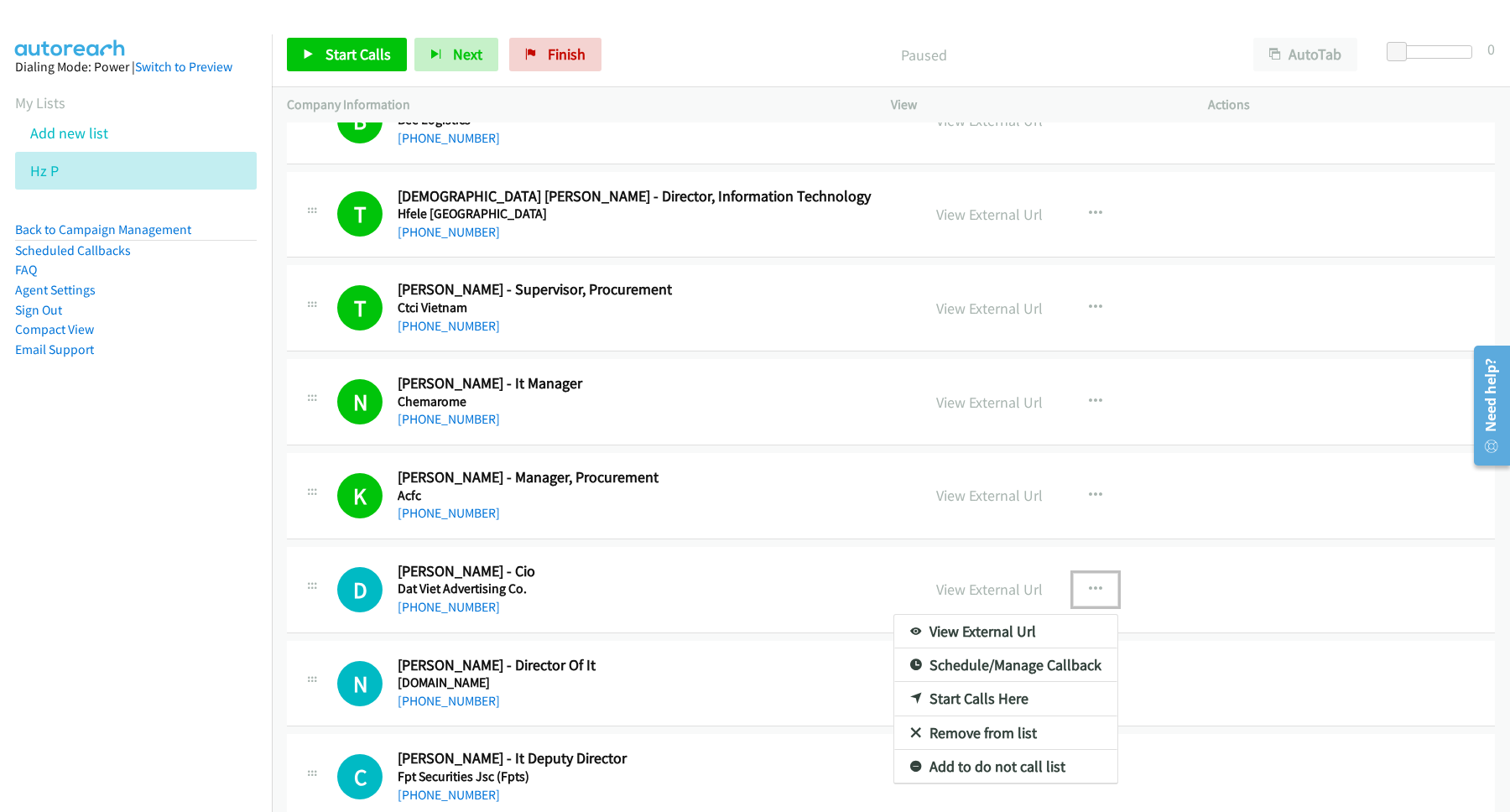
click at [985, 716] on link "Start Calls Here" at bounding box center [1006, 698] width 223 height 34
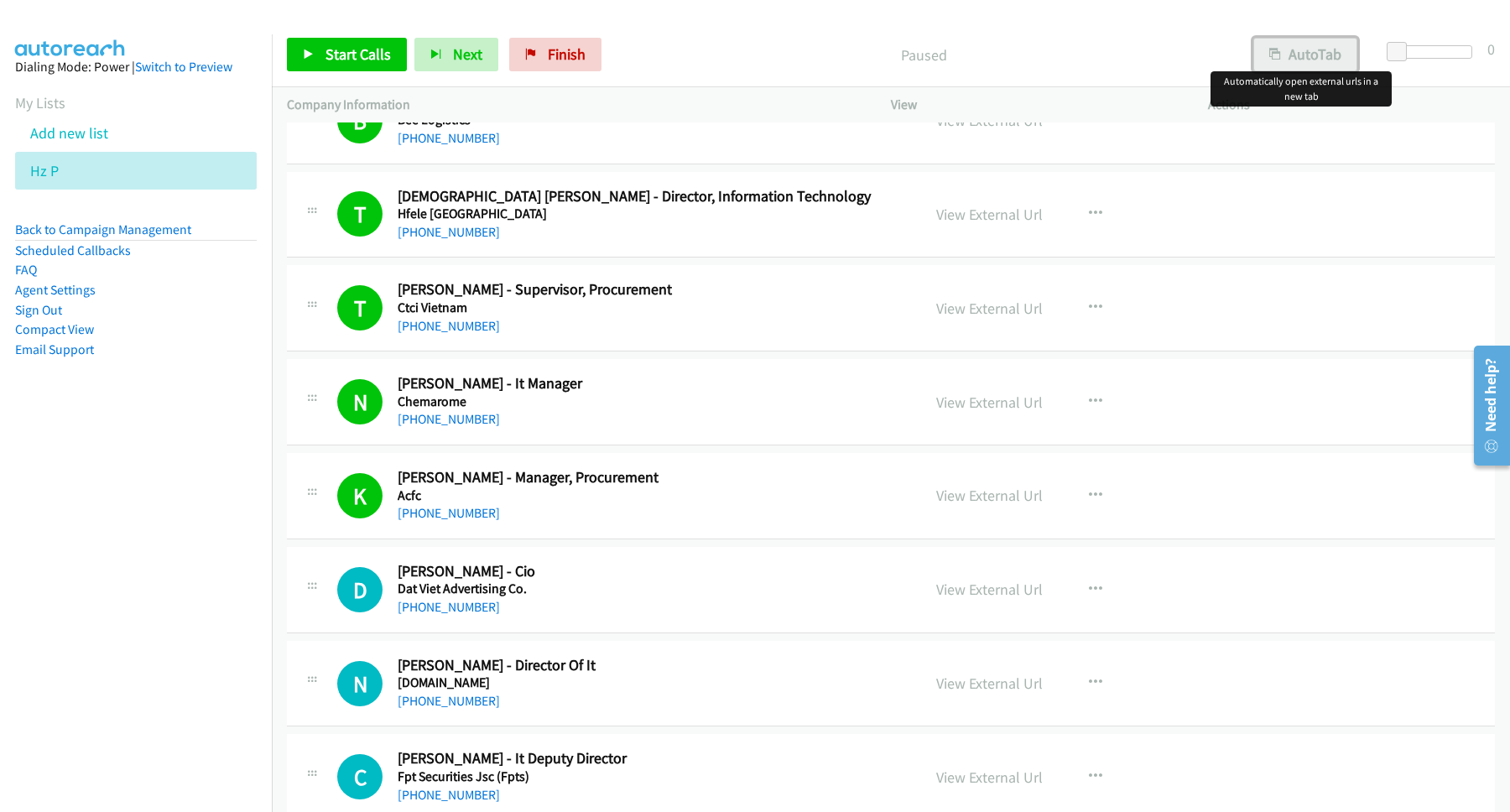
click at [1335, 57] on button "AutoTab" at bounding box center [1305, 54] width 104 height 34
click at [358, 40] on link "Start Calls" at bounding box center [347, 54] width 120 height 34
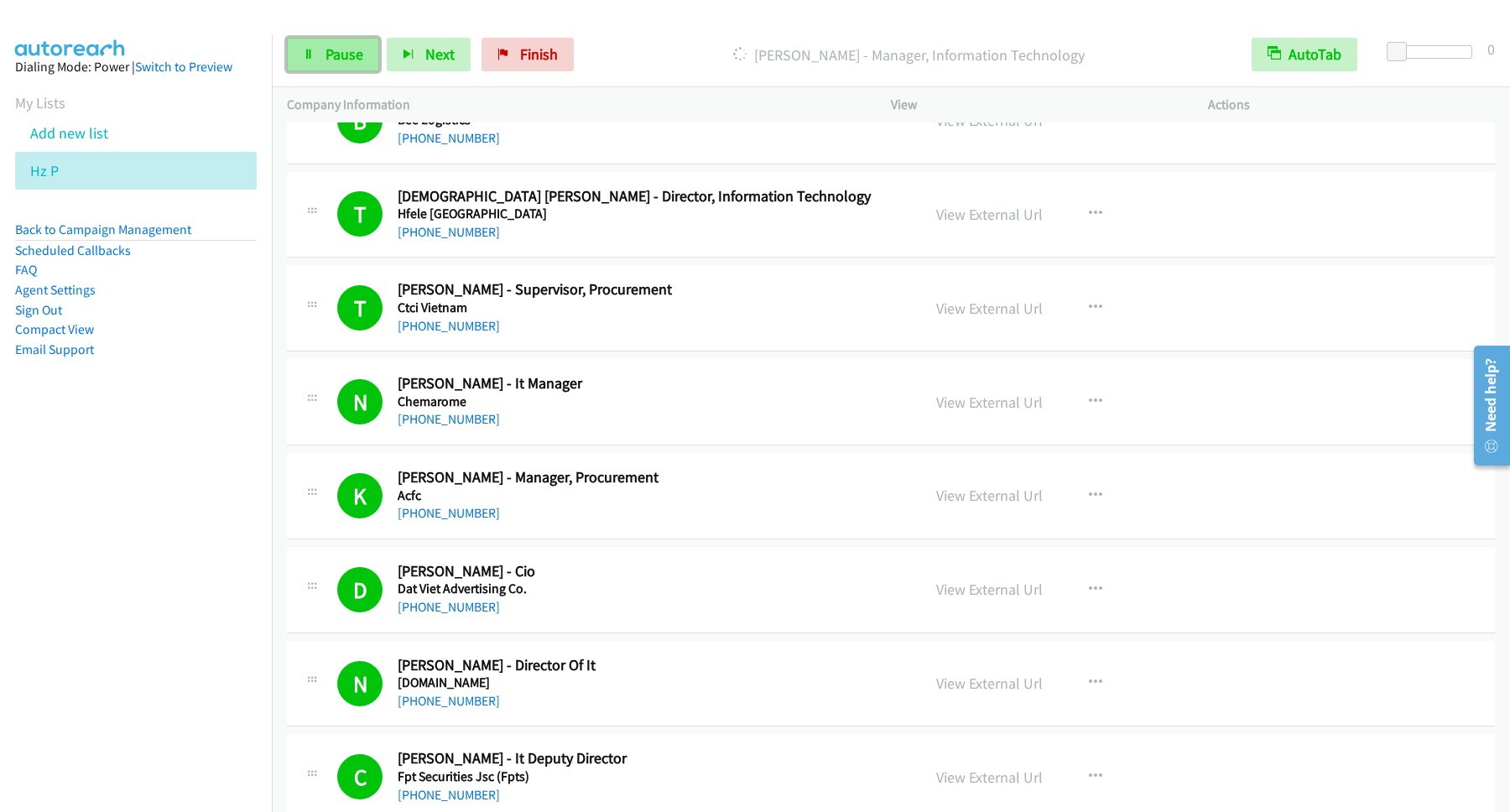
click at [361, 58] on span "Pause" at bounding box center [345, 54] width 38 height 19
click at [339, 46] on span "Start Calls" at bounding box center [358, 54] width 65 height 19
drag, startPoint x: 326, startPoint y: 47, endPoint x: 338, endPoint y: 59, distance: 17.0
click at [330, 51] on link "Pause" at bounding box center [333, 54] width 92 height 34
click at [353, 58] on span "Start Calls" at bounding box center [358, 54] width 65 height 19
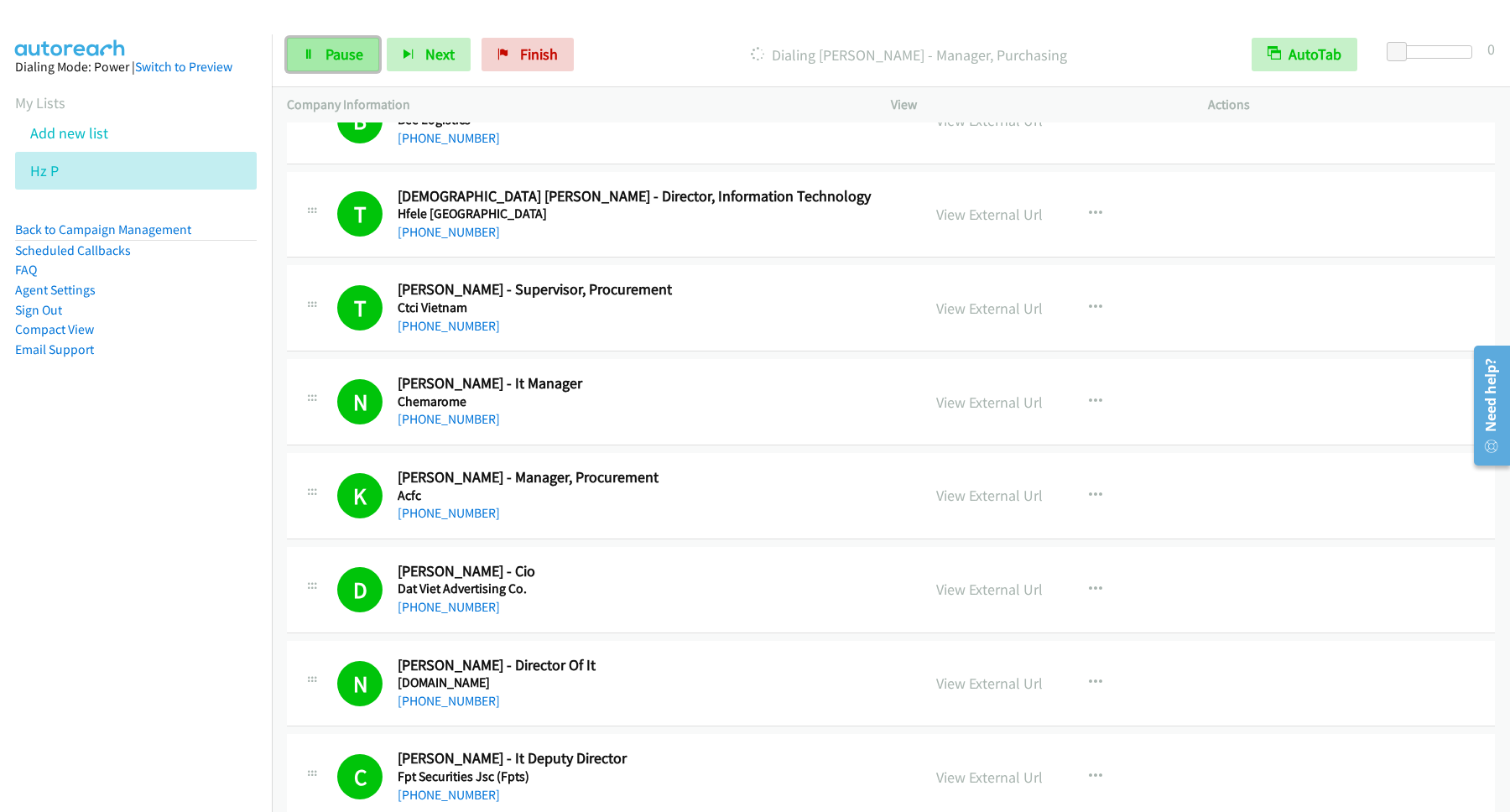
click at [356, 55] on span "Pause" at bounding box center [345, 54] width 38 height 19
click at [357, 58] on span "Start Calls" at bounding box center [358, 54] width 65 height 19
click at [353, 54] on span "Pause" at bounding box center [345, 54] width 38 height 19
click at [339, 59] on span "Start Calls" at bounding box center [358, 54] width 65 height 19
click at [340, 59] on span "Pause" at bounding box center [345, 54] width 38 height 19
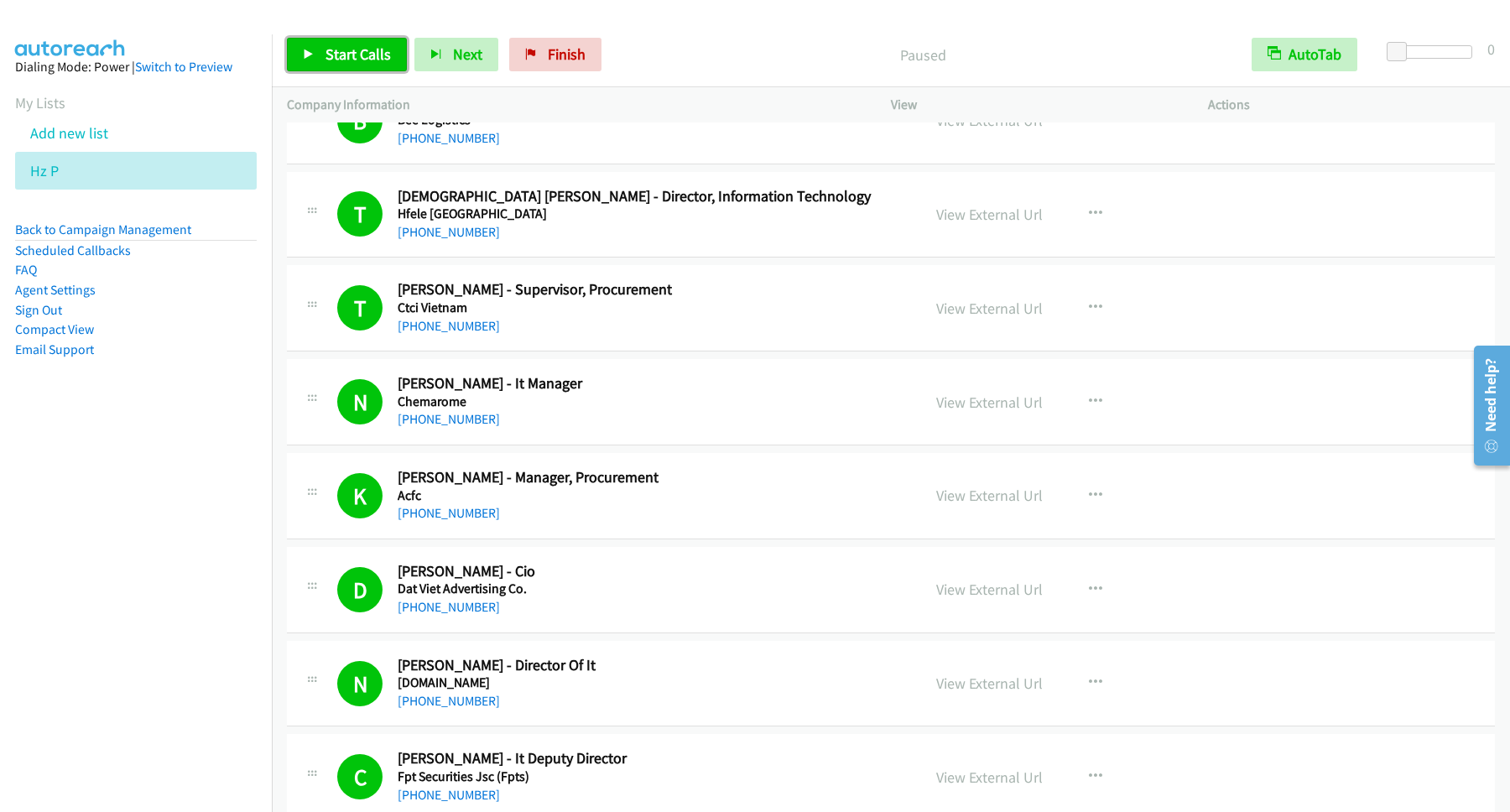
click at [330, 62] on span "Start Calls" at bounding box center [358, 54] width 65 height 19
click at [330, 62] on span "Pause" at bounding box center [345, 54] width 38 height 19
click at [342, 43] on link "Start Calls" at bounding box center [347, 54] width 120 height 34
click at [326, 39] on link "Pause" at bounding box center [333, 54] width 92 height 34
click at [387, 54] on span "Start Calls" at bounding box center [358, 54] width 65 height 19
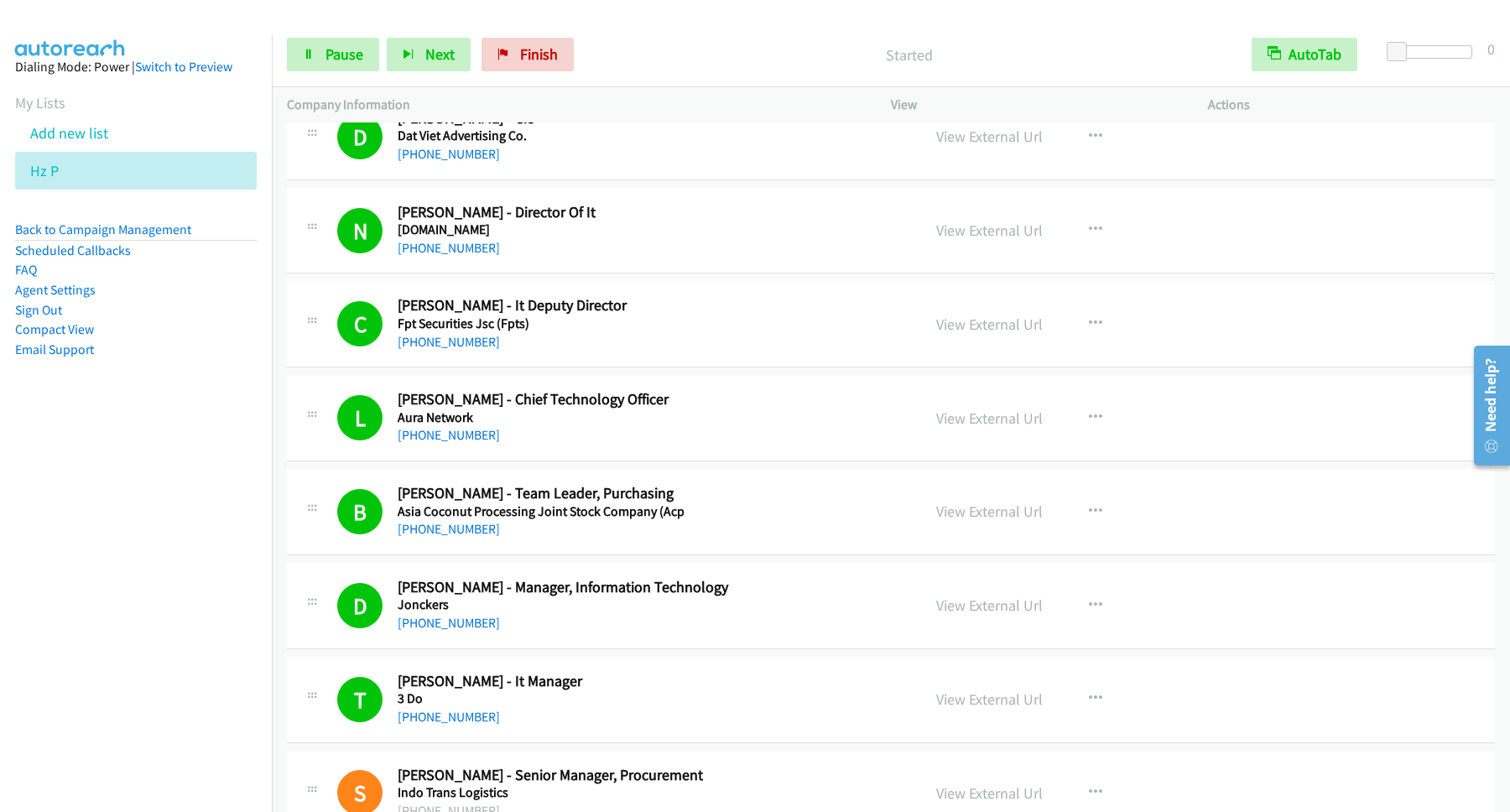
scroll to position [8605, 0]
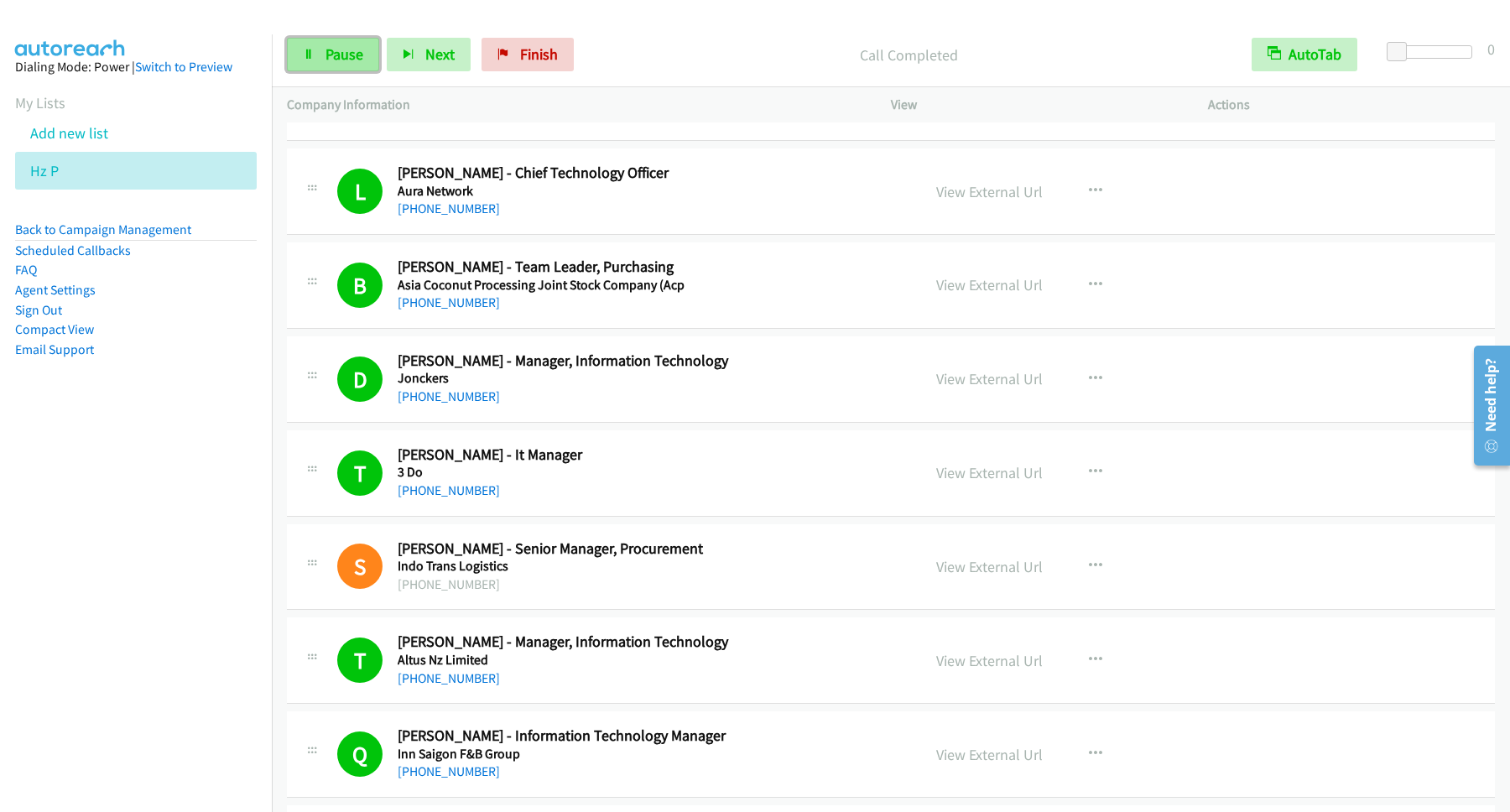
click at [339, 53] on span "Pause" at bounding box center [345, 54] width 38 height 19
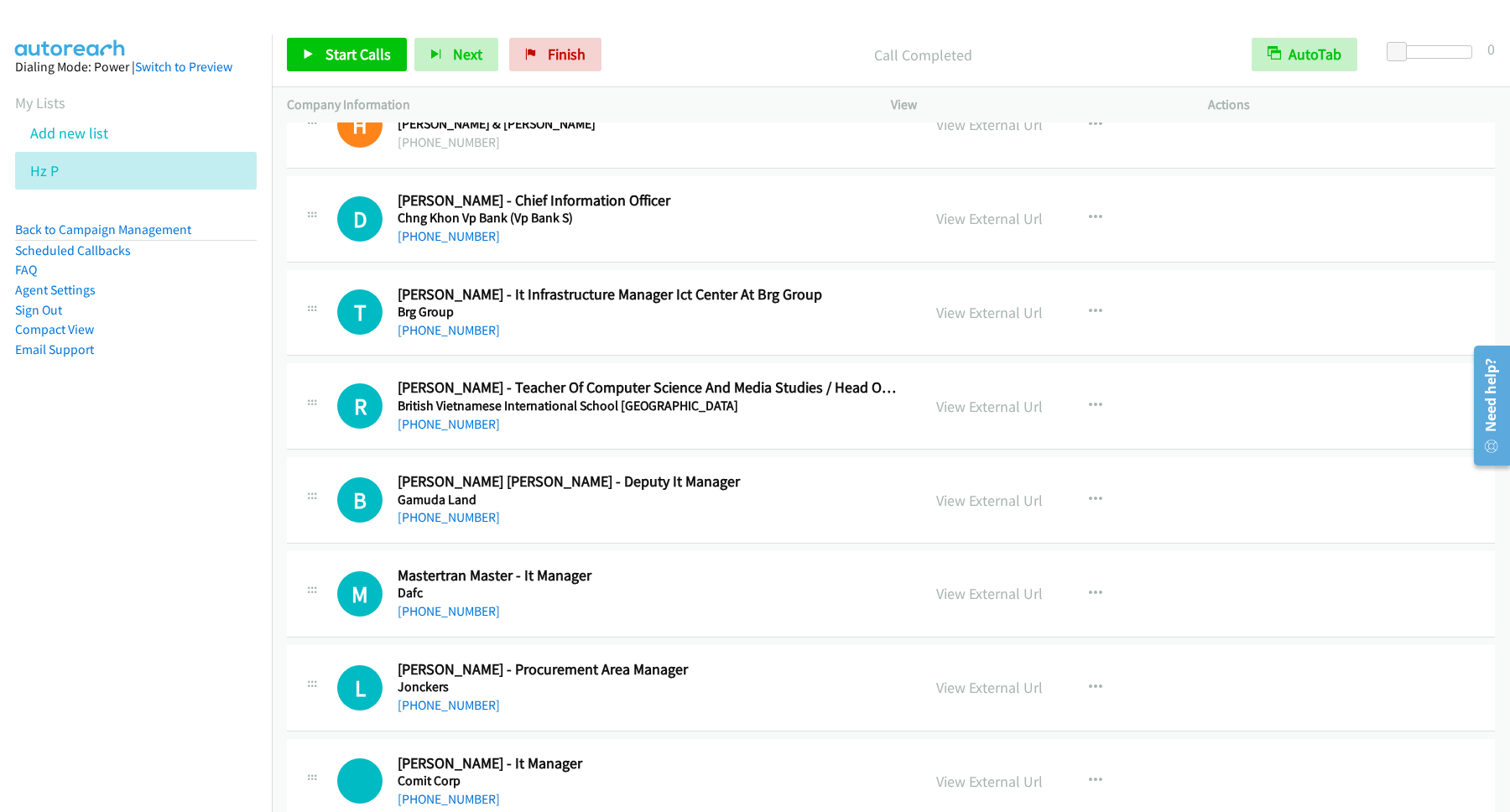
scroll to position [15118, 0]
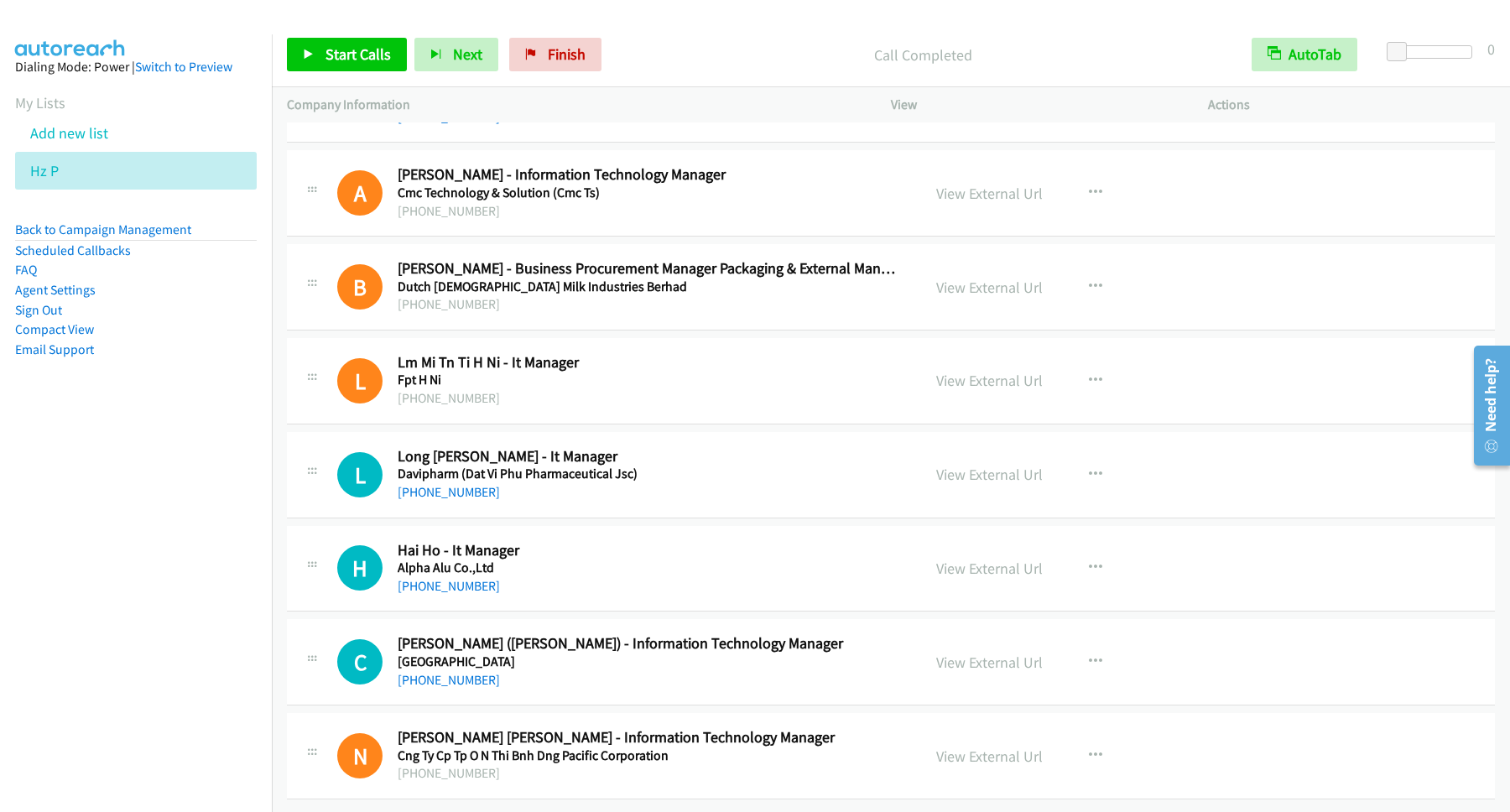
click at [683, 49] on p "Call Completed" at bounding box center [922, 55] width 597 height 22
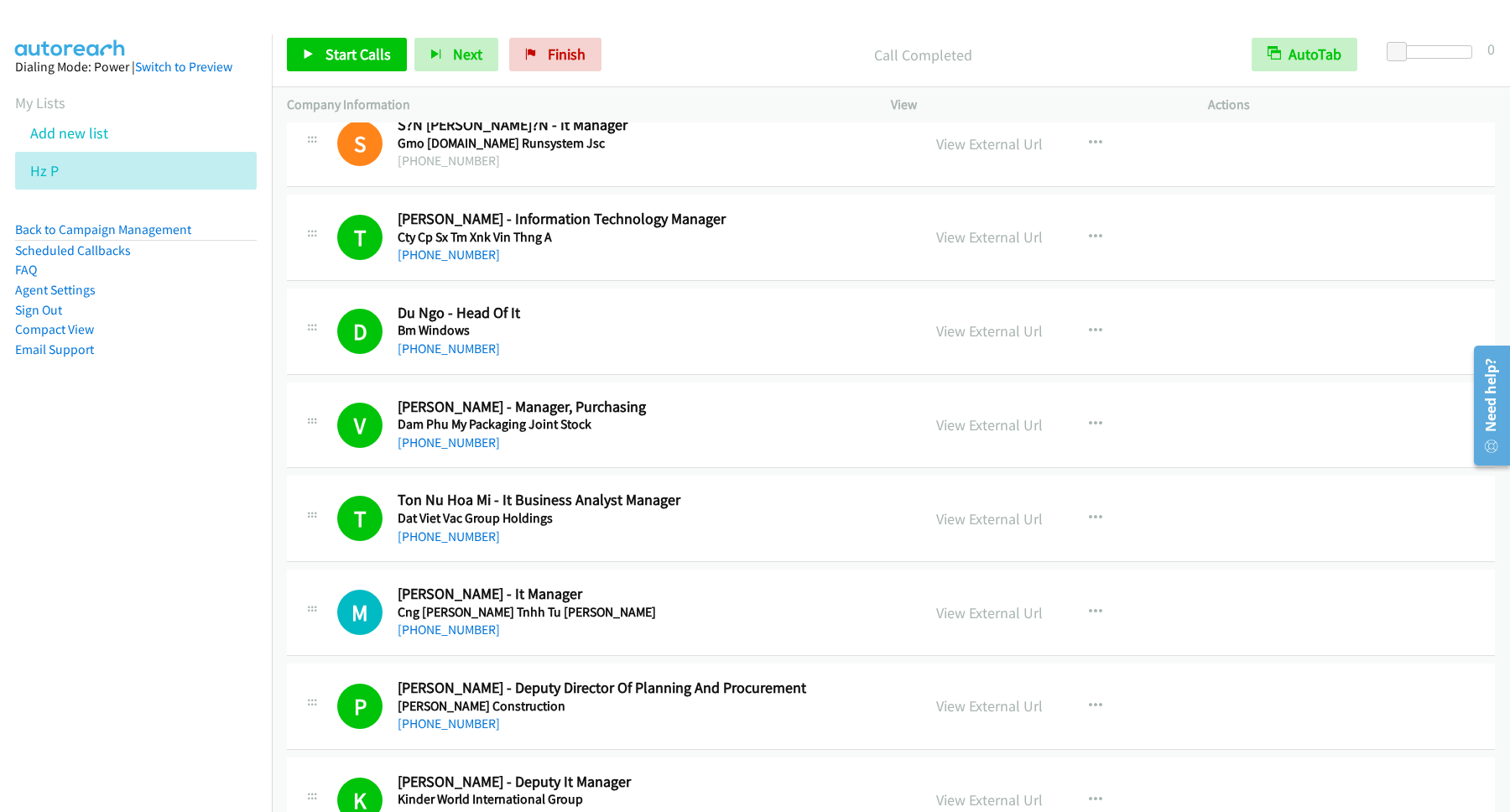
scroll to position [8551, 0]
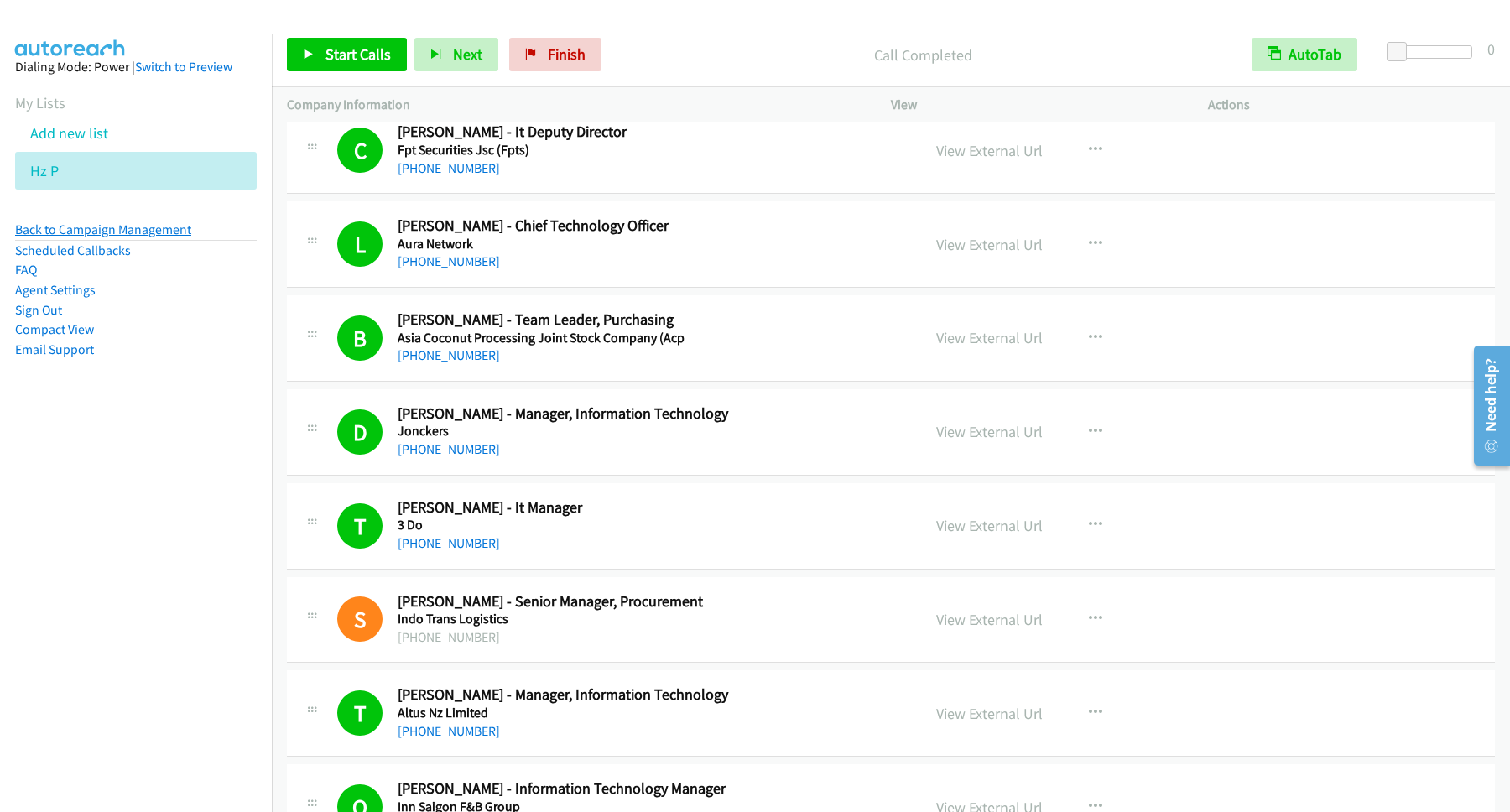
click at [151, 229] on link "Back to Campaign Management" at bounding box center [103, 229] width 176 height 16
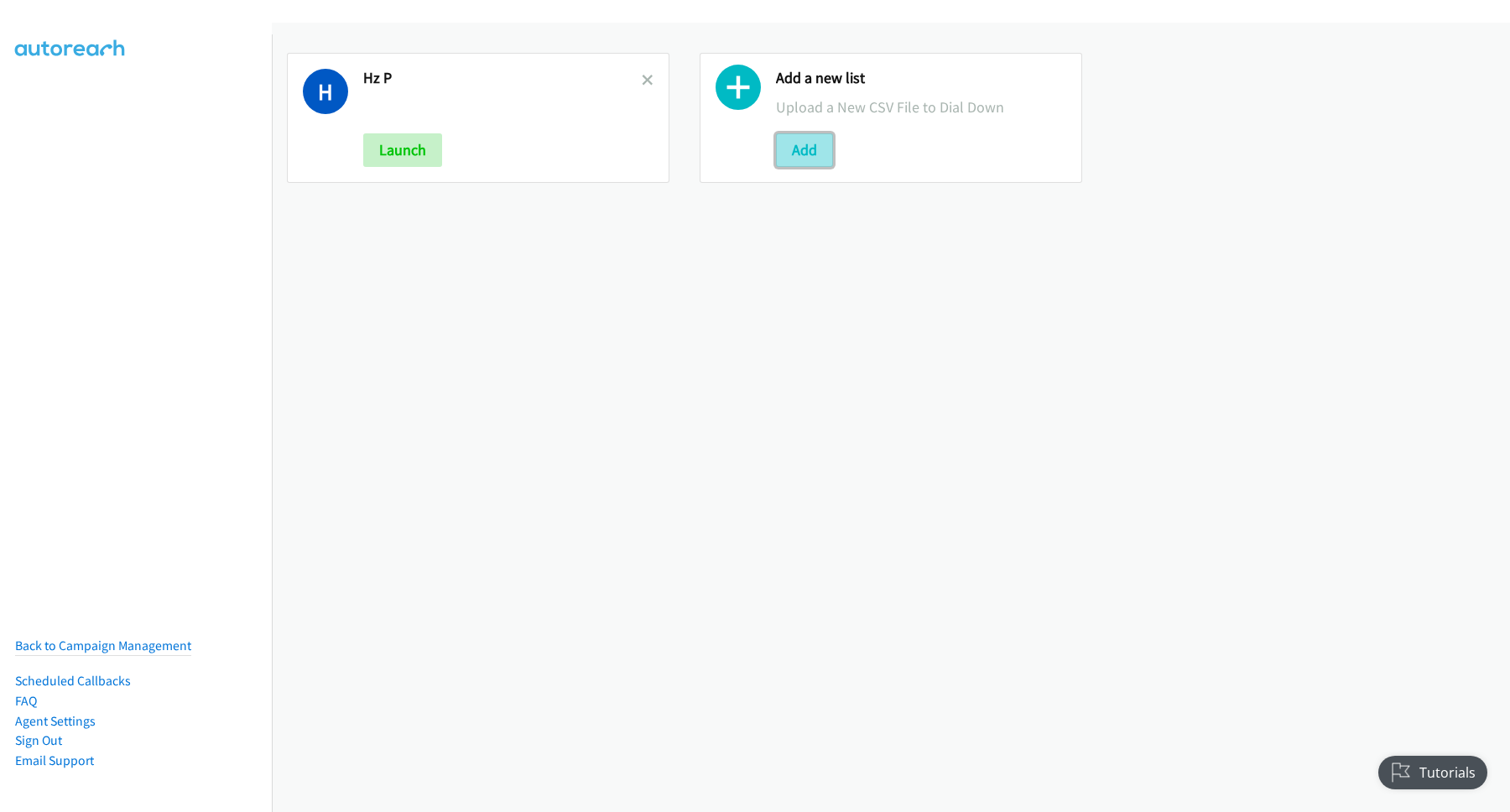
click at [805, 151] on button "Add" at bounding box center [804, 150] width 57 height 34
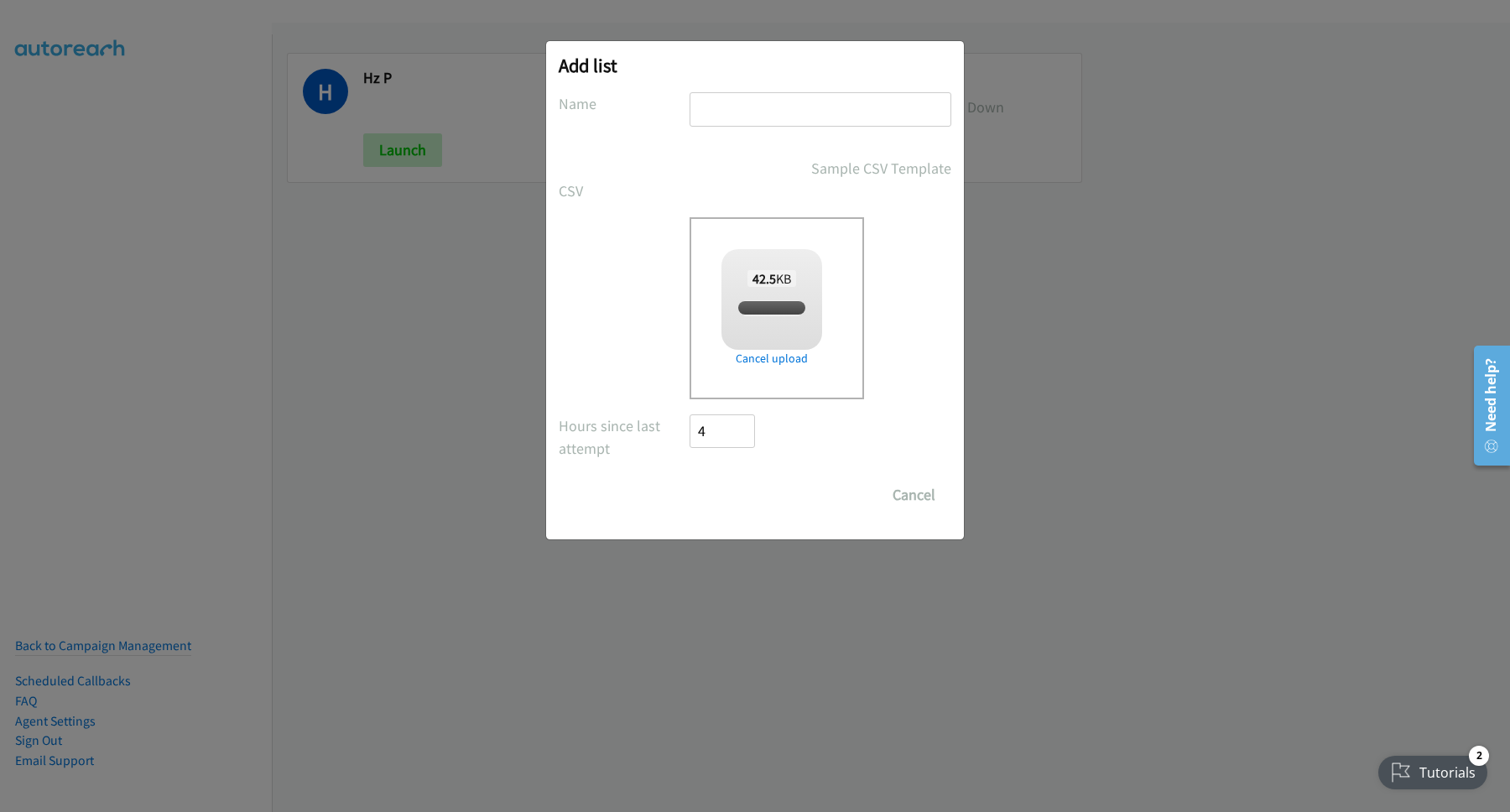
click at [754, 101] on input "text" at bounding box center [820, 109] width 262 height 34
checkbox input "true"
type input "112"
click at [741, 480] on input "Save List" at bounding box center [733, 494] width 88 height 34
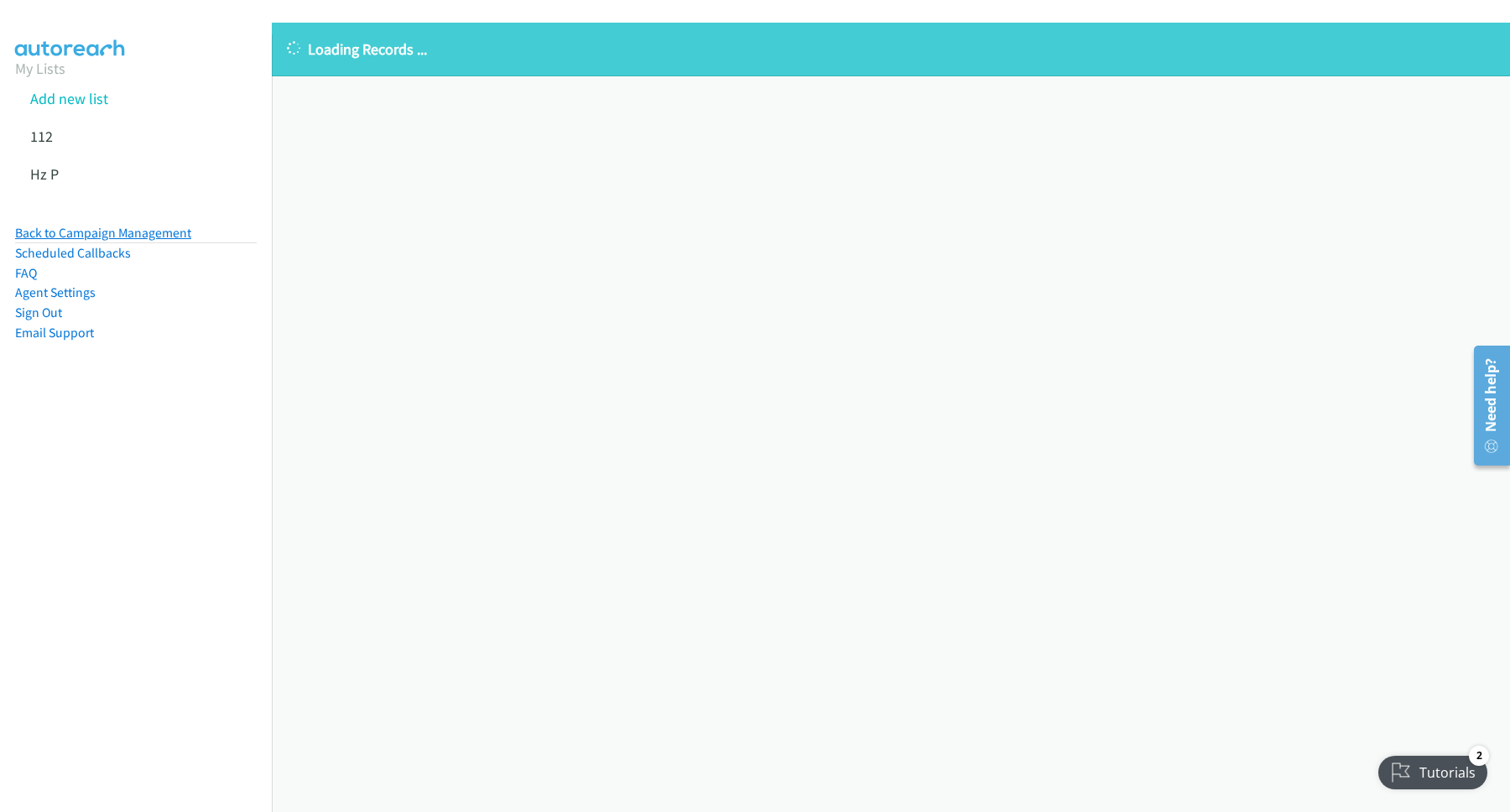
click at [100, 240] on link "Back to Campaign Management" at bounding box center [103, 233] width 176 height 16
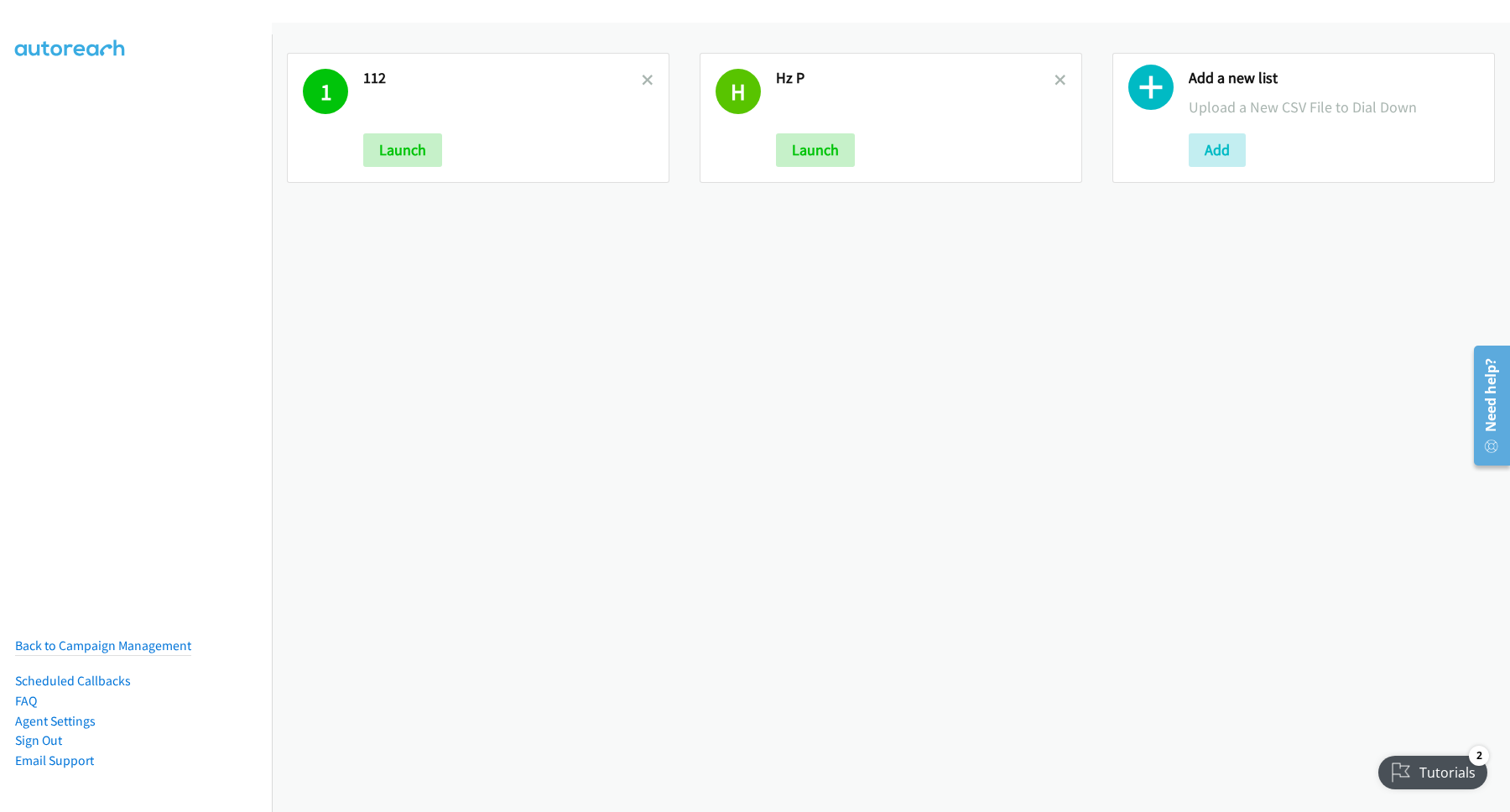
click at [658, 81] on div "1 112 Launch" at bounding box center [478, 117] width 382 height 130
click at [652, 81] on div "1 112 Launch" at bounding box center [478, 117] width 382 height 130
click at [654, 74] on div "1 112 Launch" at bounding box center [478, 117] width 382 height 130
click at [643, 78] on icon at bounding box center [648, 82] width 12 height 12
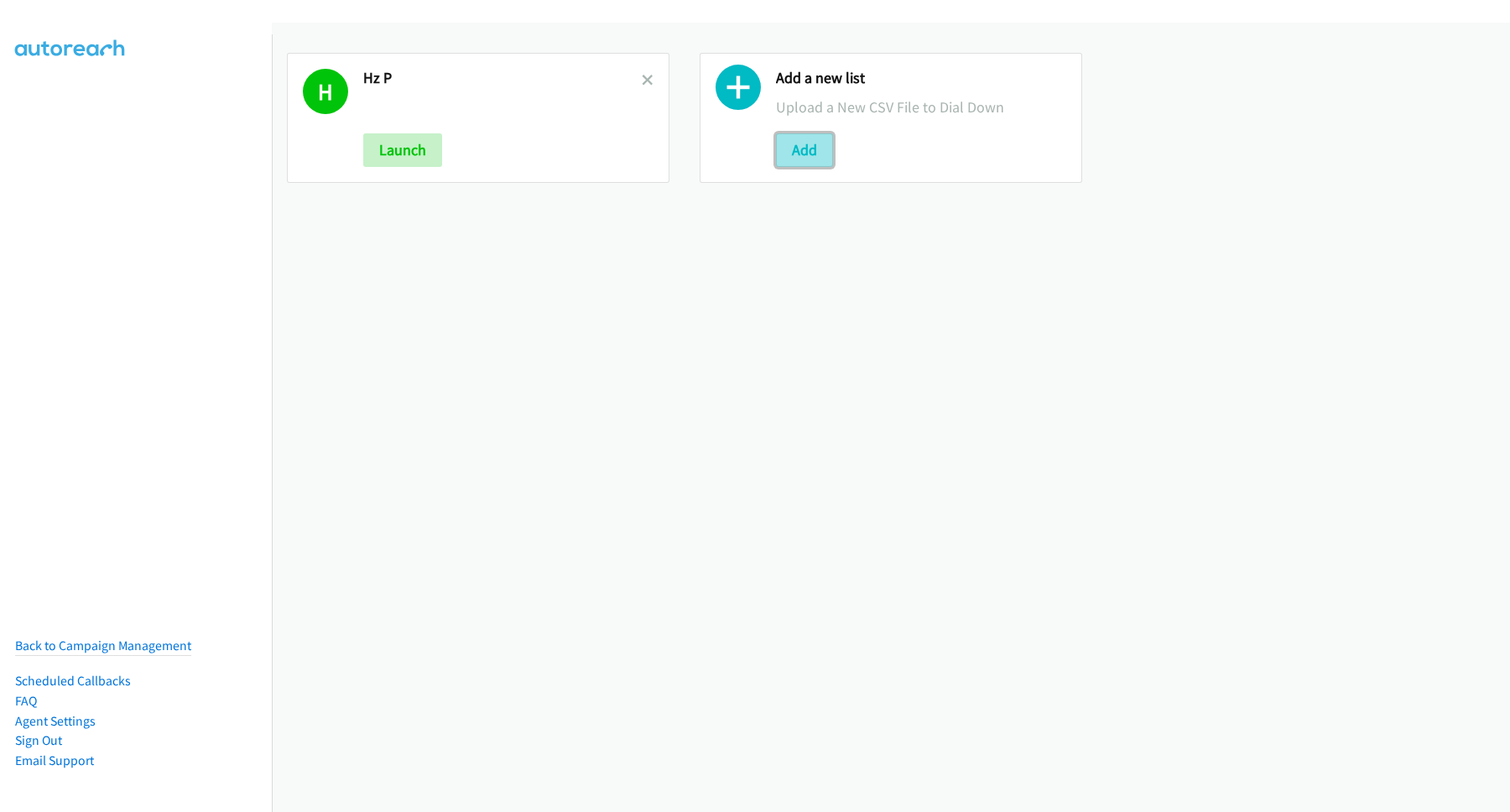
click at [779, 150] on button "Add" at bounding box center [804, 150] width 57 height 34
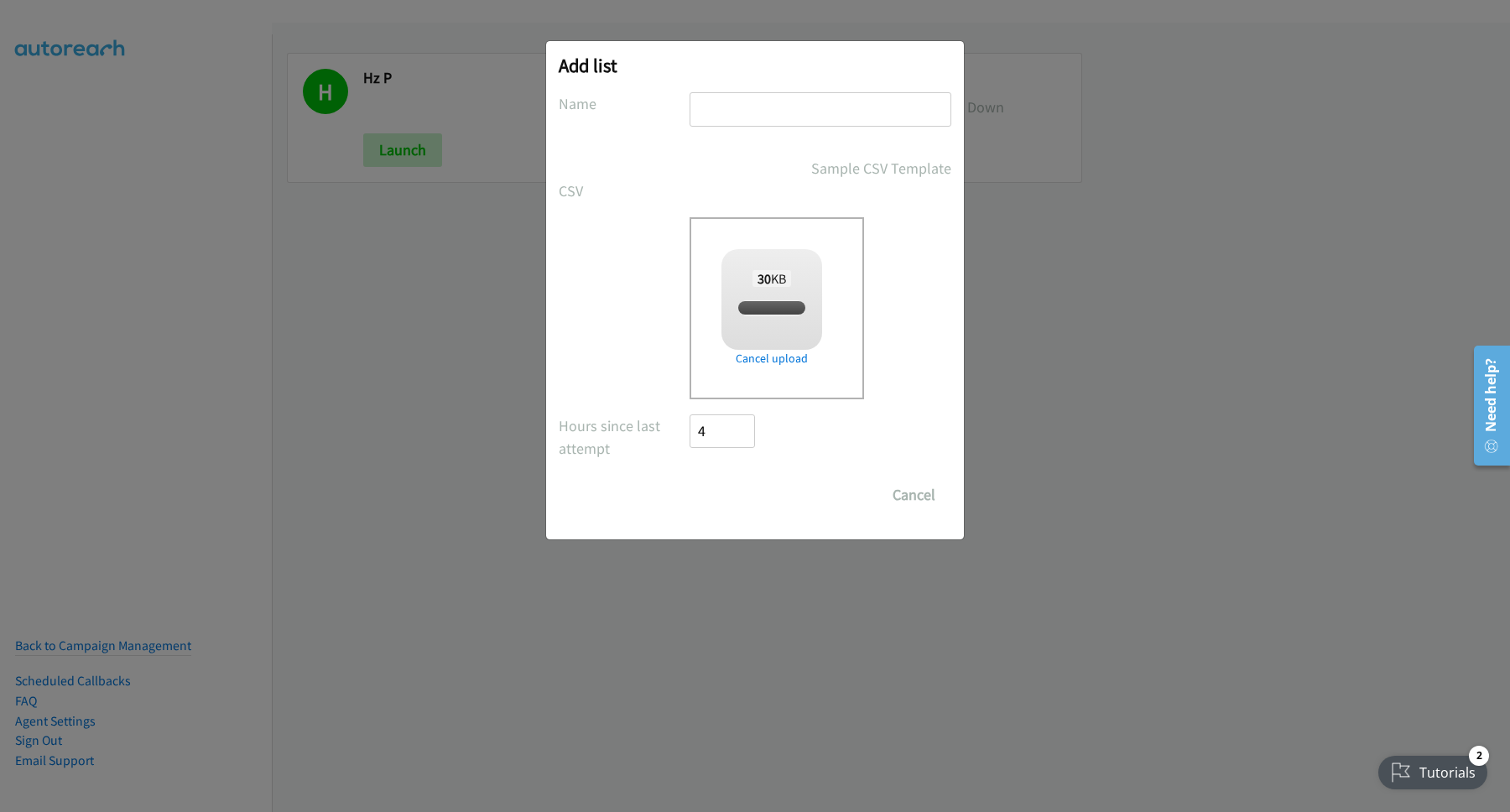
checkbox input "true"
click at [792, 106] on input "text" at bounding box center [820, 109] width 262 height 34
type input "12"
click at [730, 504] on input "Save List" at bounding box center [733, 494] width 88 height 34
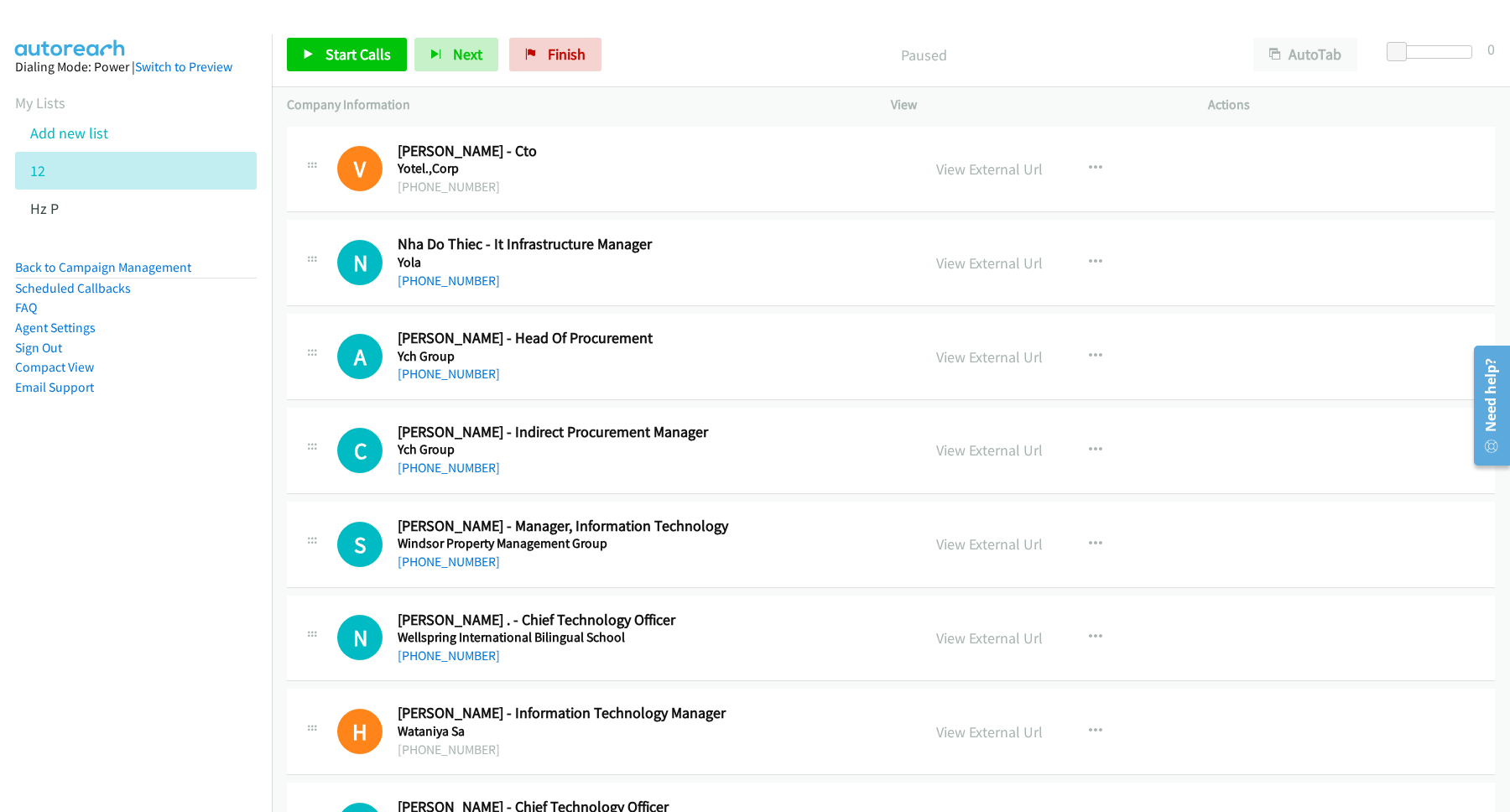
click at [692, 47] on p "Paused" at bounding box center [923, 55] width 599 height 22
click at [158, 265] on link "Back to Campaign Management" at bounding box center [103, 267] width 176 height 16
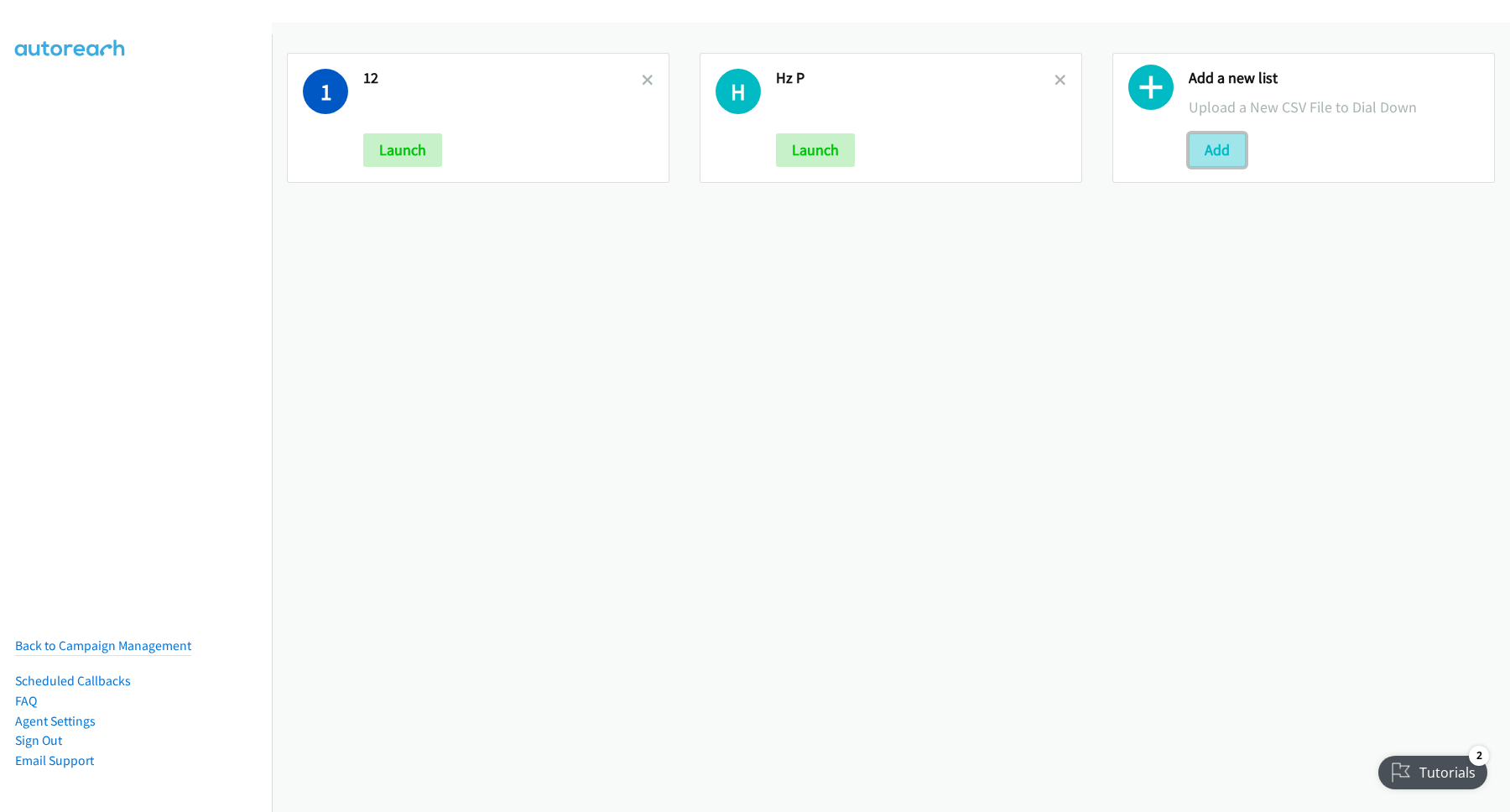
click at [1206, 141] on button "Add" at bounding box center [1217, 150] width 57 height 34
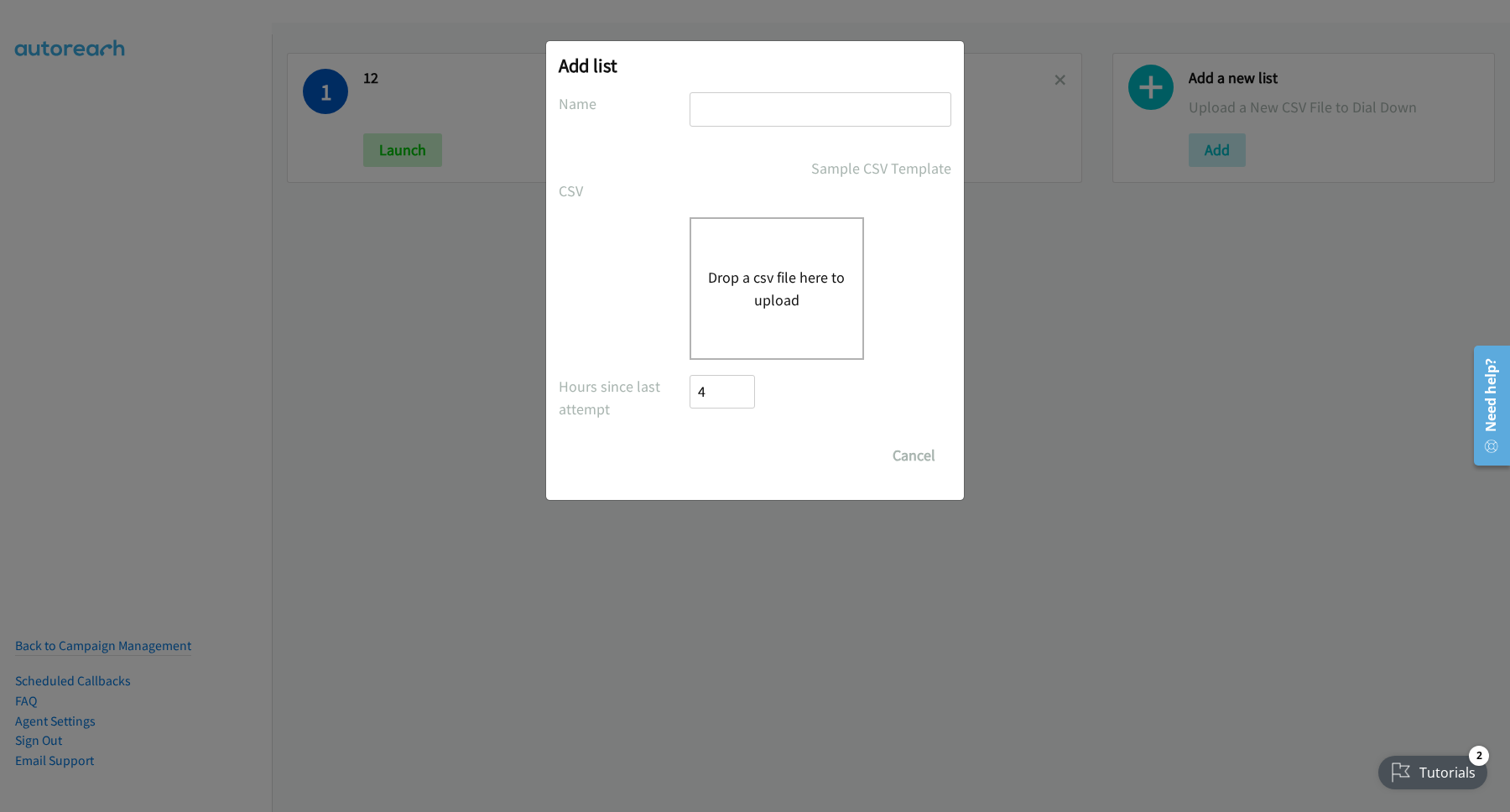
click at [759, 99] on input "text" at bounding box center [820, 109] width 262 height 34
type input "3"
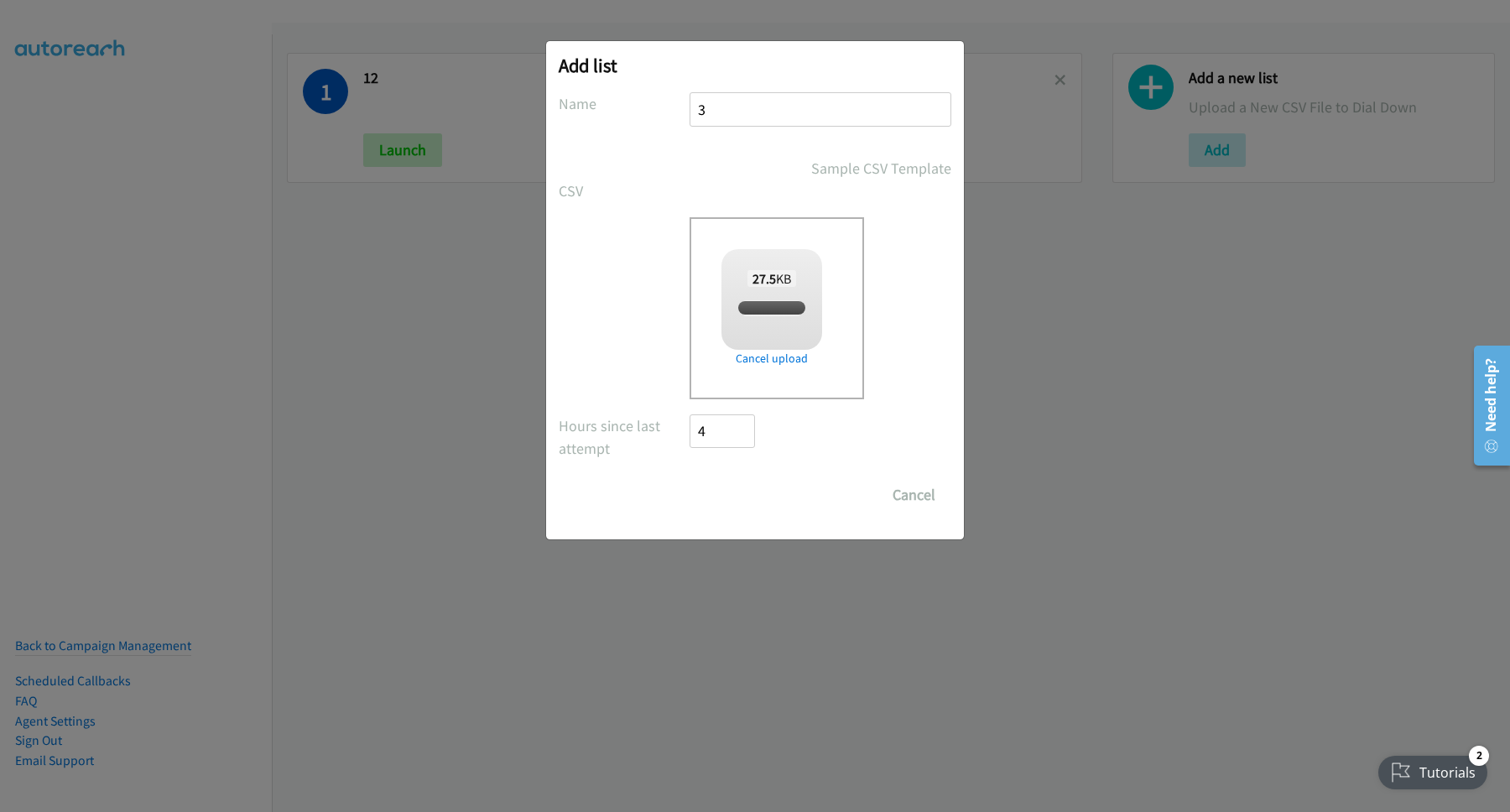
checkbox input "true"
click at [742, 499] on input "Save List" at bounding box center [733, 494] width 88 height 34
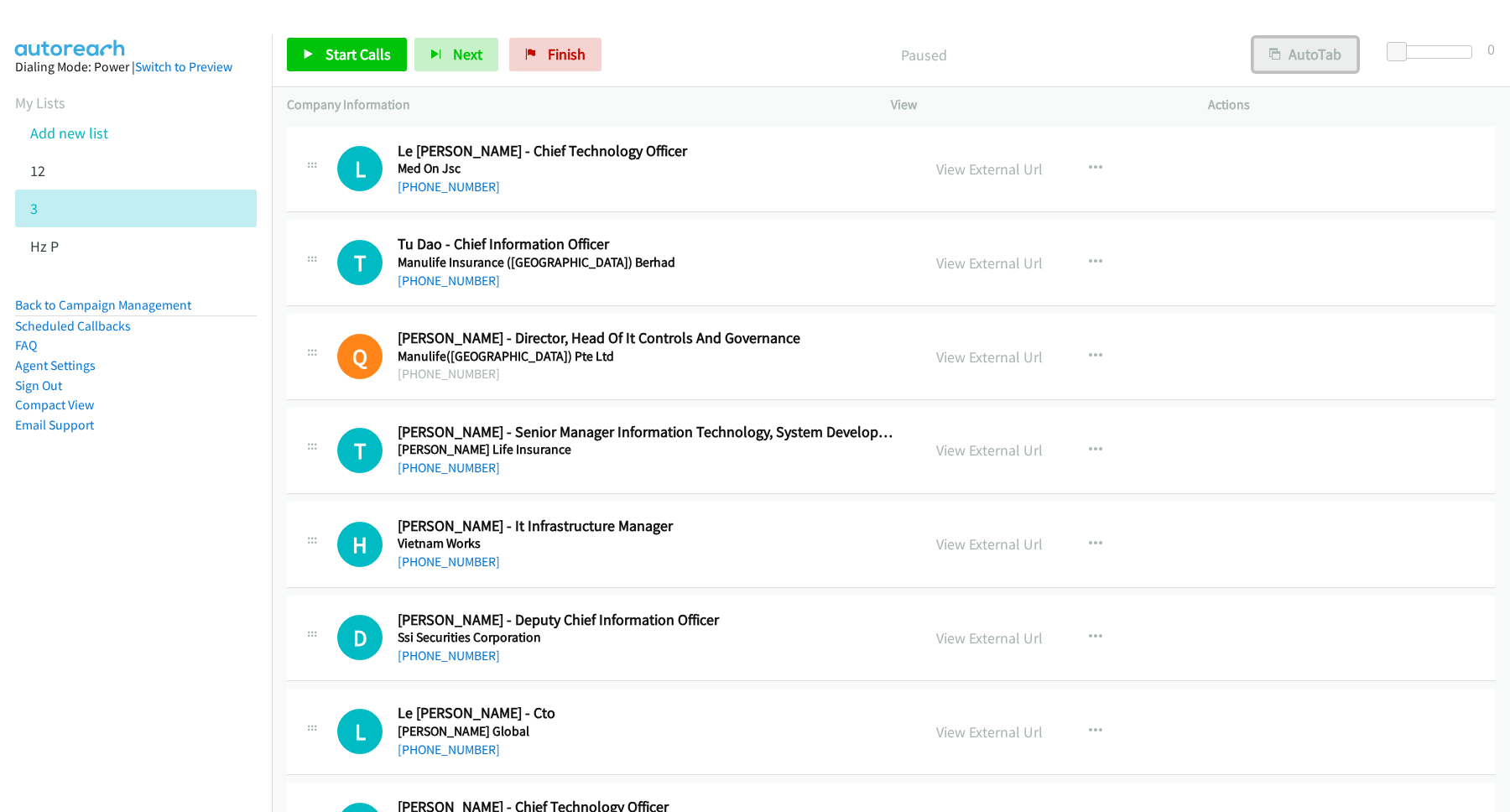
click at [1280, 46] on button "AutoTab" at bounding box center [1305, 54] width 104 height 34
click at [1019, 70] on div "Paused" at bounding box center [923, 54] width 627 height 34
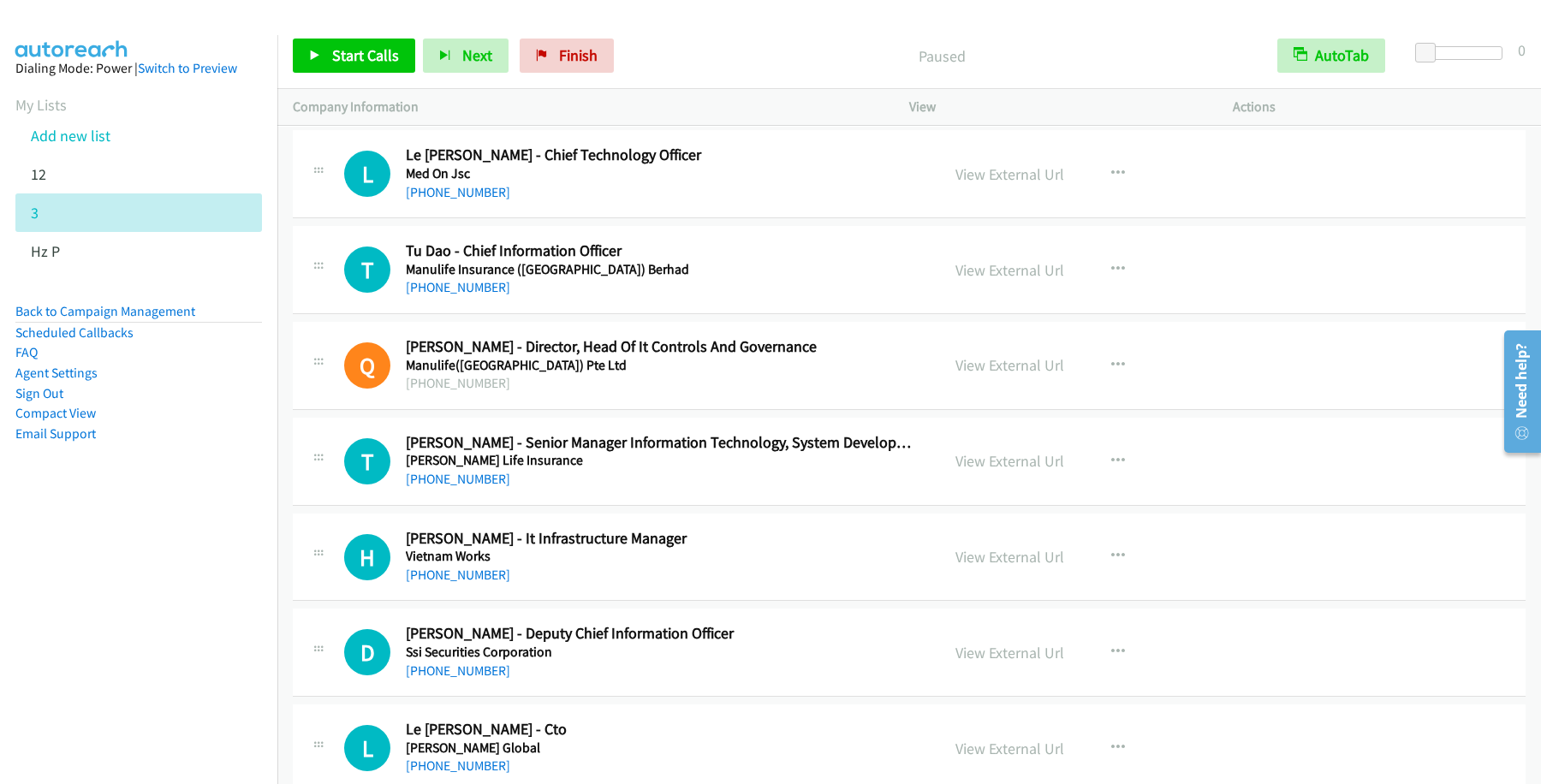
scroll to position [5214, 0]
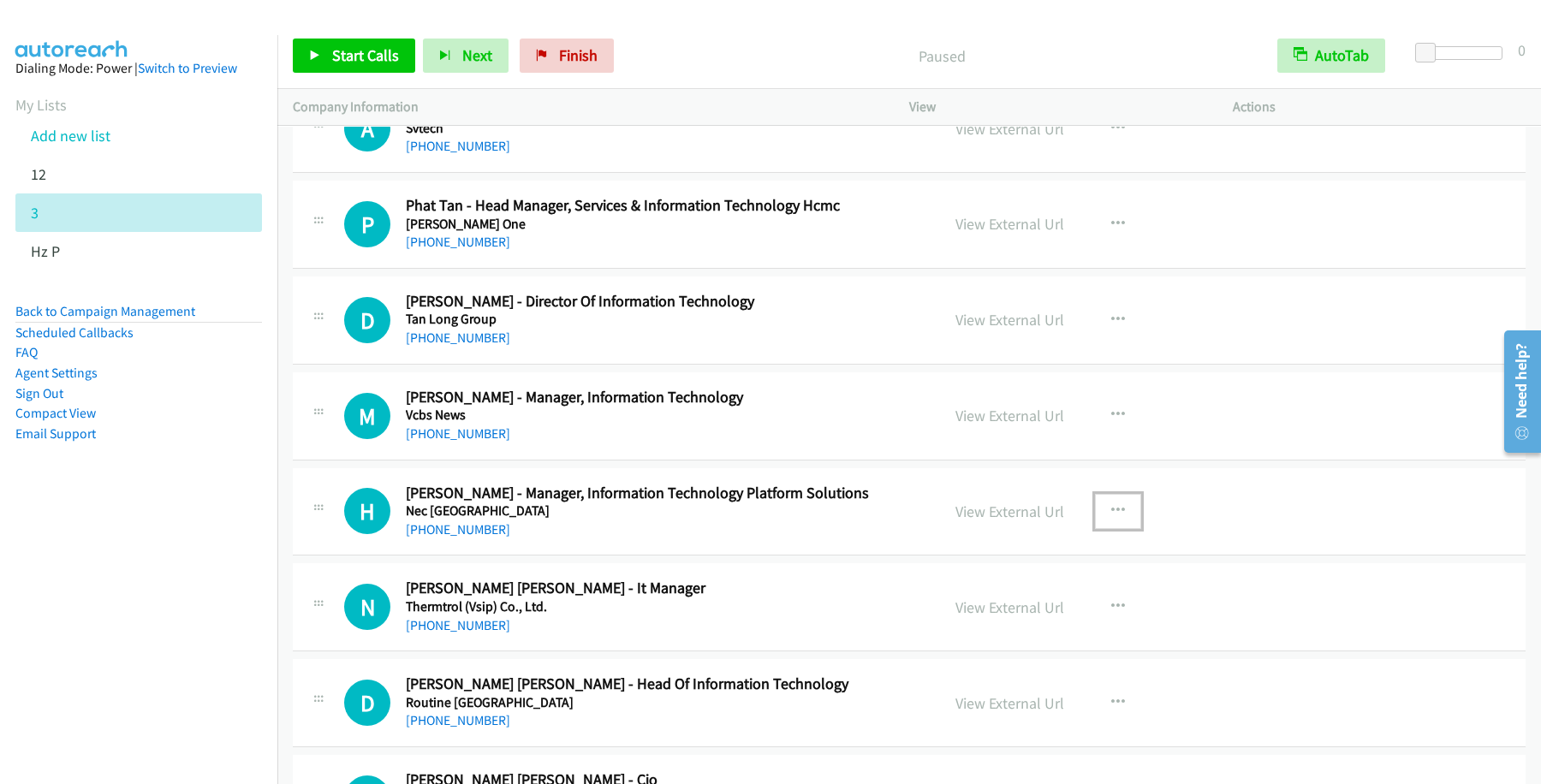
click at [1113, 517] on icon "button" at bounding box center [1118, 511] width 14 height 14
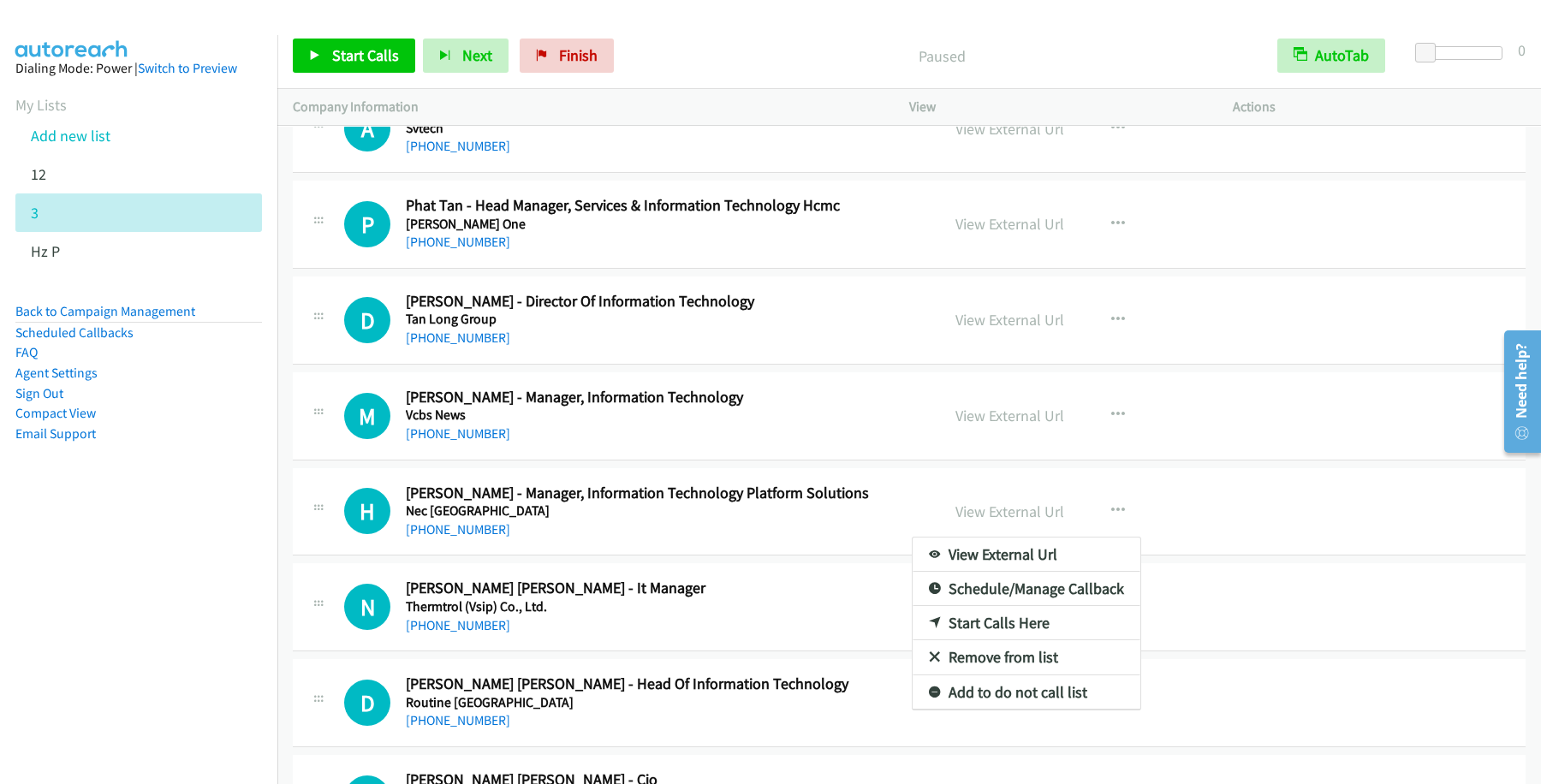
drag, startPoint x: 67, startPoint y: 628, endPoint x: 97, endPoint y: 611, distance: 34.5
click at [68, 625] on nav "Dialing Mode: Power | Switch to Preview My Lists Add new list 12 3 Hz P Back to…" at bounding box center [139, 427] width 278 height 784
click at [146, 650] on nav "Dialing Mode: Power | Switch to Preview My Lists Add new list 12 3 Hz P Back to…" at bounding box center [139, 427] width 278 height 784
click at [809, 11] on div at bounding box center [770, 392] width 1541 height 784
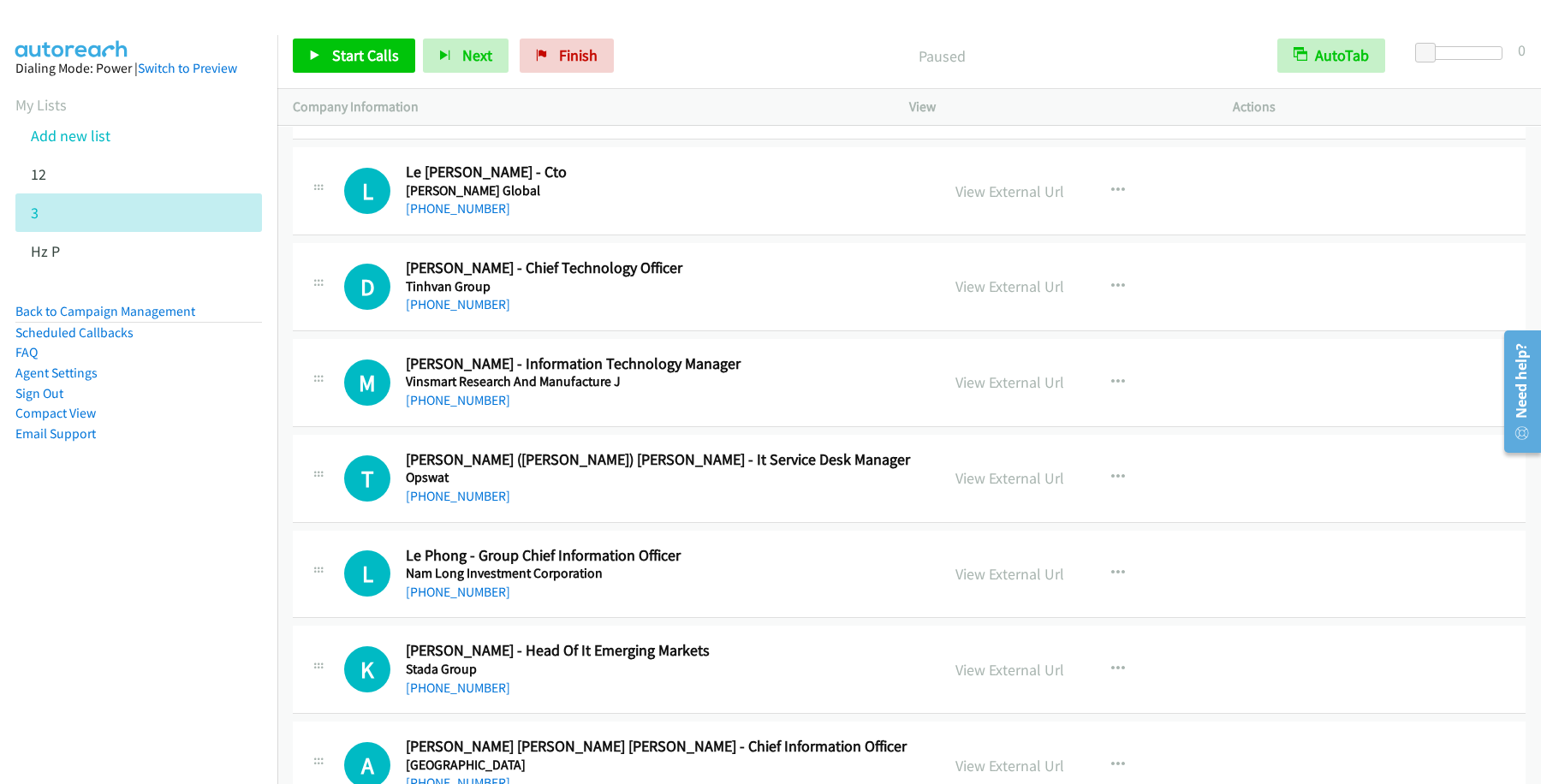
scroll to position [0, 0]
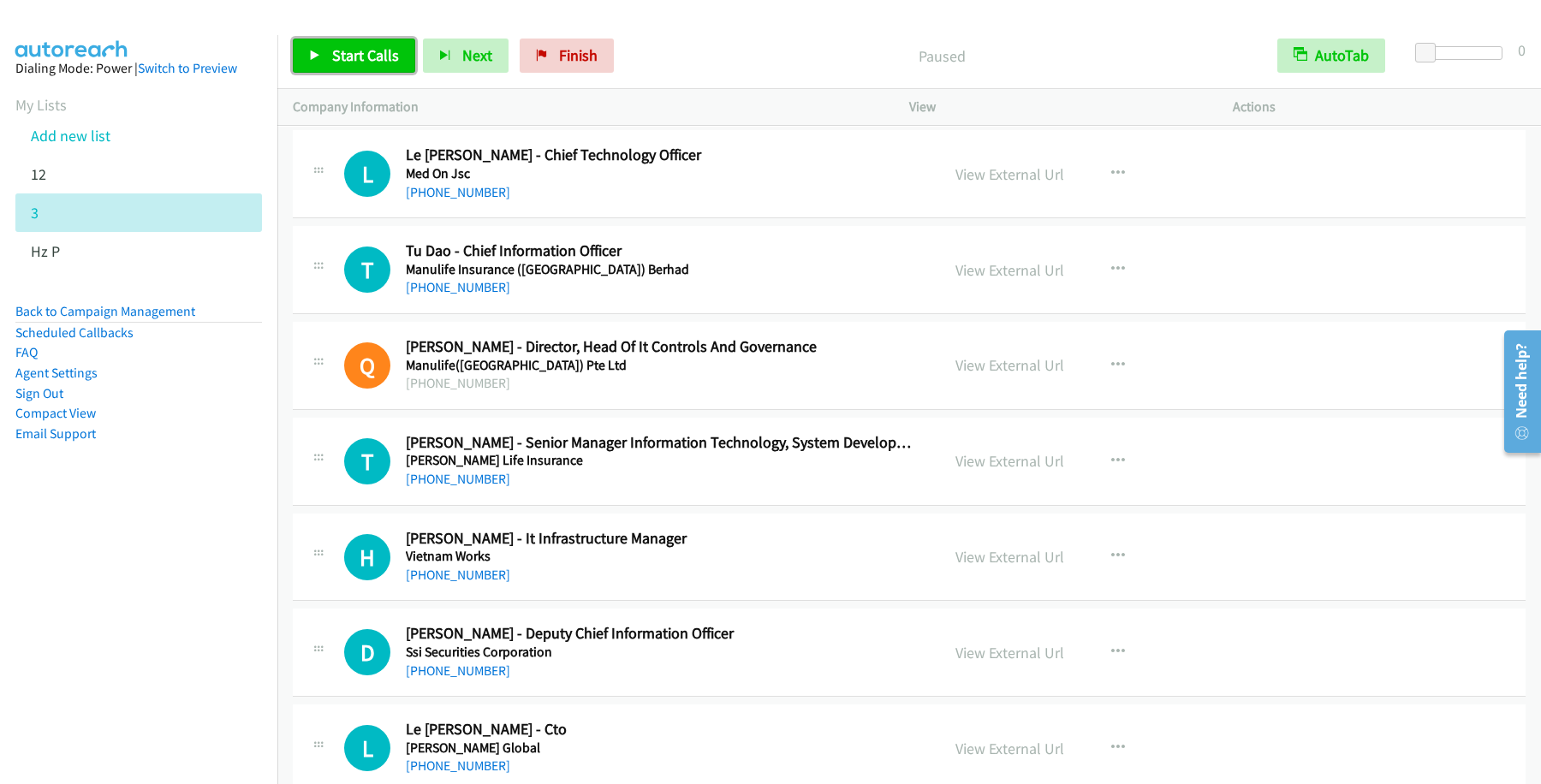
click at [367, 55] on span "Start Calls" at bounding box center [366, 55] width 67 height 19
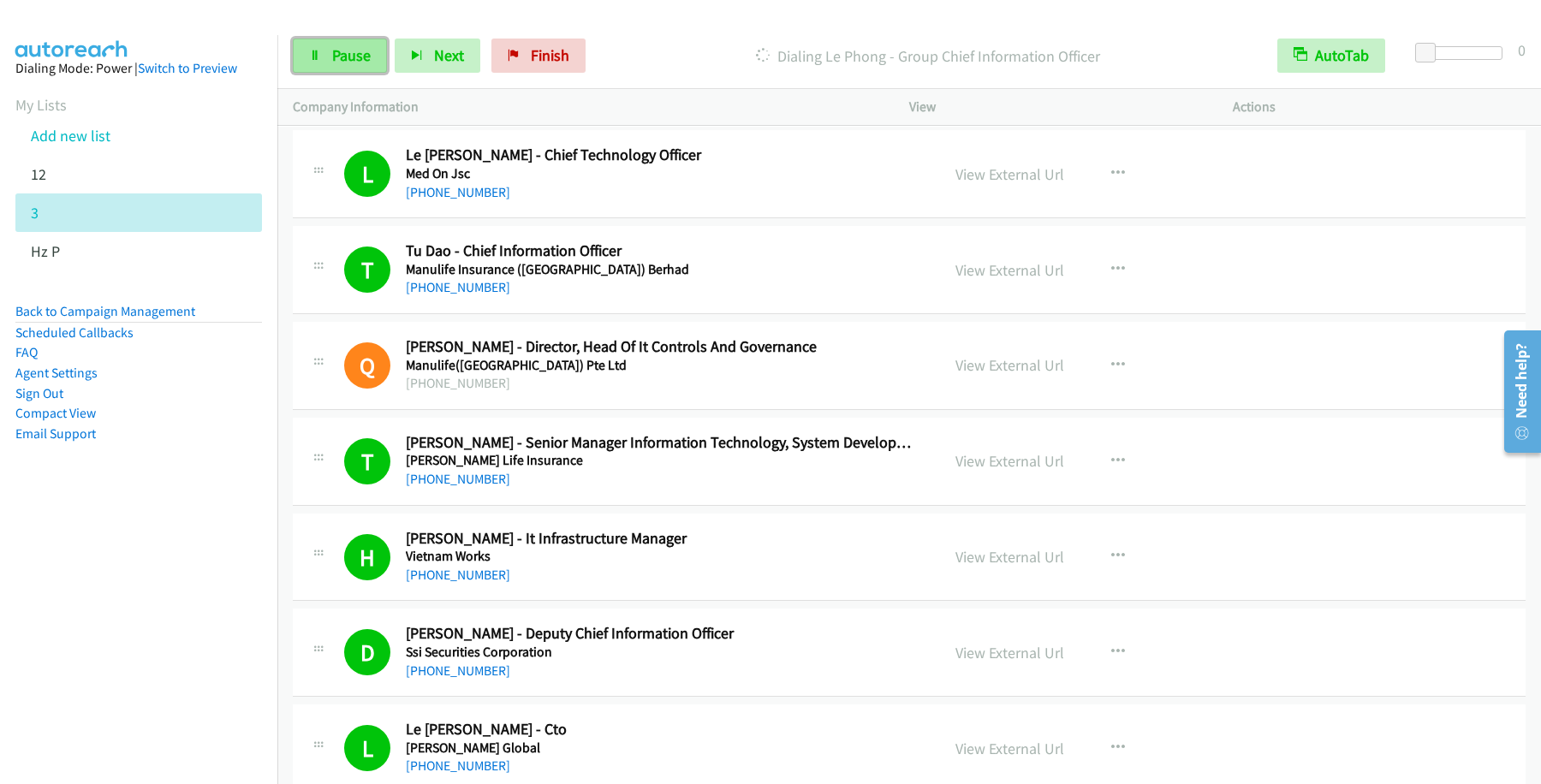
click at [346, 56] on span "Pause" at bounding box center [352, 55] width 39 height 19
click at [383, 56] on span "Start Calls" at bounding box center [366, 55] width 67 height 19
click at [330, 59] on link "Pause" at bounding box center [339, 55] width 94 height 34
click at [389, 64] on span "Start Calls" at bounding box center [366, 55] width 67 height 19
click at [352, 65] on span "Pause" at bounding box center [352, 55] width 39 height 19
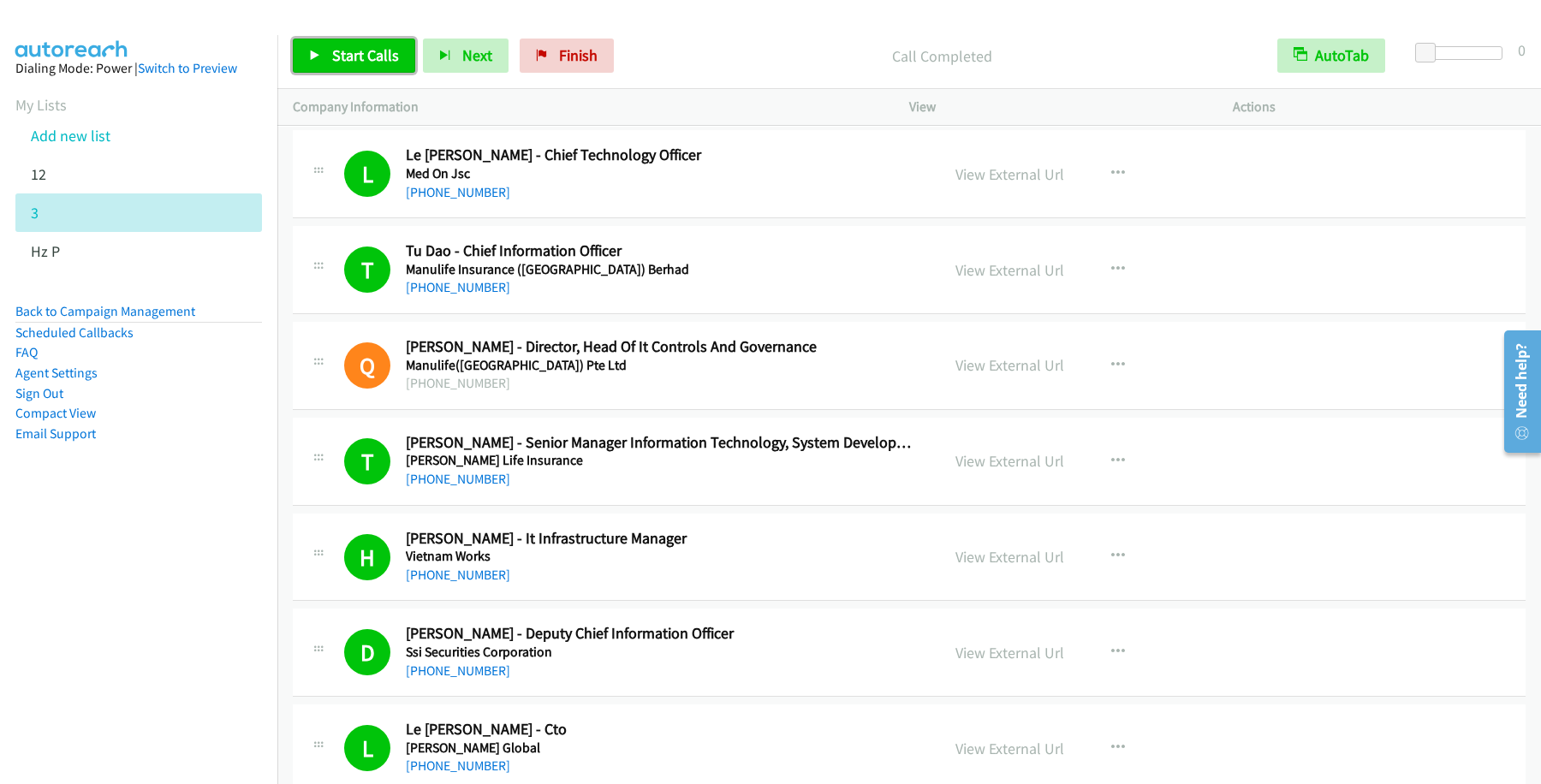
click at [393, 55] on span "Start Calls" at bounding box center [366, 55] width 67 height 19
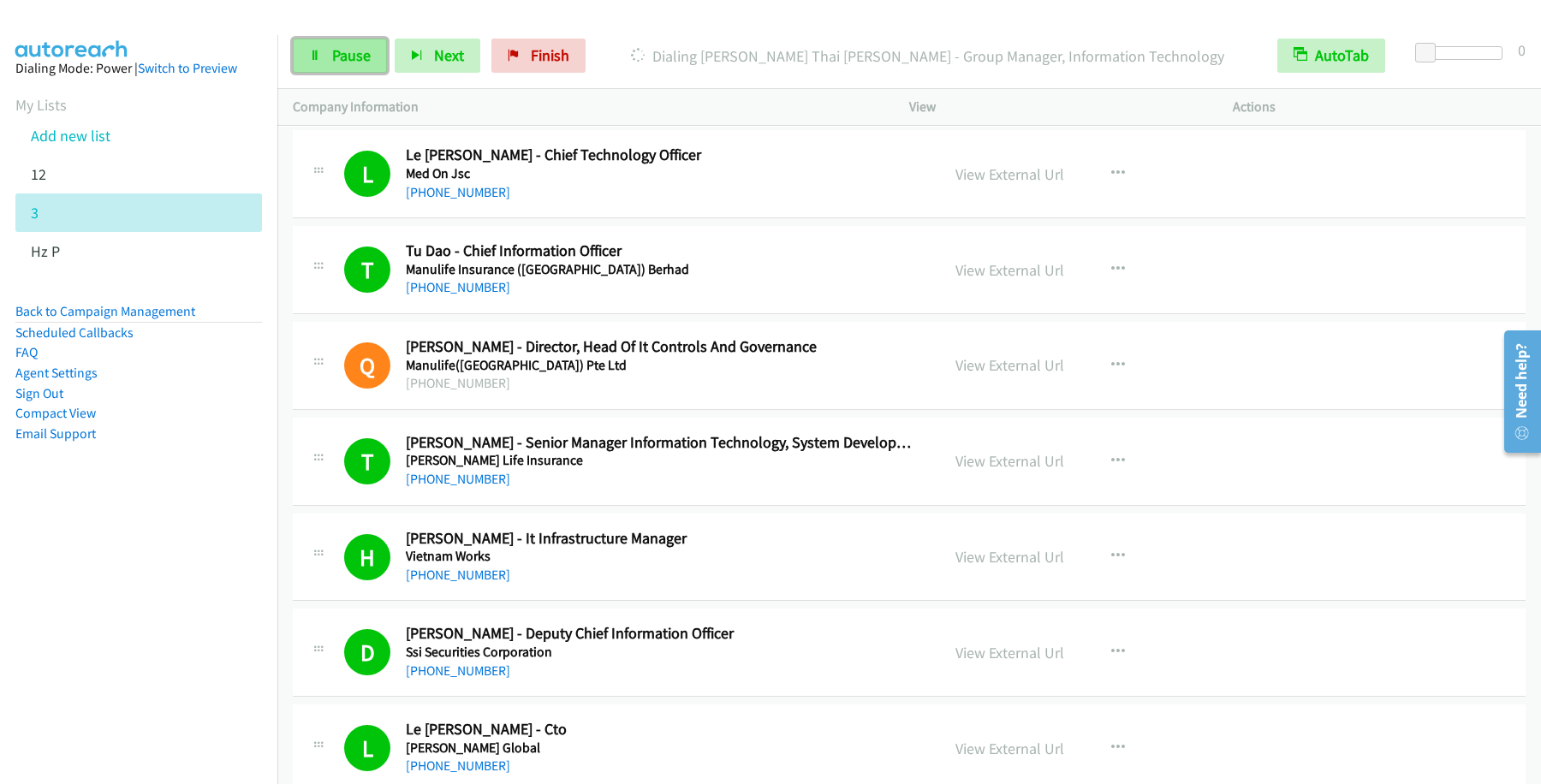
click at [350, 56] on span "Pause" at bounding box center [352, 55] width 39 height 19
